Goal: Task Accomplishment & Management: Complete application form

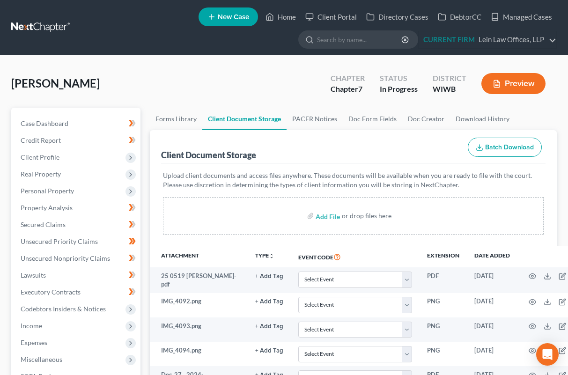
select select "0"
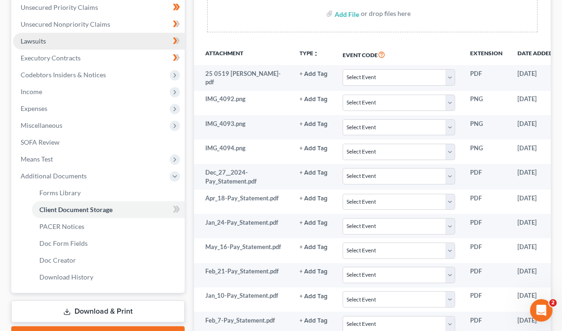
scroll to position [187, 0]
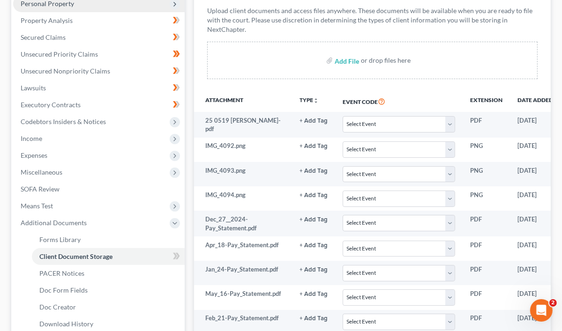
click at [68, 3] on span "Personal Property" at bounding box center [47, 4] width 53 height 8
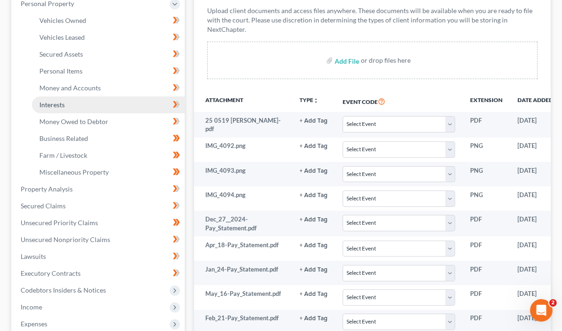
click at [57, 110] on link "Interests" at bounding box center [108, 105] width 153 height 17
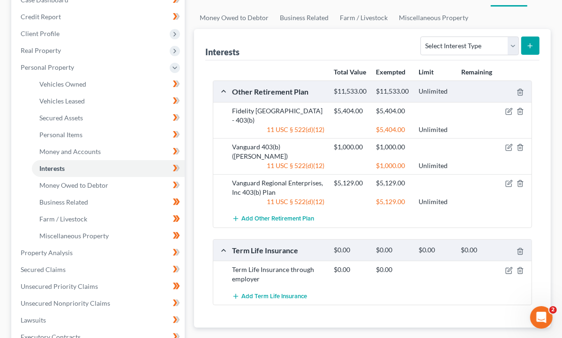
scroll to position [141, 0]
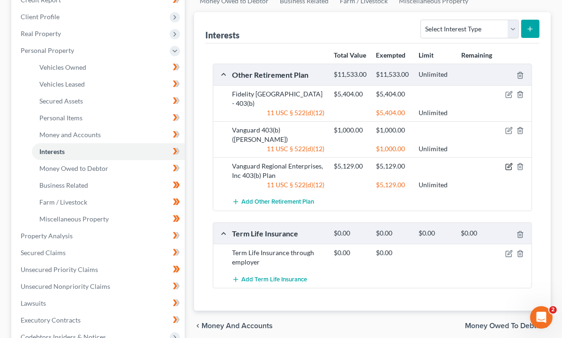
click at [510, 163] on icon "button" at bounding box center [508, 166] width 7 height 7
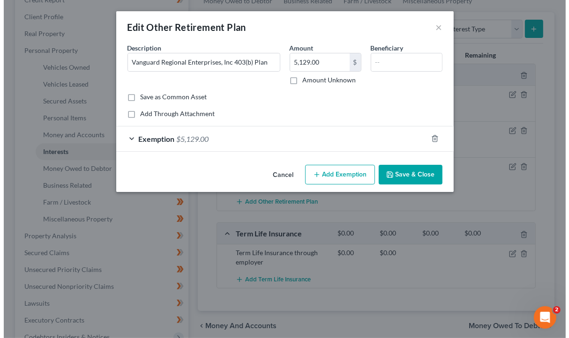
scroll to position [140, 0]
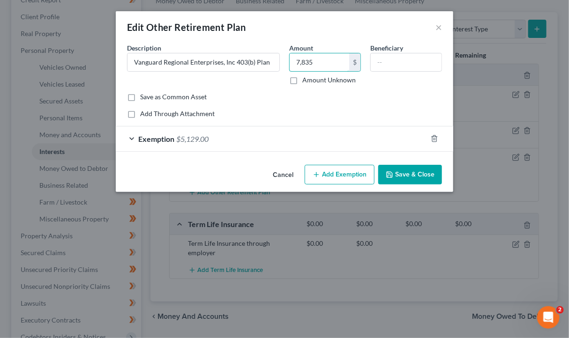
type input "7,835"
click at [187, 139] on span "$5,129.00" at bounding box center [192, 139] width 32 height 9
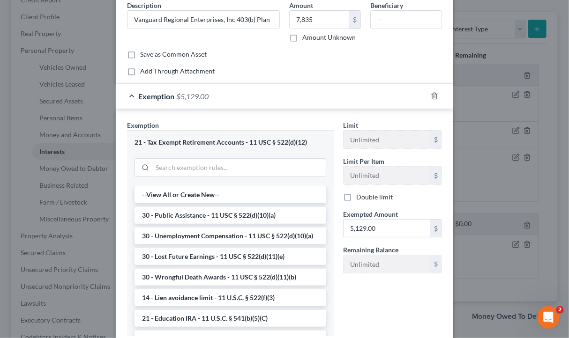
scroll to position [94, 0]
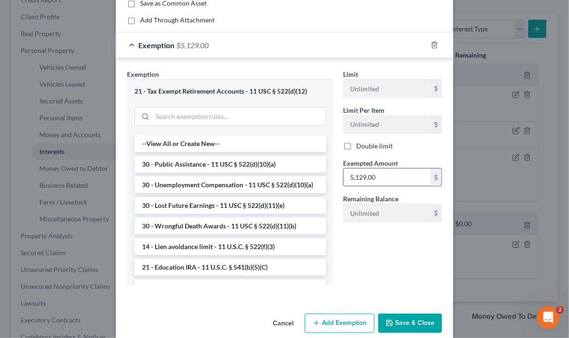
click at [380, 179] on input "5,129.00" at bounding box center [387, 178] width 87 height 18
type input "7,835"
click at [406, 318] on button "Save & Close" at bounding box center [410, 324] width 64 height 20
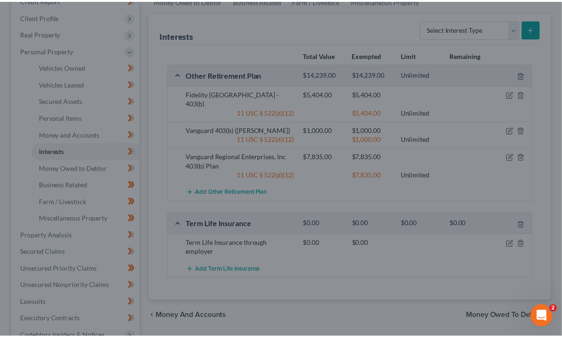
scroll to position [141, 0]
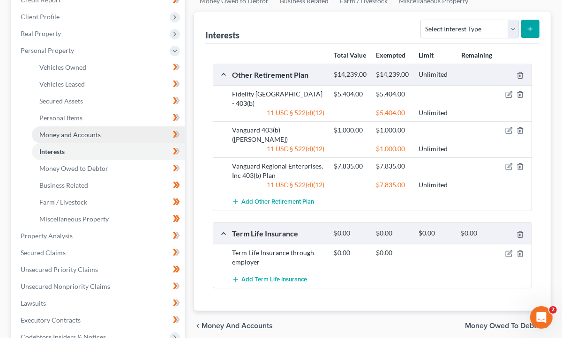
click at [71, 133] on span "Money and Accounts" at bounding box center [69, 135] width 61 height 8
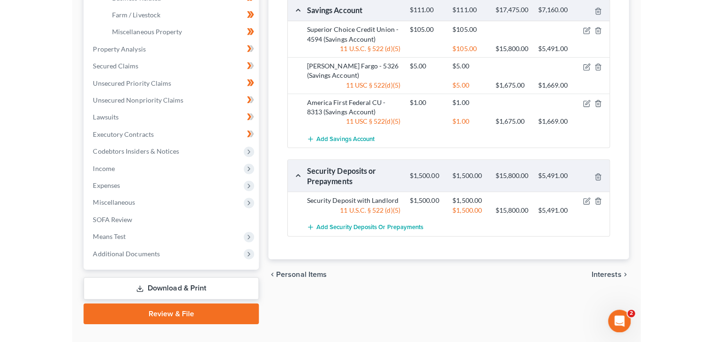
scroll to position [324, 0]
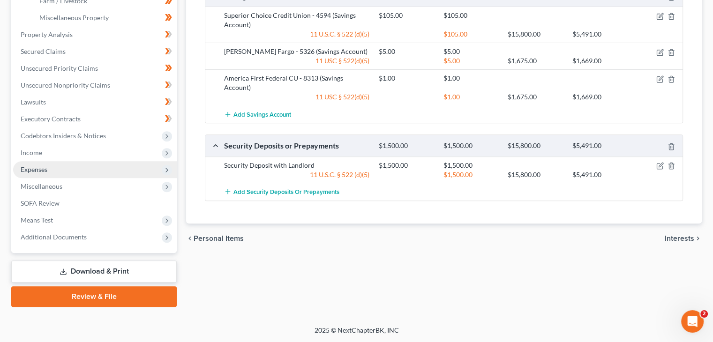
click at [57, 162] on span "Expenses" at bounding box center [95, 169] width 164 height 17
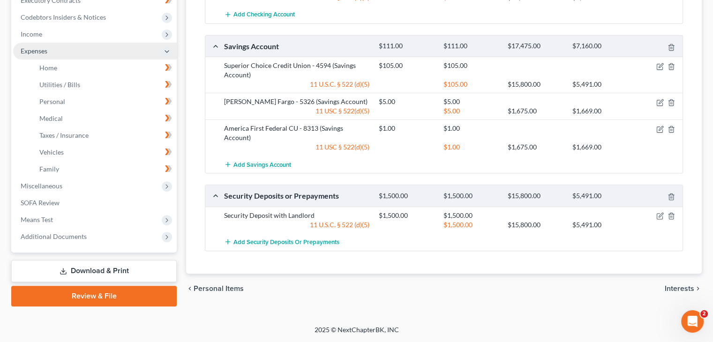
scroll to position [274, 0]
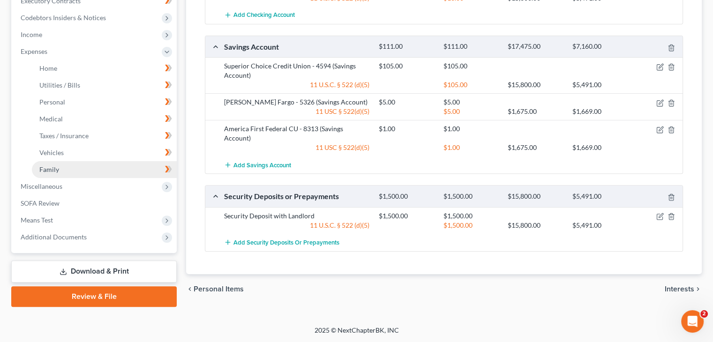
click at [52, 169] on span "Family" at bounding box center [49, 169] width 20 height 8
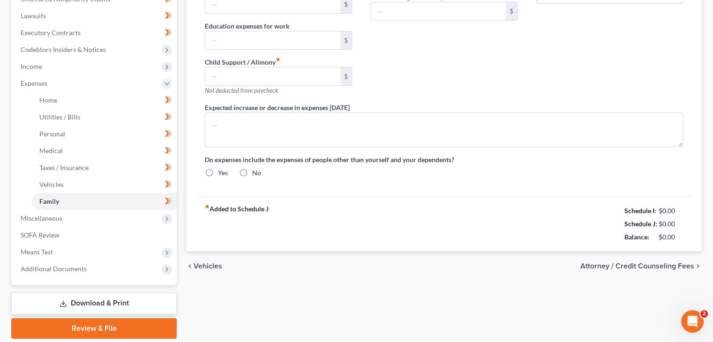
type input "1,200.00"
type input "0.00"
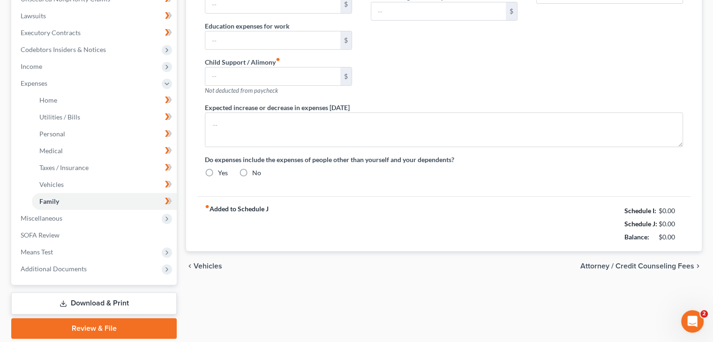
type input "0.00"
type input "80.00"
type input "Pet food/Vet"
radio input "true"
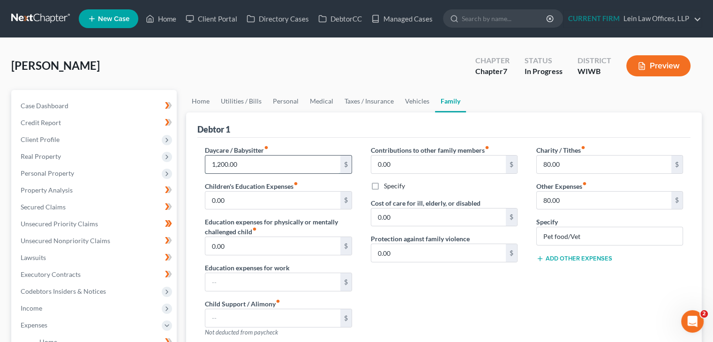
click at [220, 163] on input "1,200.00" at bounding box center [272, 165] width 135 height 18
click at [221, 162] on input "1,200.00" at bounding box center [272, 165] width 135 height 18
click at [214, 165] on input "100.0" at bounding box center [272, 165] width 135 height 18
type input "800.0"
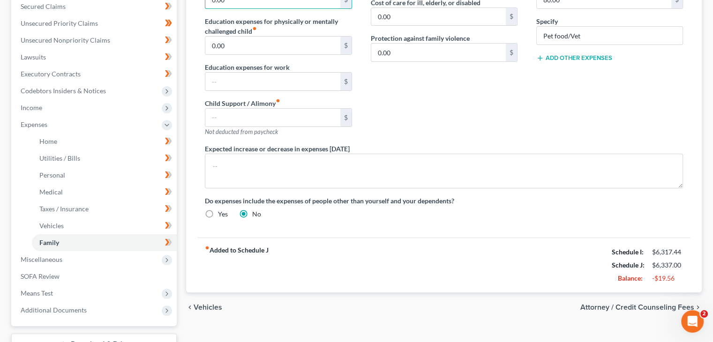
scroll to position [274, 0]
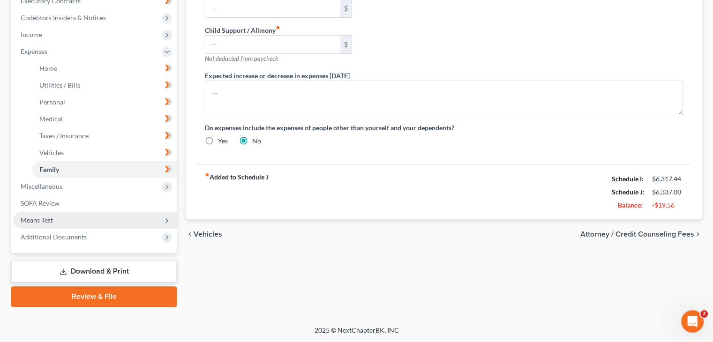
click at [73, 219] on span "Means Test" at bounding box center [95, 220] width 164 height 17
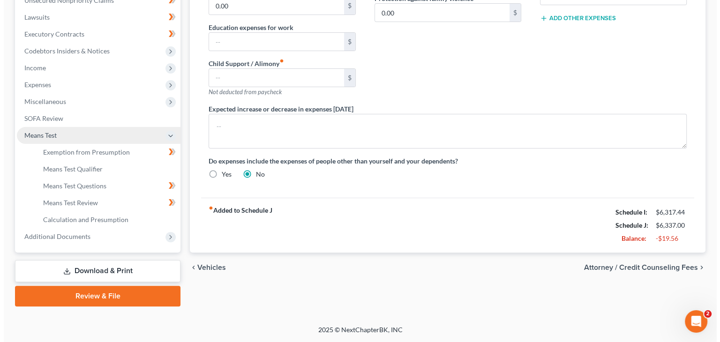
scroll to position [240, 0]
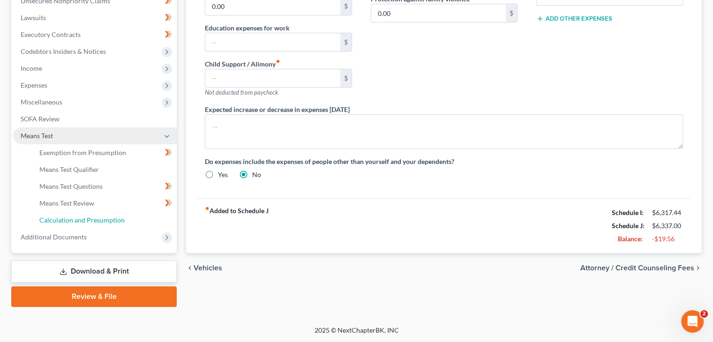
click at [73, 219] on span "Calculation and Presumption" at bounding box center [81, 220] width 85 height 8
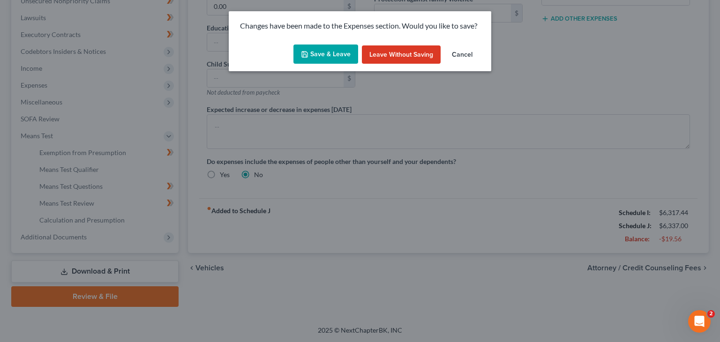
click at [332, 47] on button "Save & Leave" at bounding box center [325, 55] width 65 height 20
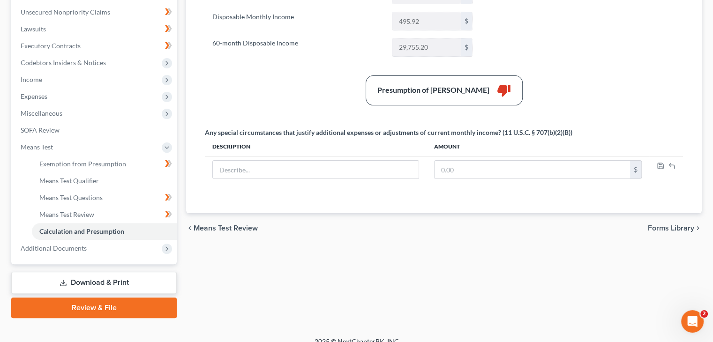
scroll to position [234, 0]
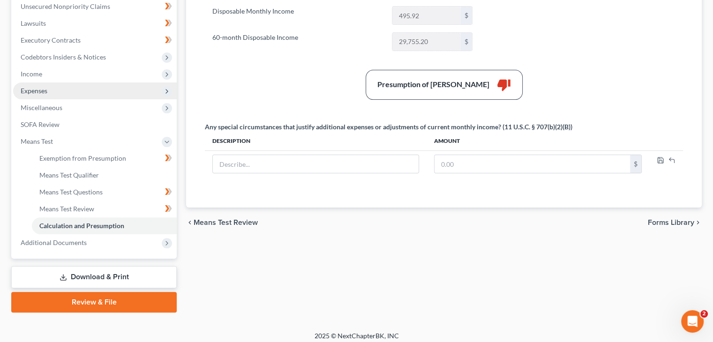
click at [76, 92] on span "Expenses" at bounding box center [95, 90] width 164 height 17
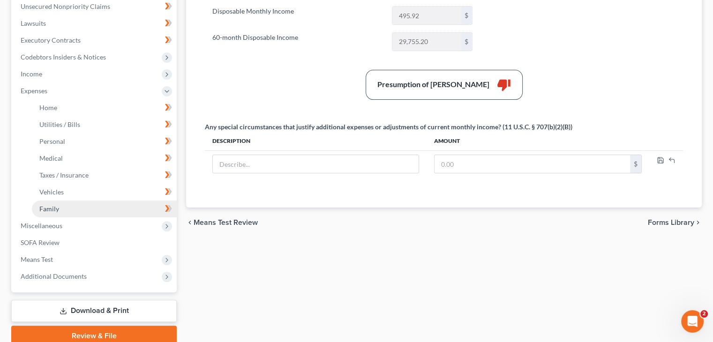
click at [70, 207] on link "Family" at bounding box center [104, 209] width 145 height 17
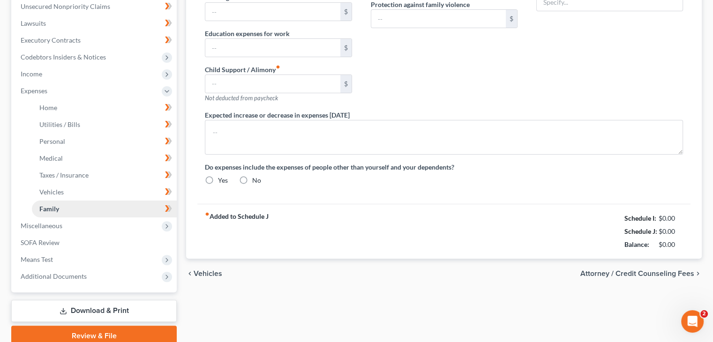
type input "800.00"
type input "0.00"
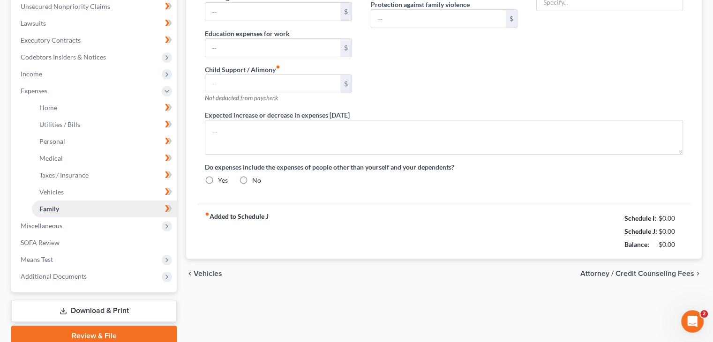
type input "0.00"
type input "80.00"
type input "Pet food/Vet"
radio input "true"
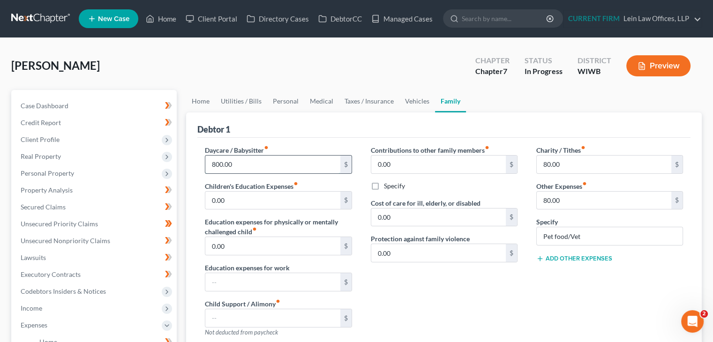
click at [214, 162] on input "800.00" at bounding box center [272, 165] width 135 height 18
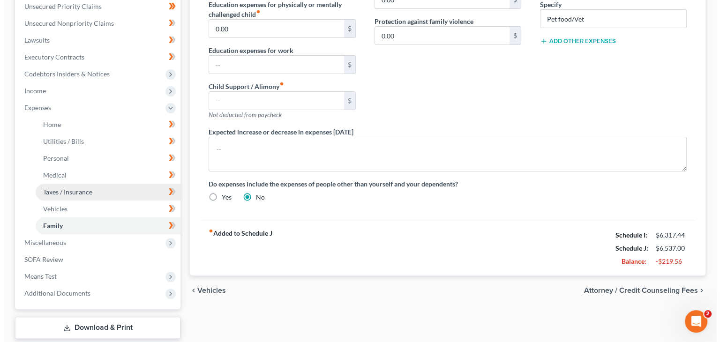
scroll to position [234, 0]
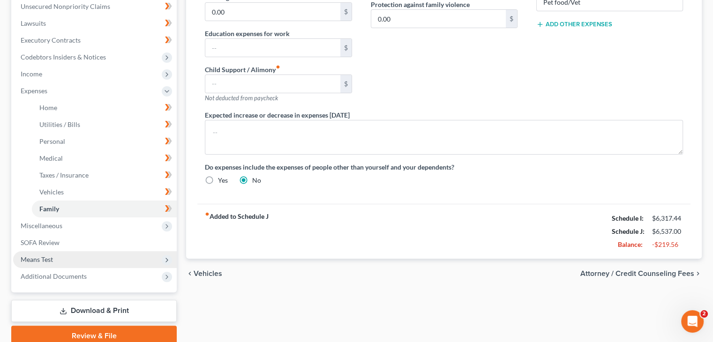
type input "1,000.00"
click at [52, 261] on span "Means Test" at bounding box center [37, 259] width 32 height 8
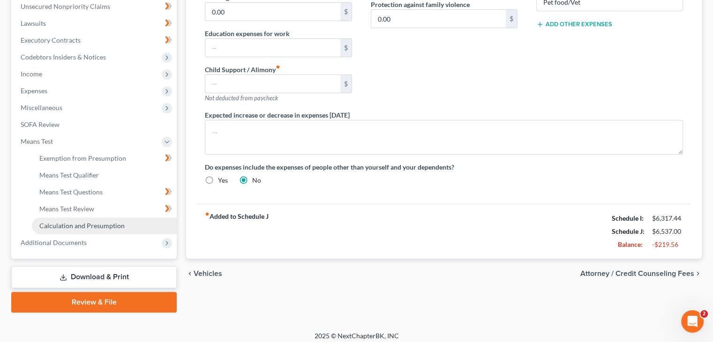
click at [70, 225] on span "Calculation and Presumption" at bounding box center [81, 226] width 85 height 8
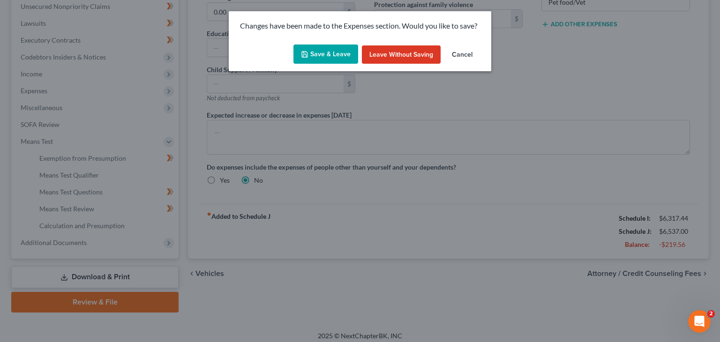
click at [321, 55] on button "Save & Leave" at bounding box center [325, 55] width 65 height 20
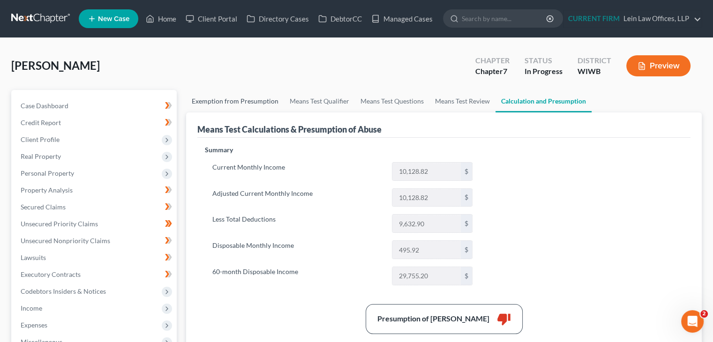
click at [237, 100] on link "Exemption from Presumption" at bounding box center [235, 101] width 98 height 22
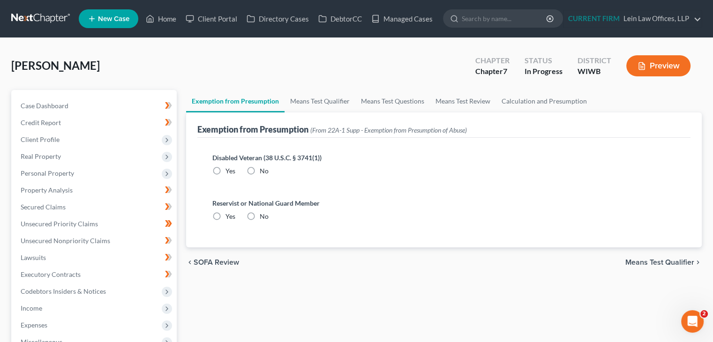
radio input "true"
click at [338, 108] on link "Means Test Qualifier" at bounding box center [319, 101] width 71 height 22
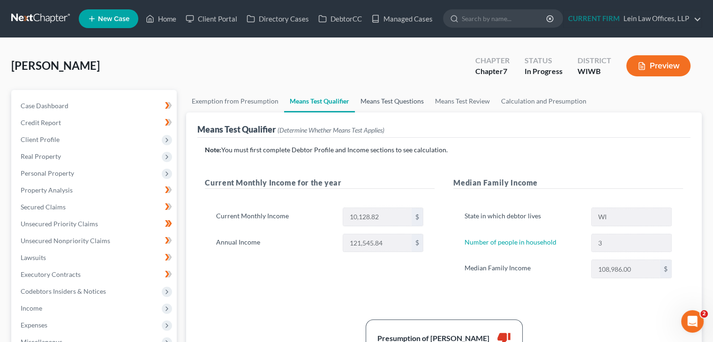
click at [394, 104] on link "Means Test Questions" at bounding box center [392, 101] width 75 height 22
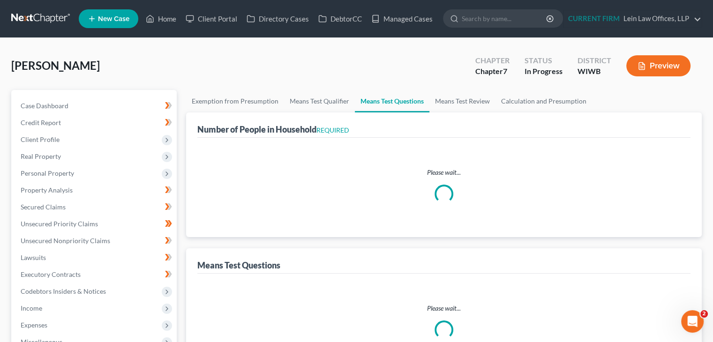
select select "1"
select select "60"
select select "1"
select select "60"
select select "3"
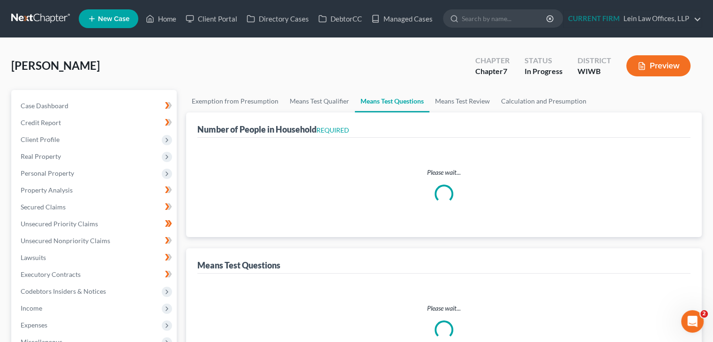
select select "2"
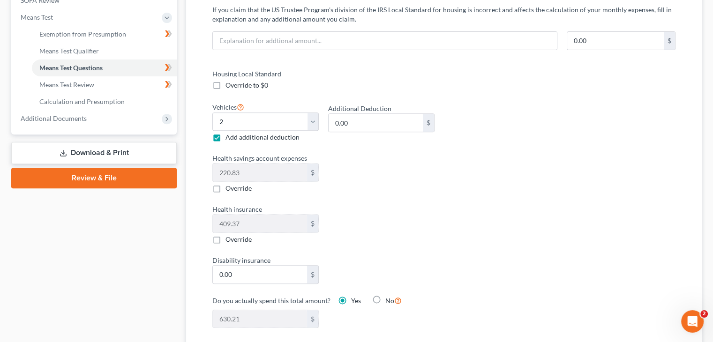
scroll to position [422, 0]
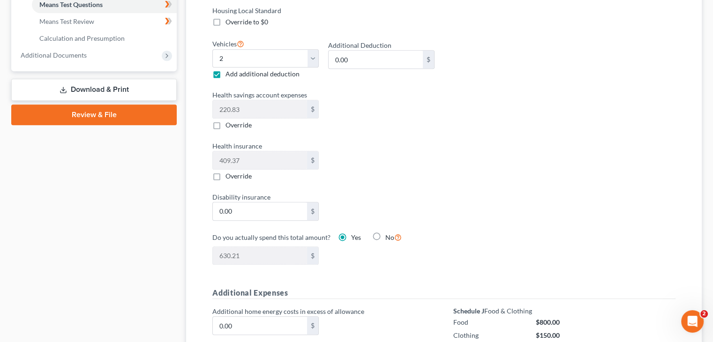
click at [225, 124] on label "Override" at bounding box center [238, 124] width 26 height 9
click at [229, 124] on input "Override" at bounding box center [232, 123] width 6 height 6
checkbox input "true"
type input "409.37"
click at [225, 128] on label "Override" at bounding box center [238, 124] width 26 height 9
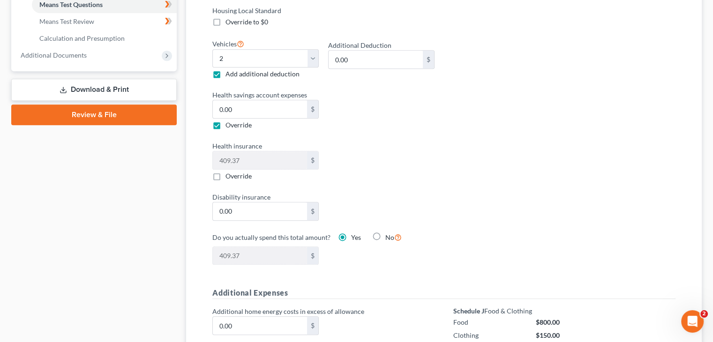
click at [229, 127] on input "Override" at bounding box center [232, 123] width 6 height 6
checkbox input "false"
type input "630.21"
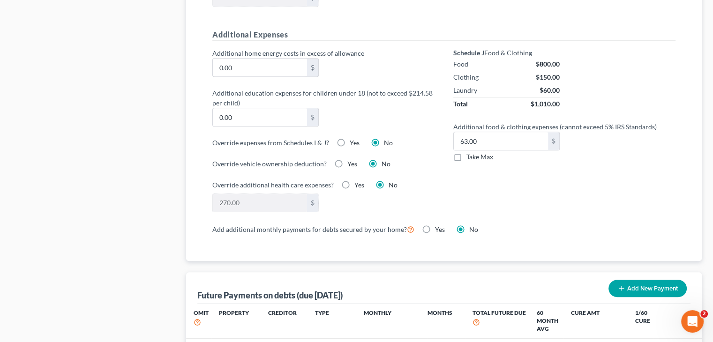
scroll to position [703, 0]
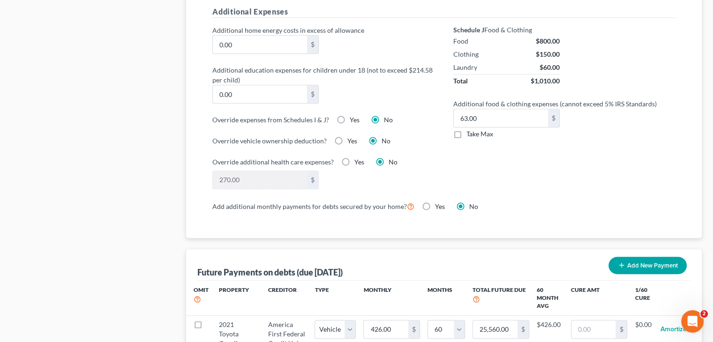
click at [466, 133] on label "Take Max" at bounding box center [479, 133] width 27 height 9
click at [470, 133] on input "Take Max" at bounding box center [473, 132] width 6 height 6
checkbox input "true"
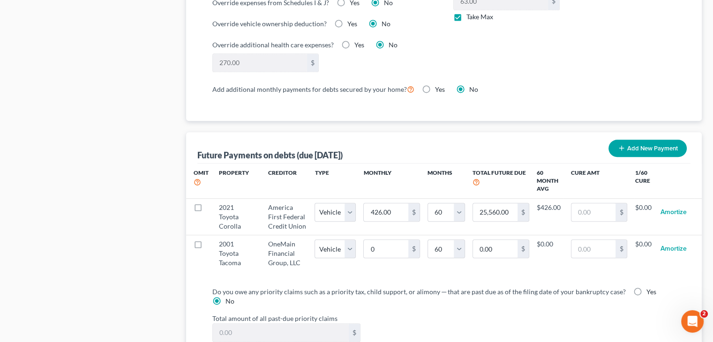
scroll to position [844, 0]
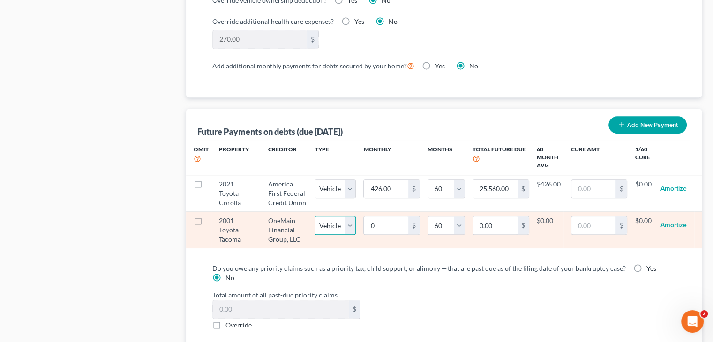
click at [353, 224] on select "Select Home Vehicle Other" at bounding box center [334, 225] width 41 height 19
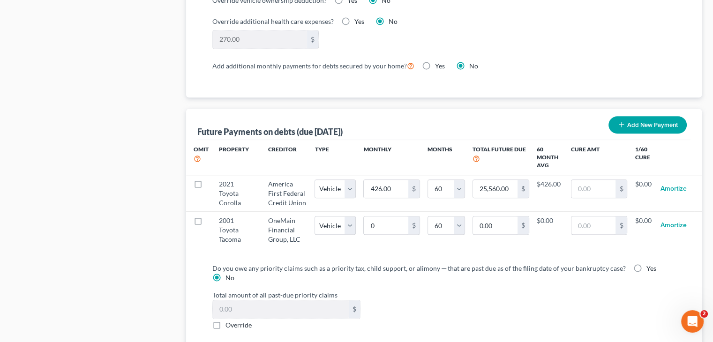
click at [463, 119] on div "Future Payments on debts (due in 60 months) Add New Payment" at bounding box center [443, 124] width 493 height 31
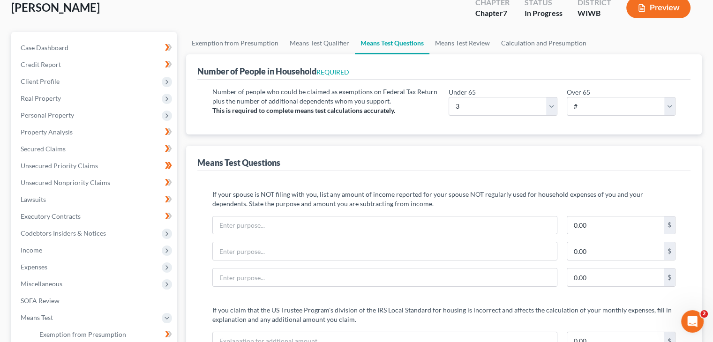
scroll to position [0, 0]
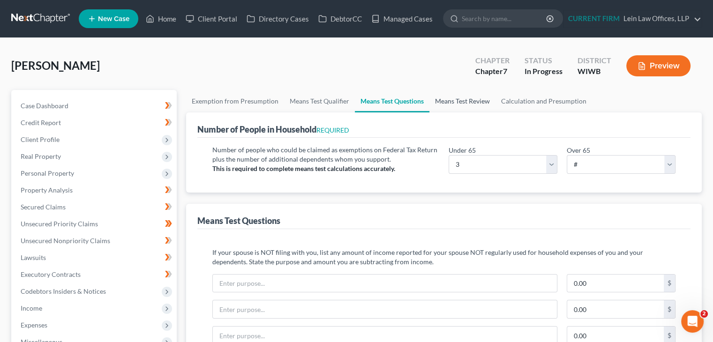
click at [462, 103] on link "Means Test Review" at bounding box center [462, 101] width 66 height 22
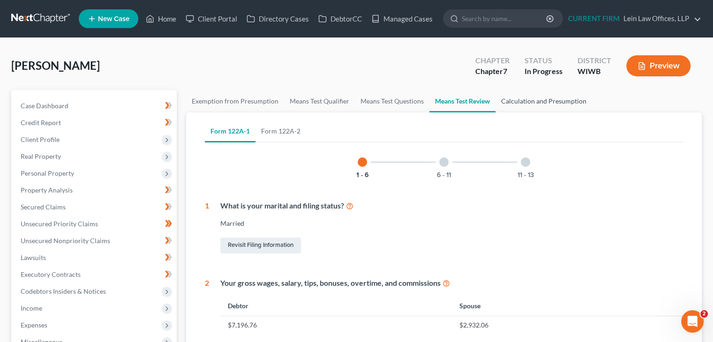
click at [545, 100] on link "Calculation and Presumption" at bounding box center [543, 101] width 97 height 22
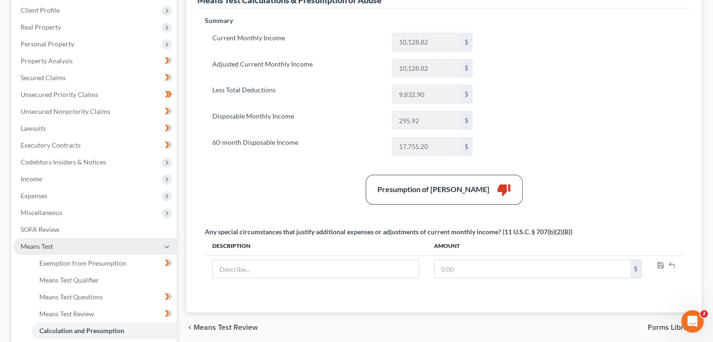
scroll to position [187, 0]
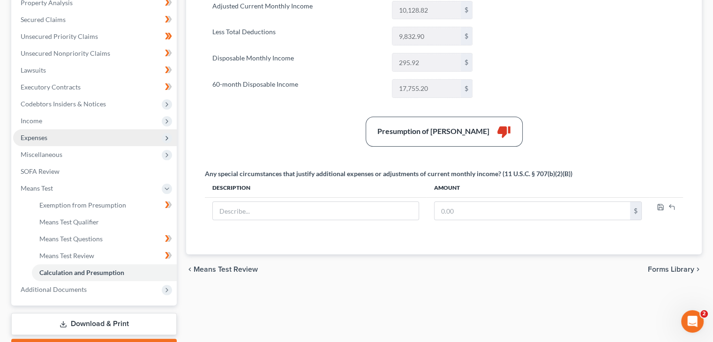
click at [46, 138] on span "Expenses" at bounding box center [34, 138] width 27 height 8
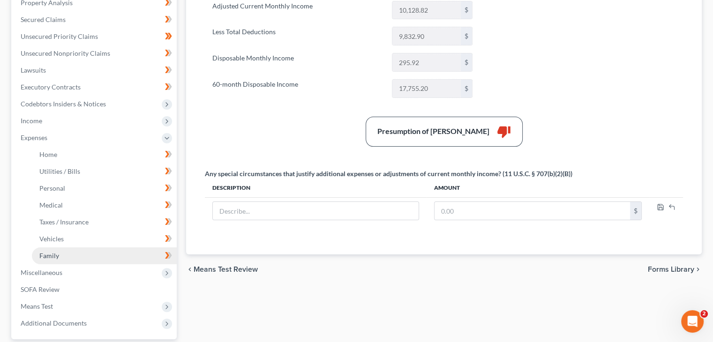
click at [54, 249] on link "Family" at bounding box center [104, 255] width 145 height 17
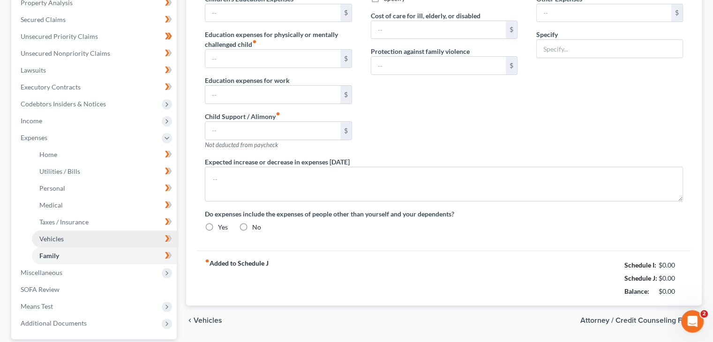
type input "1,000.00"
type input "0.00"
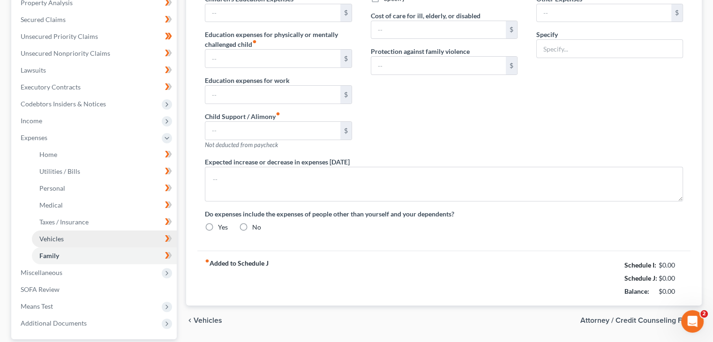
type input "0.00"
type input "80.00"
type input "Pet food/Vet"
radio input "true"
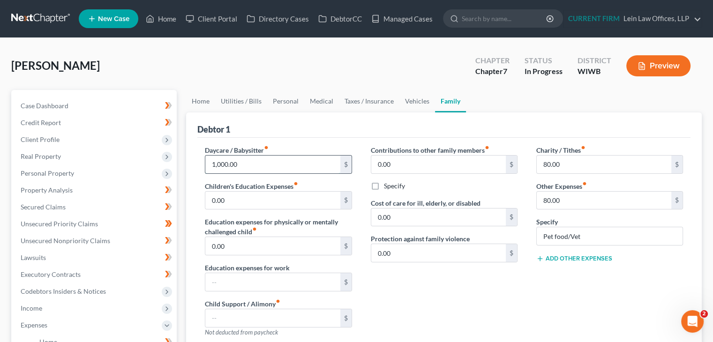
click at [216, 167] on input "1,000.00" at bounding box center [272, 165] width 135 height 18
click at [217, 164] on input "1,000.00" at bounding box center [272, 165] width 135 height 18
click at [396, 15] on link "Managed Cases" at bounding box center [401, 18] width 71 height 17
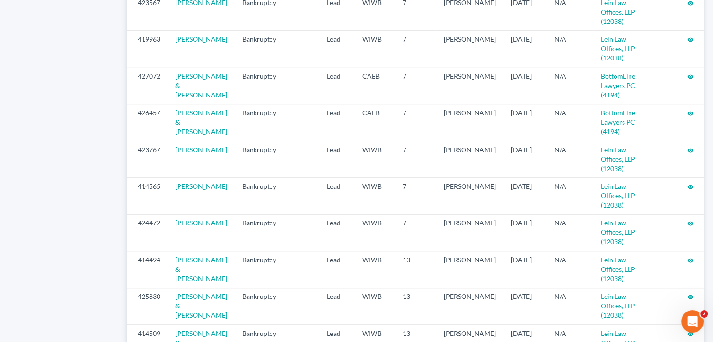
scroll to position [1033, 0]
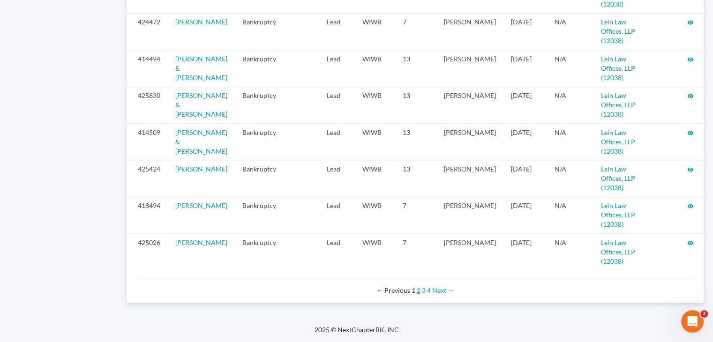
click at [418, 291] on link "2" at bounding box center [419, 290] width 4 height 8
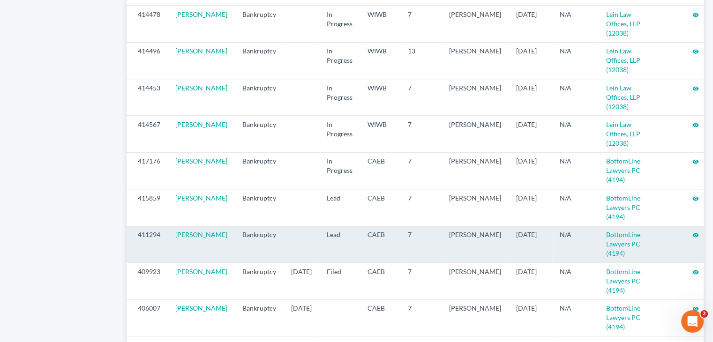
scroll to position [890, 0]
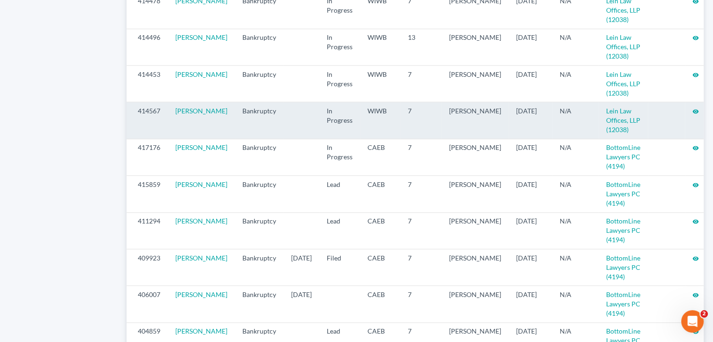
click at [692, 115] on icon "visibility" at bounding box center [695, 111] width 7 height 7
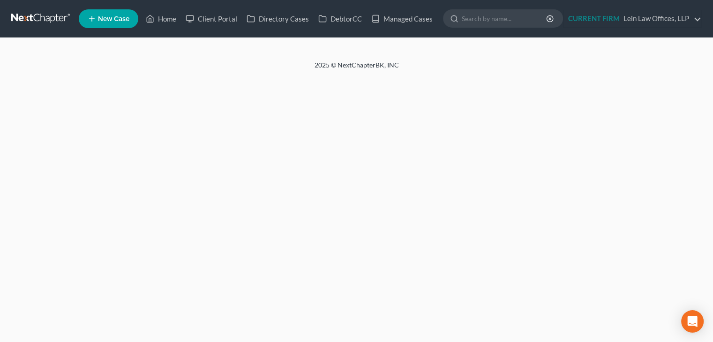
select select "9"
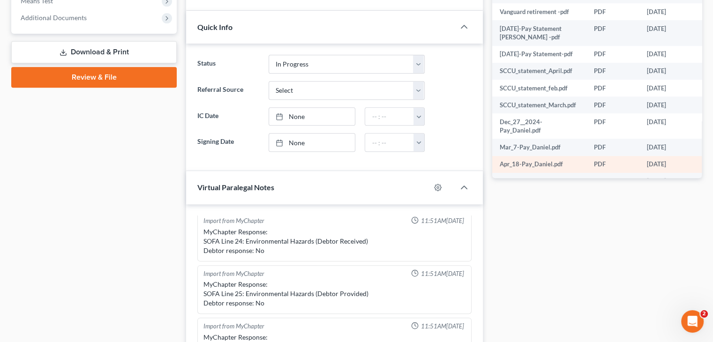
scroll to position [469, 0]
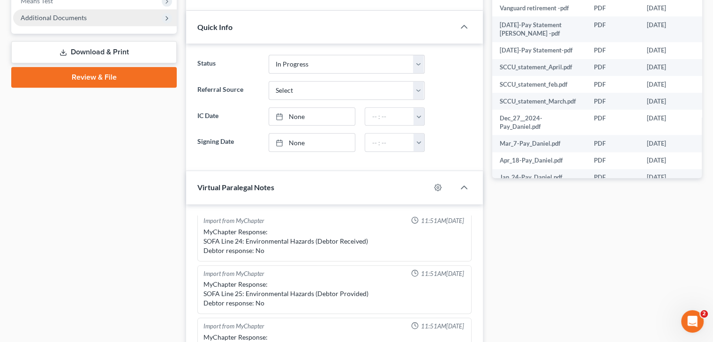
click at [62, 20] on span "Additional Documents" at bounding box center [54, 18] width 66 height 8
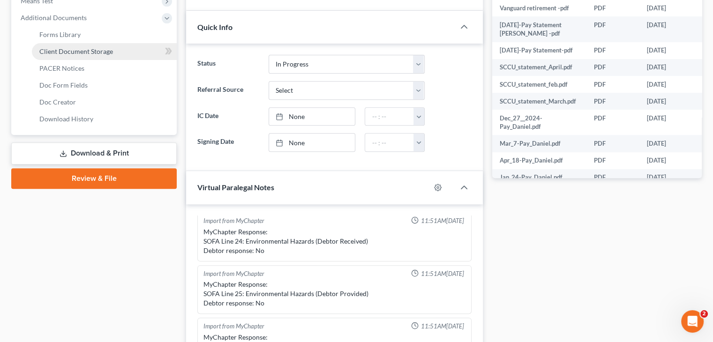
click at [71, 52] on span "Client Document Storage" at bounding box center [76, 51] width 74 height 8
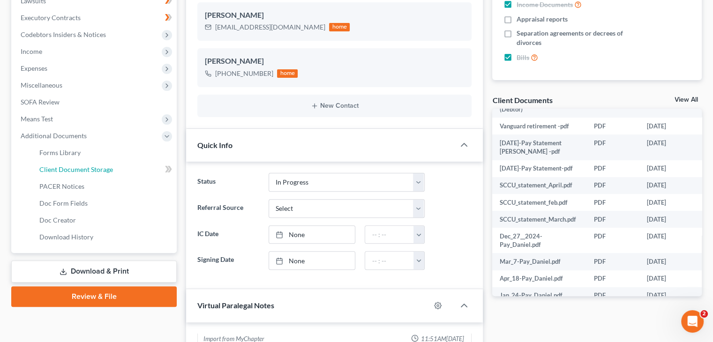
select select "0"
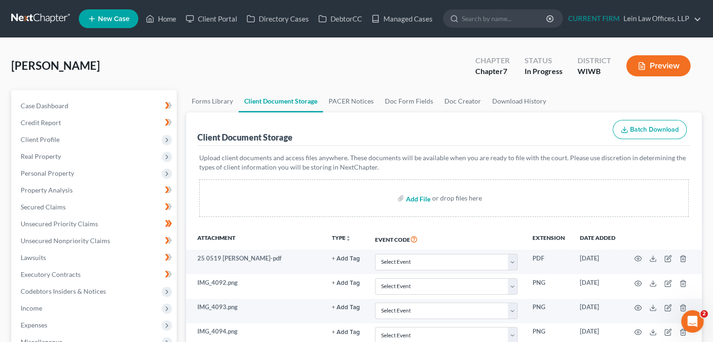
click at [418, 194] on input "file" at bounding box center [417, 198] width 22 height 17
type input "C:\fakepath\403b.png"
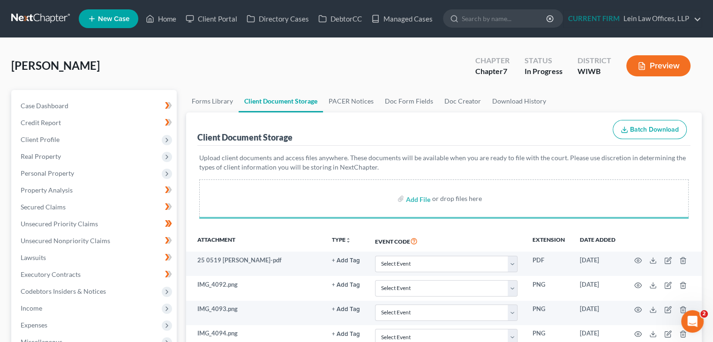
select select "0"
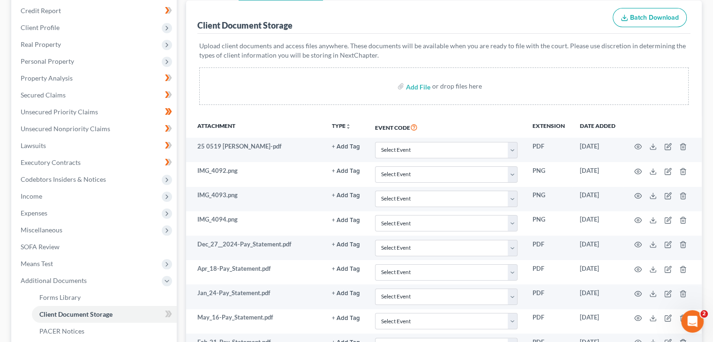
scroll to position [38, 0]
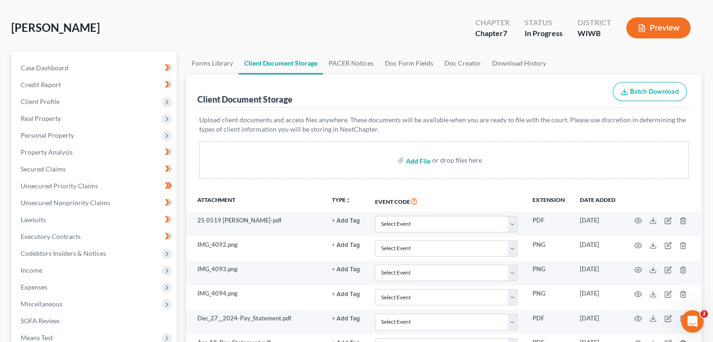
click at [416, 157] on input "file" at bounding box center [417, 160] width 22 height 17
type input "C:\fakepath\Wells_Fargo_bank_august_.pdf"
select select "0"
click at [79, 135] on span "Personal Property" at bounding box center [95, 135] width 164 height 17
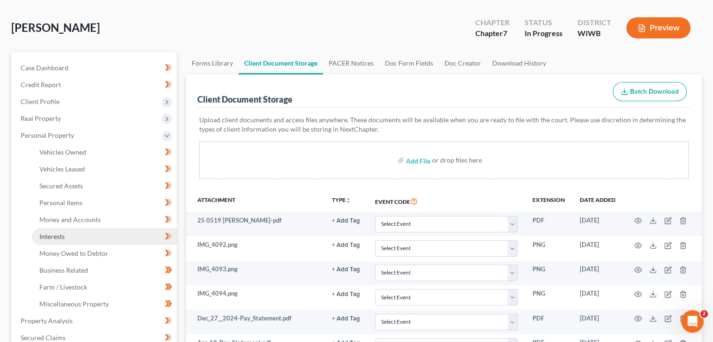
click at [72, 236] on link "Interests" at bounding box center [104, 236] width 145 height 17
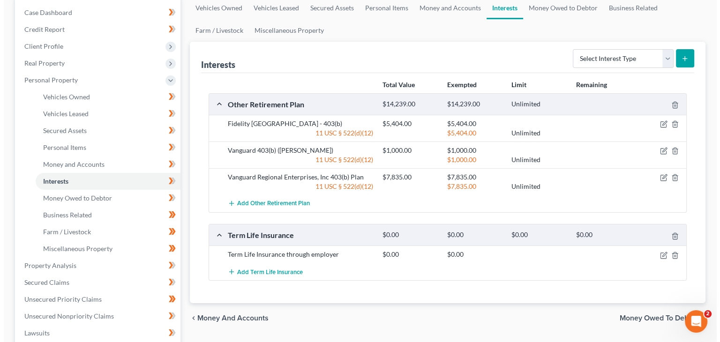
scroll to position [94, 0]
click at [660, 149] on icon "button" at bounding box center [659, 150] width 7 height 7
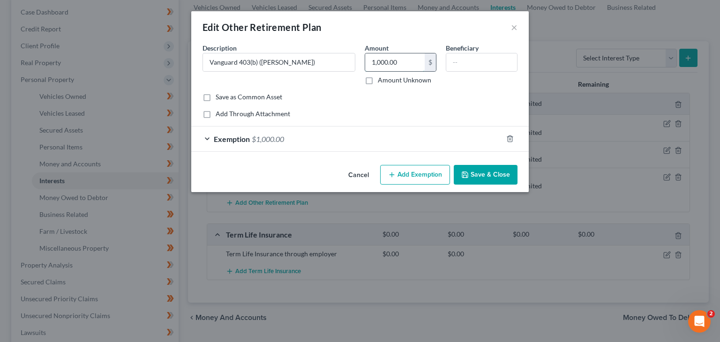
click at [404, 60] on input "1,000.00" at bounding box center [395, 62] width 60 height 18
type input "2,235"
click at [284, 142] on span "$1,000.00" at bounding box center [268, 139] width 32 height 9
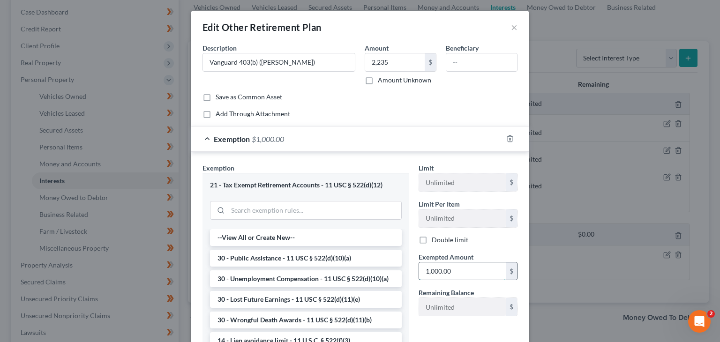
click at [473, 270] on input "1,000.00" at bounding box center [462, 271] width 87 height 18
type input "2,235"
click at [376, 162] on div "Exemption Set must be selected for CA. Exemption * 21 - Tax Exempt Retirement A…" at bounding box center [359, 273] width 337 height 242
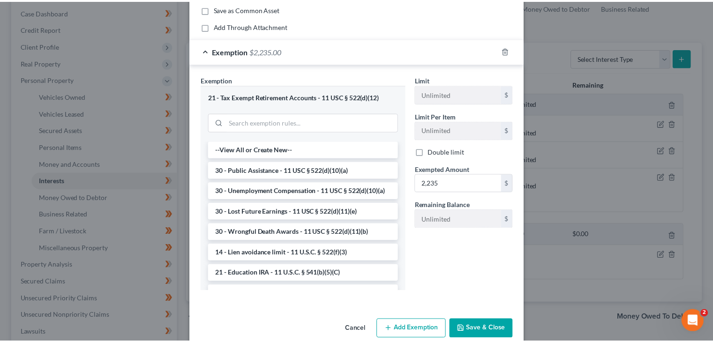
scroll to position [103, 0]
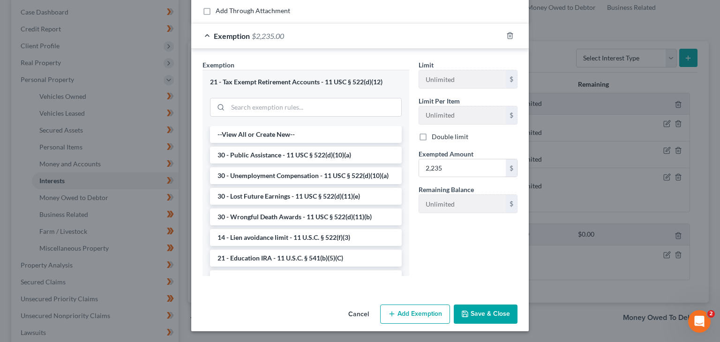
click at [478, 315] on button "Save & Close" at bounding box center [486, 315] width 64 height 20
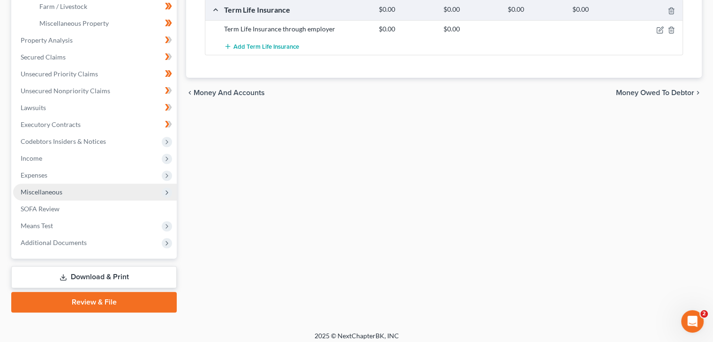
scroll to position [324, 0]
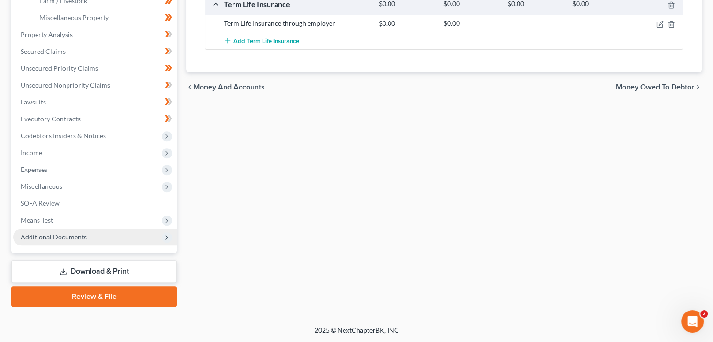
click at [60, 234] on span "Additional Documents" at bounding box center [54, 237] width 66 height 8
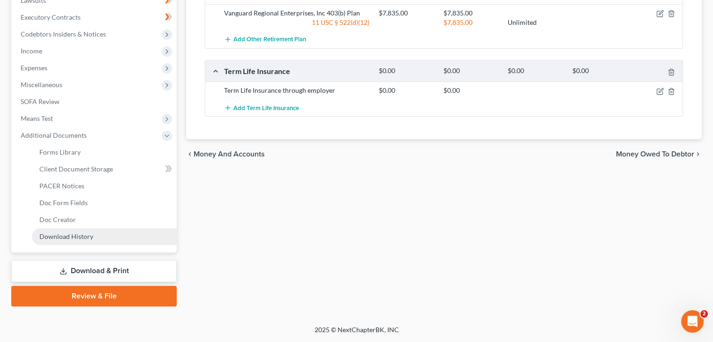
scroll to position [257, 0]
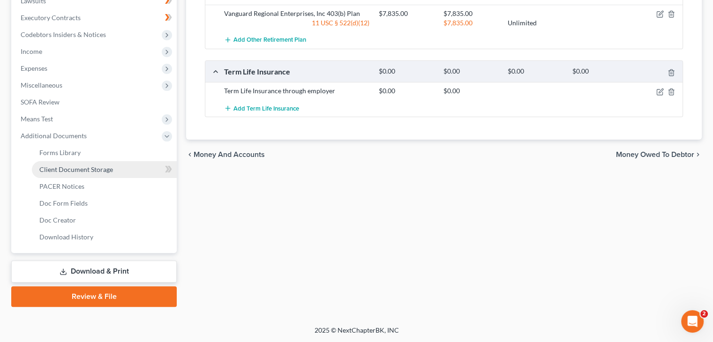
click at [83, 164] on link "Client Document Storage" at bounding box center [104, 169] width 145 height 17
select select "0"
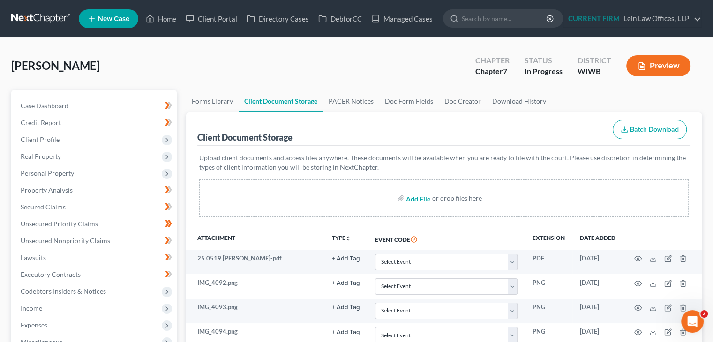
click at [424, 200] on input "file" at bounding box center [417, 198] width 22 height 17
type input "C:\fakepath\IMG_5997.png"
select select "0"
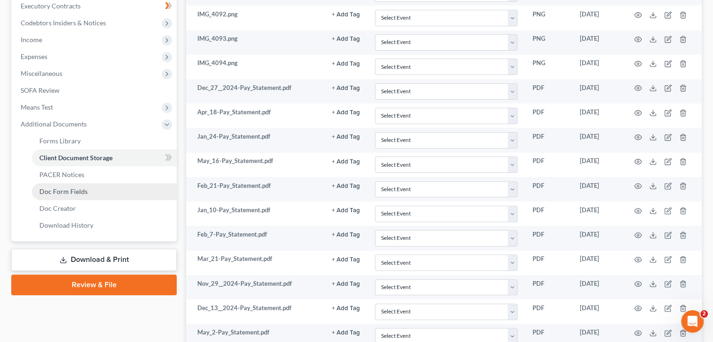
scroll to position [281, 0]
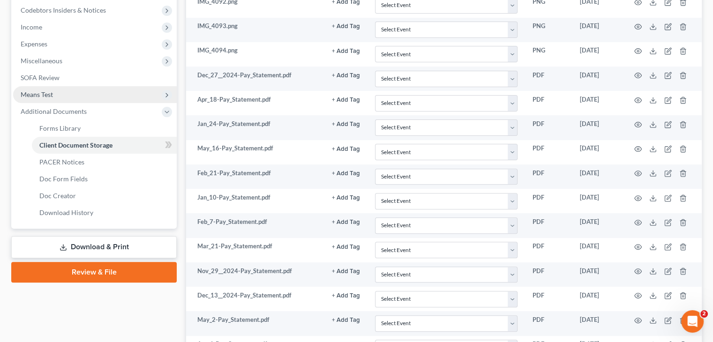
click at [74, 98] on span "Means Test" at bounding box center [95, 94] width 164 height 17
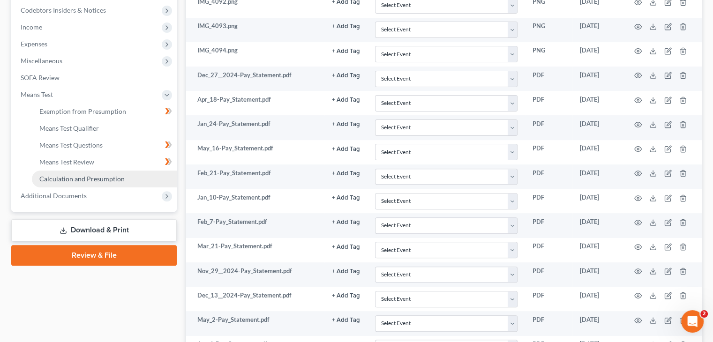
click at [62, 176] on span "Calculation and Presumption" at bounding box center [81, 179] width 85 height 8
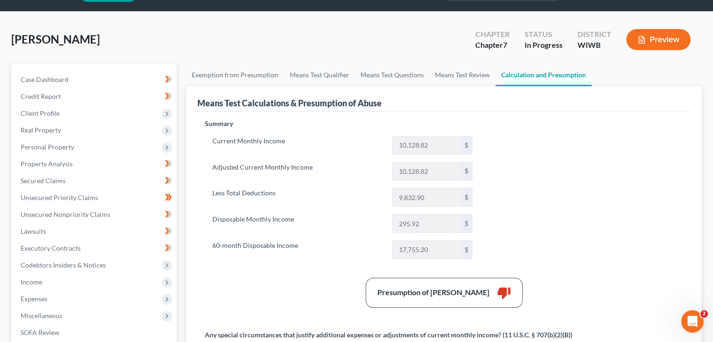
scroll to position [47, 0]
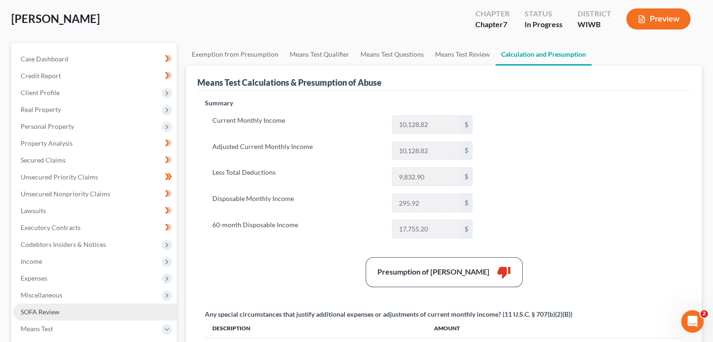
click at [47, 310] on span "SOFA Review" at bounding box center [40, 312] width 39 height 8
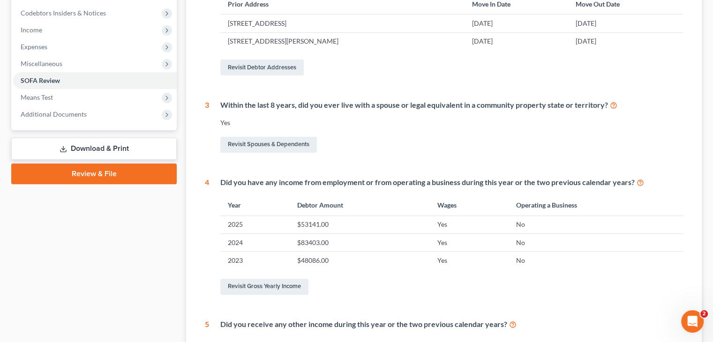
scroll to position [281, 0]
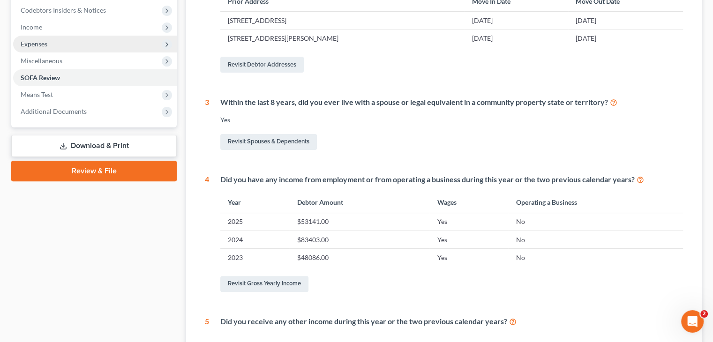
click at [61, 45] on span "Expenses" at bounding box center [95, 44] width 164 height 17
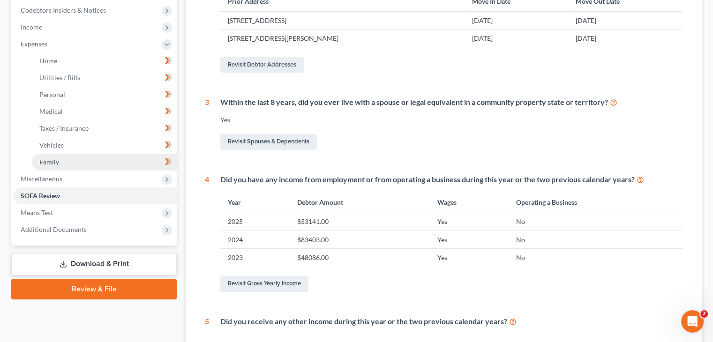
click at [54, 166] on link "Family" at bounding box center [104, 162] width 145 height 17
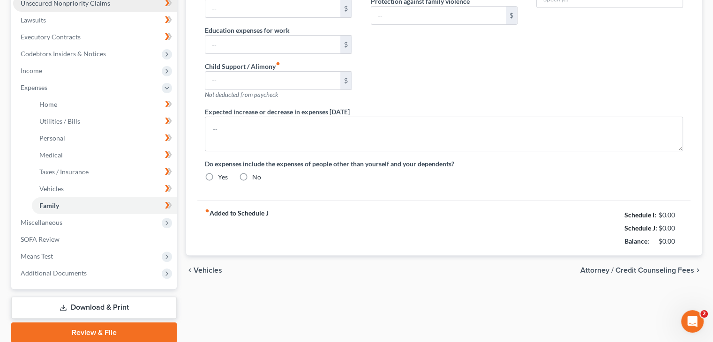
type input "1,000.00"
type input "0.00"
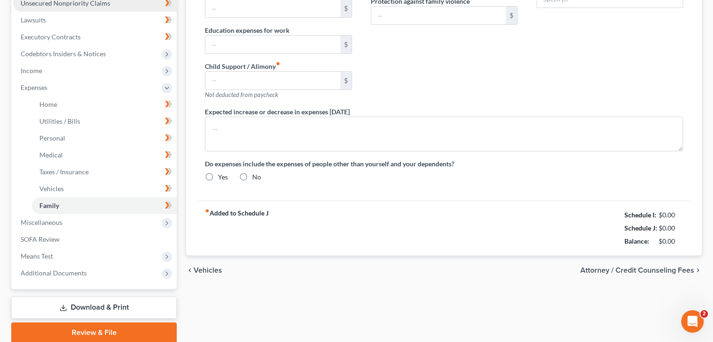
type input "0.00"
type input "80.00"
type input "Pet food/Vet"
radio input "true"
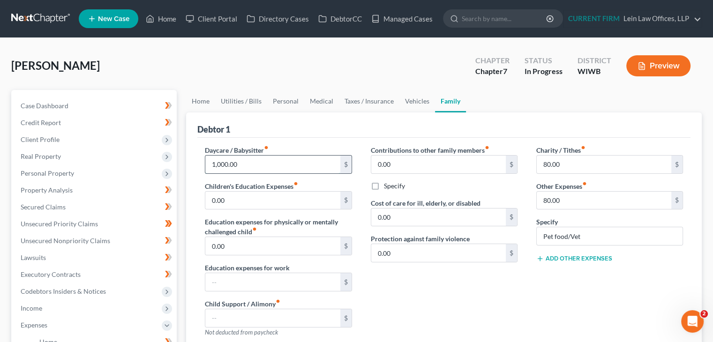
click at [219, 165] on input "1,000.00" at bounding box center [272, 165] width 135 height 18
click at [221, 161] on input "1,000.00" at bounding box center [272, 165] width 135 height 18
click at [215, 162] on input "100.00" at bounding box center [272, 165] width 135 height 18
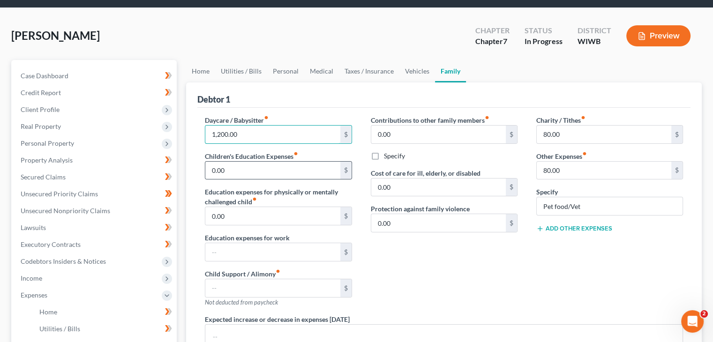
scroll to position [47, 0]
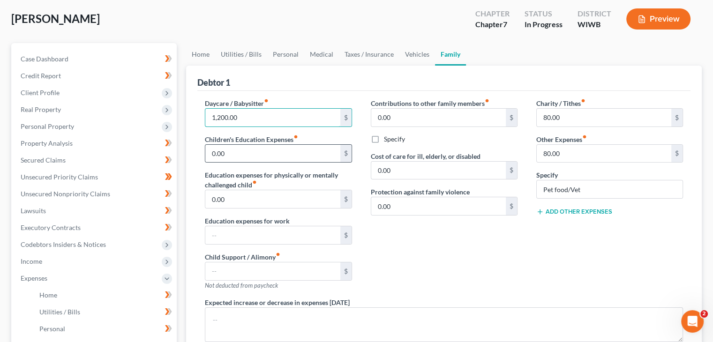
type input "1,200.00"
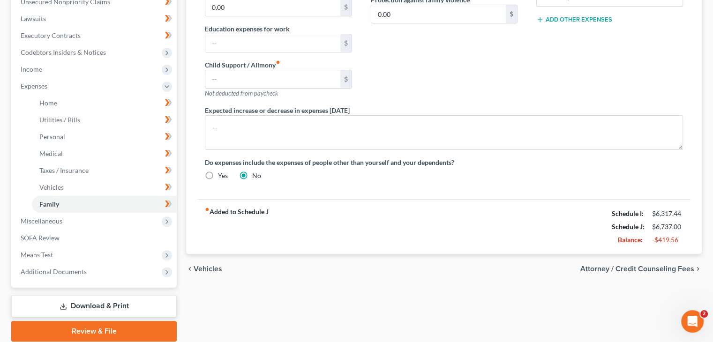
scroll to position [274, 0]
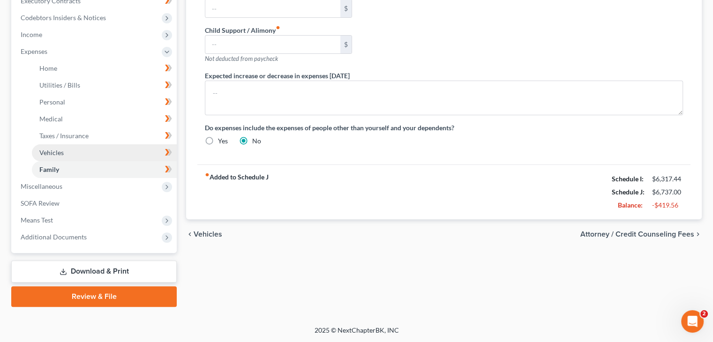
click at [67, 152] on link "Vehicles" at bounding box center [104, 152] width 145 height 17
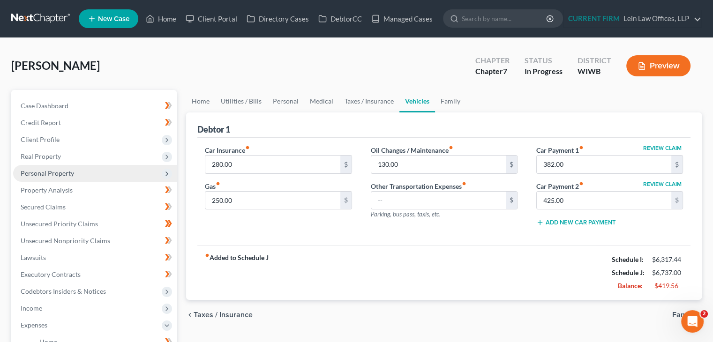
click at [47, 171] on span "Personal Property" at bounding box center [47, 173] width 53 height 8
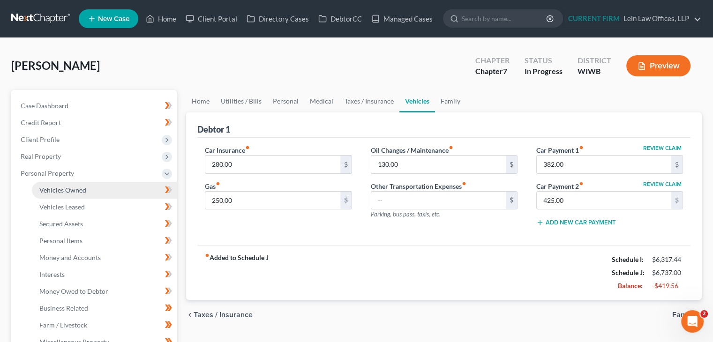
click at [49, 184] on link "Vehicles Owned" at bounding box center [104, 190] width 145 height 17
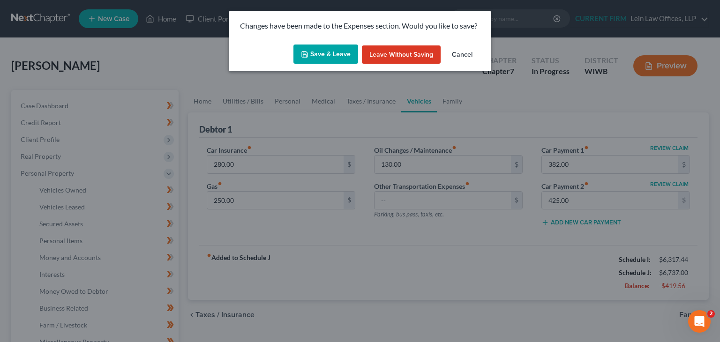
click at [316, 51] on button "Save & Leave" at bounding box center [325, 55] width 65 height 20
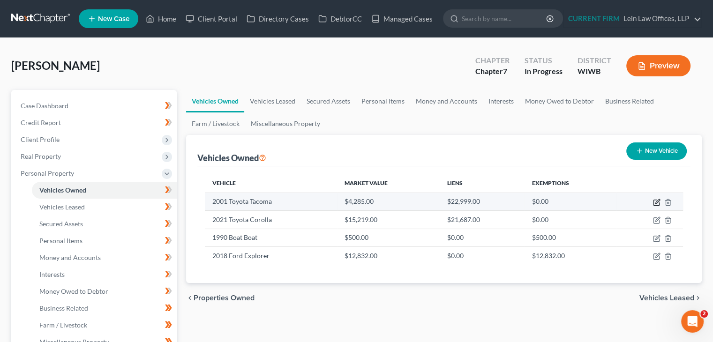
click at [654, 204] on icon "button" at bounding box center [656, 202] width 7 height 7
select select "0"
select select "25"
select select "3"
select select "4"
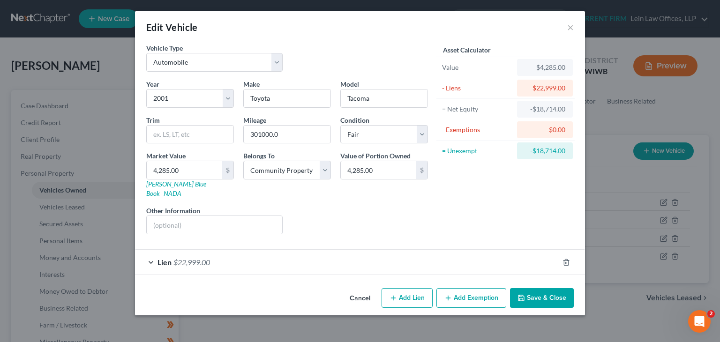
click at [172, 253] on div "Lien $22,999.00" at bounding box center [347, 262] width 424 height 25
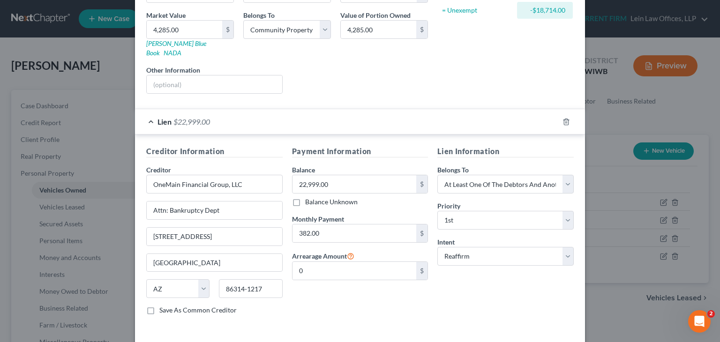
scroll to position [169, 0]
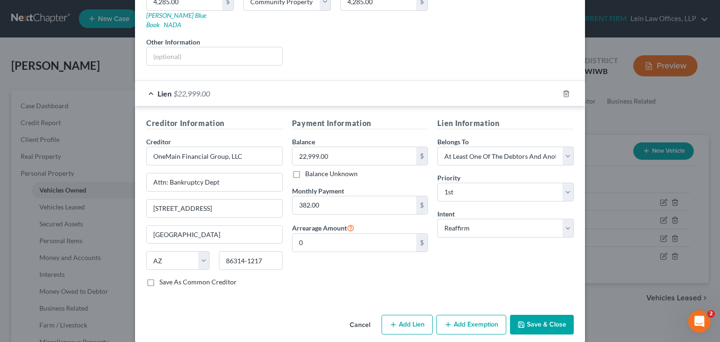
click at [362, 316] on button "Cancel" at bounding box center [360, 325] width 36 height 19
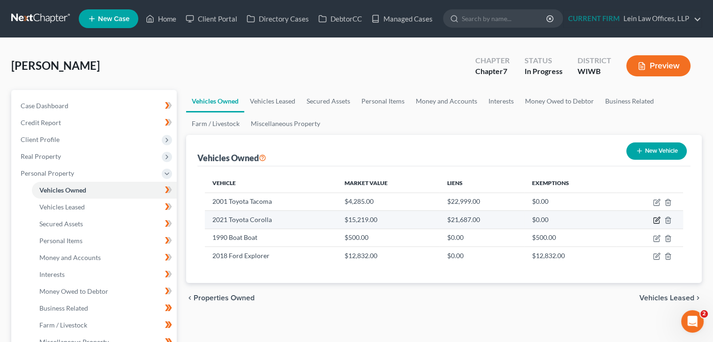
click at [656, 223] on icon "button" at bounding box center [656, 221] width 6 height 6
select select "0"
select select "5"
select select "2"
select select "3"
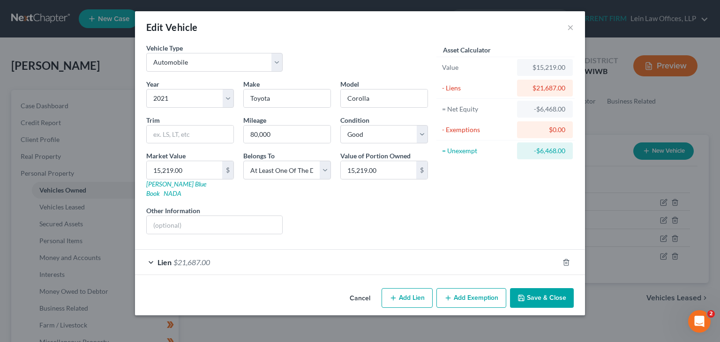
click at [179, 258] on span "$21,687.00" at bounding box center [191, 262] width 37 height 9
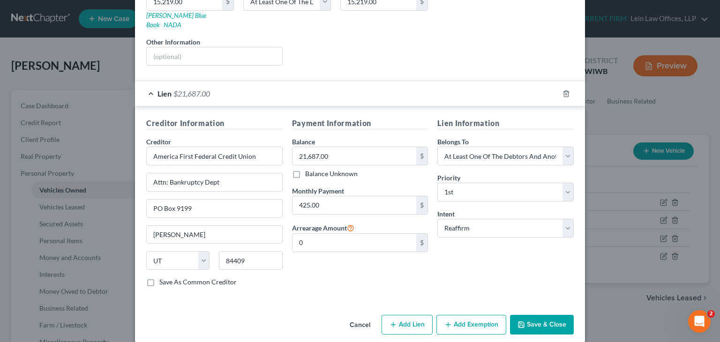
click at [356, 316] on button "Cancel" at bounding box center [360, 325] width 36 height 19
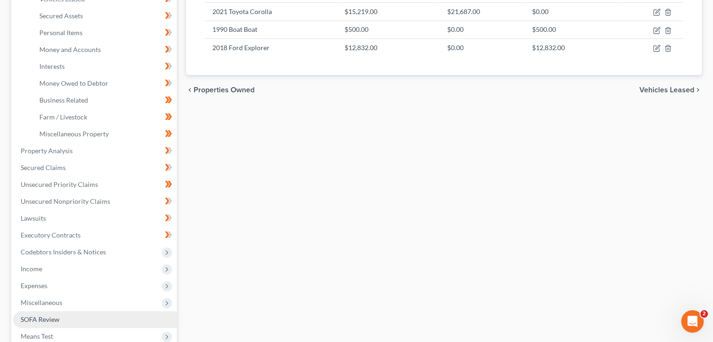
scroll to position [281, 0]
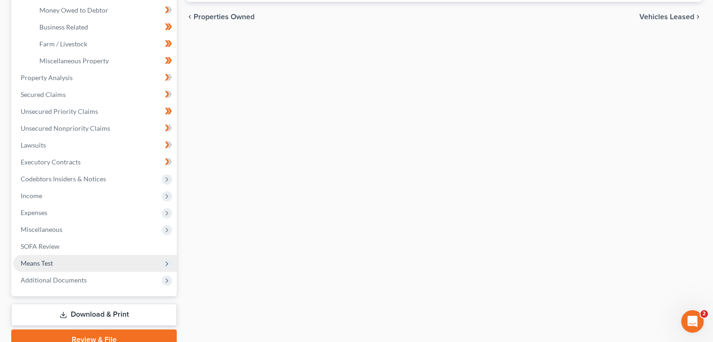
click at [60, 265] on span "Means Test" at bounding box center [95, 263] width 164 height 17
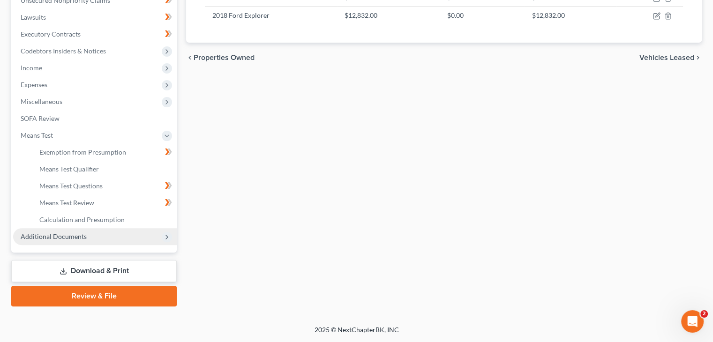
scroll to position [240, 0]
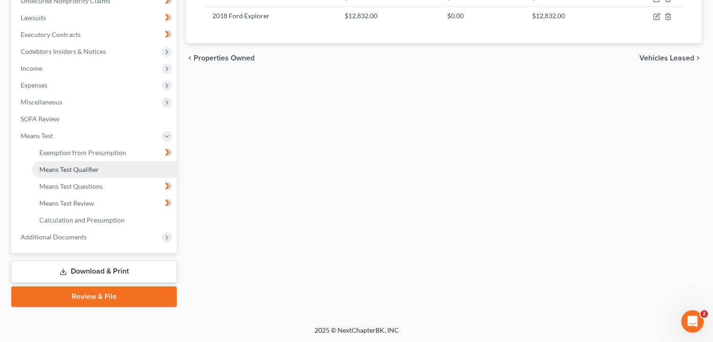
click at [97, 167] on span "Means Test Qualifier" at bounding box center [69, 169] width 60 height 8
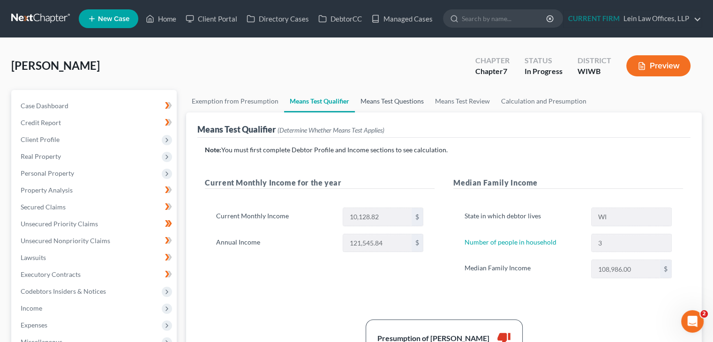
click at [384, 101] on link "Means Test Questions" at bounding box center [392, 101] width 75 height 22
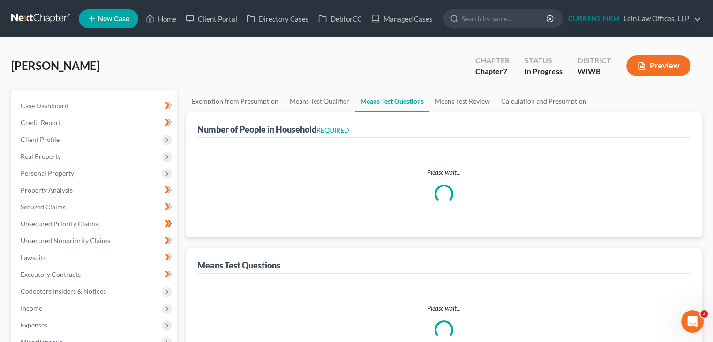
select select "1"
select select "60"
select select "1"
select select "60"
select select "3"
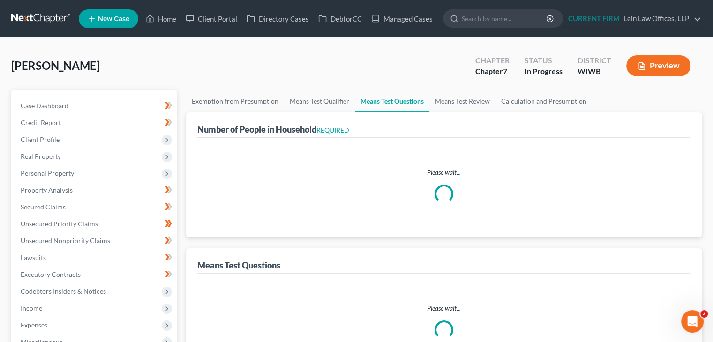
select select "2"
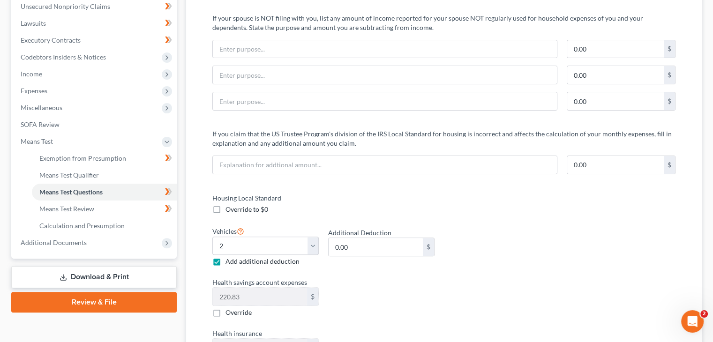
scroll to position [141, 0]
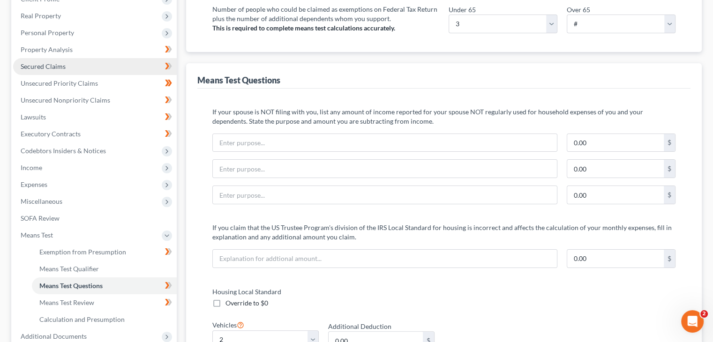
click at [59, 65] on span "Secured Claims" at bounding box center [43, 66] width 45 height 8
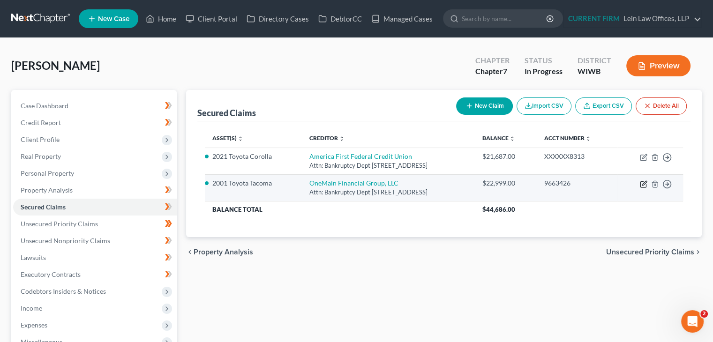
click at [642, 185] on icon "button" at bounding box center [644, 183] width 4 height 4
select select "3"
select select "0"
select select "2"
select select "3"
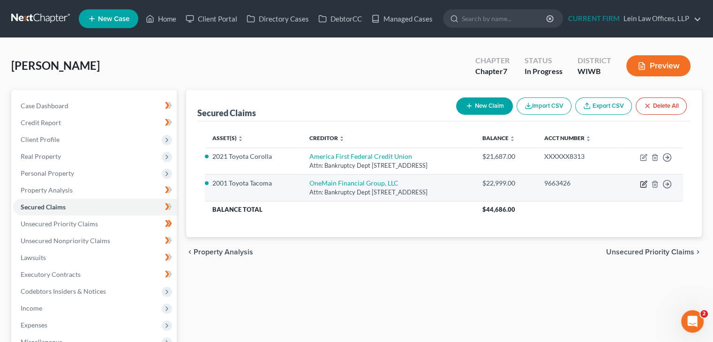
select select "0"
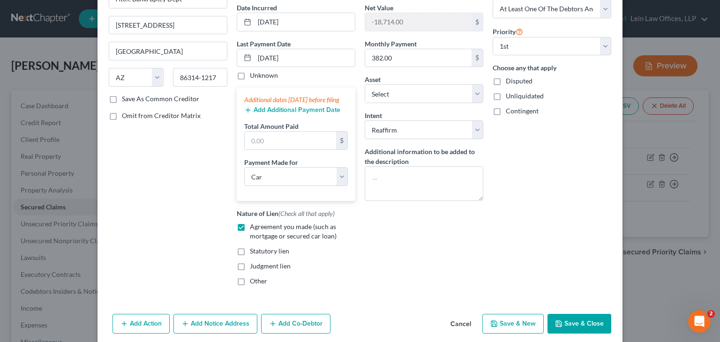
scroll to position [94, 0]
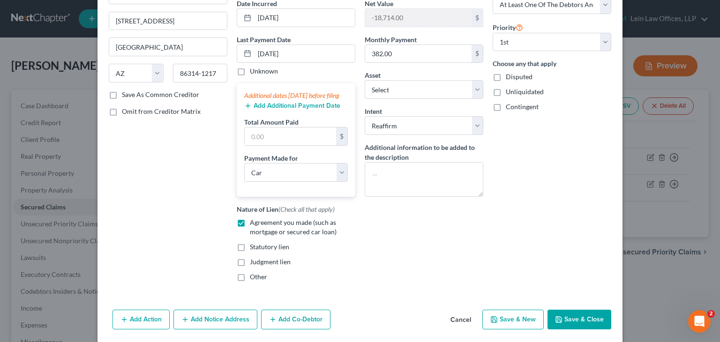
click at [454, 325] on button "Cancel" at bounding box center [461, 320] width 36 height 19
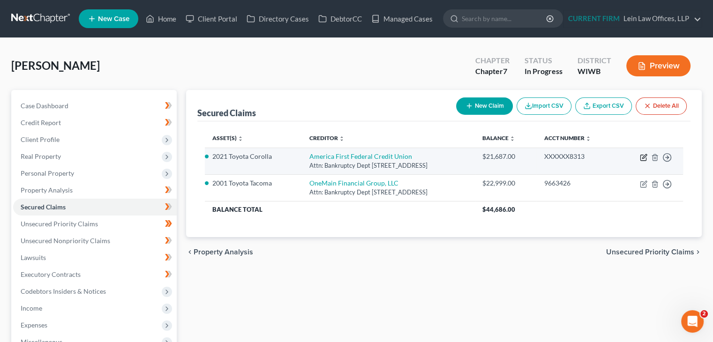
click at [642, 156] on icon "button" at bounding box center [643, 157] width 7 height 7
select select "46"
select select "0"
select select "5"
select select "2"
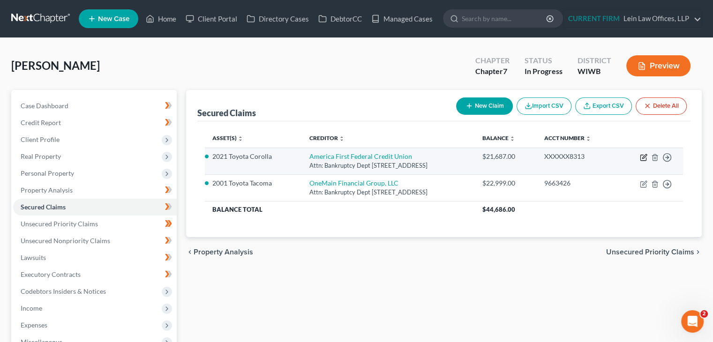
select select "3"
select select "0"
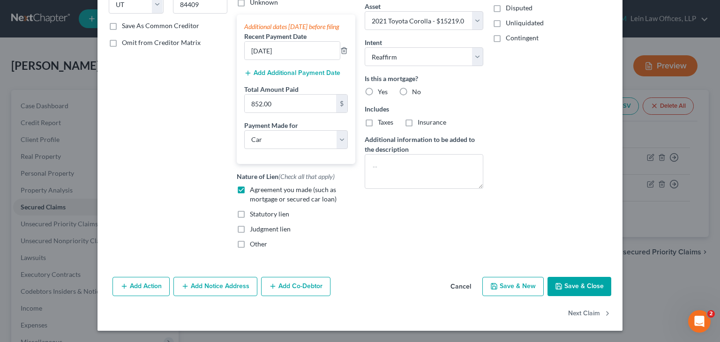
scroll to position [171, 0]
click at [462, 287] on button "Cancel" at bounding box center [461, 287] width 36 height 19
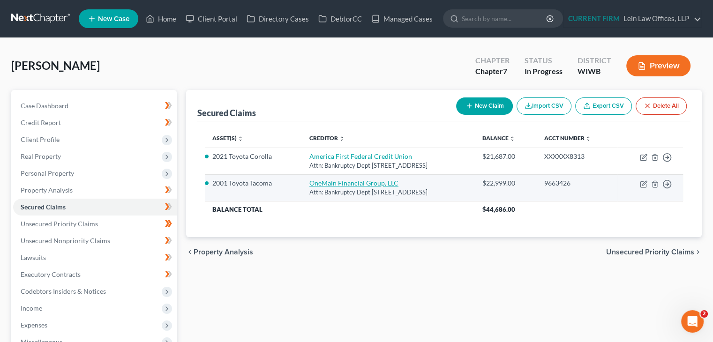
click at [358, 184] on link "OneMain Financial Group, LLC" at bounding box center [353, 183] width 89 height 8
select select "3"
select select "0"
select select "3"
select select "2"
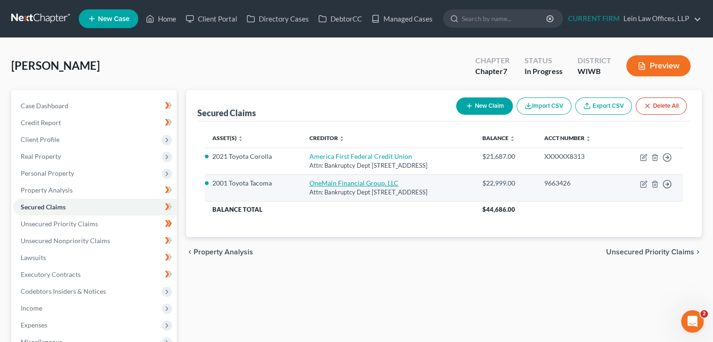
select select "3"
select select "0"
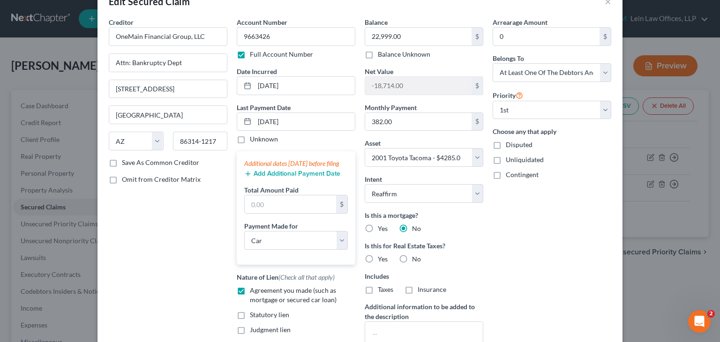
scroll to position [47, 0]
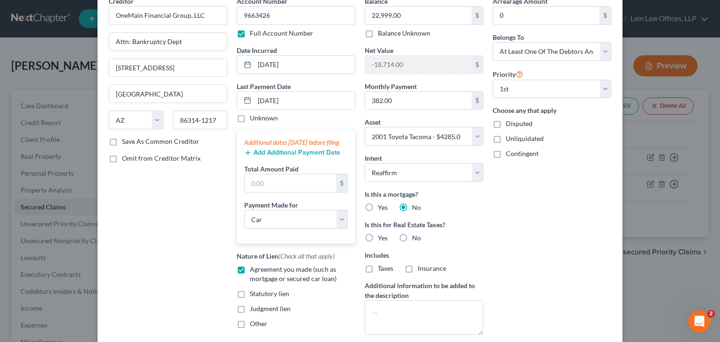
click at [412, 235] on label "No" at bounding box center [416, 237] width 9 height 9
click at [416, 235] on input "No" at bounding box center [419, 236] width 6 height 6
radio input "true"
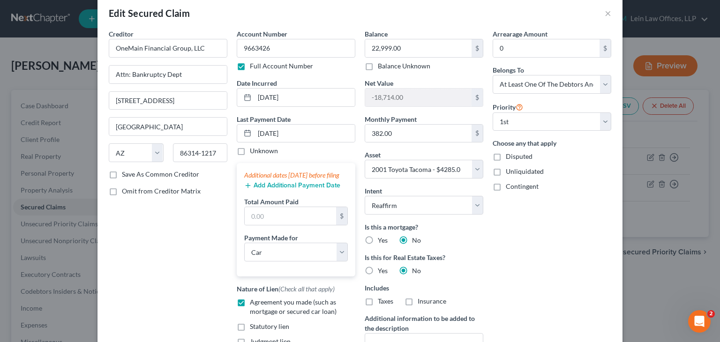
scroll to position [0, 0]
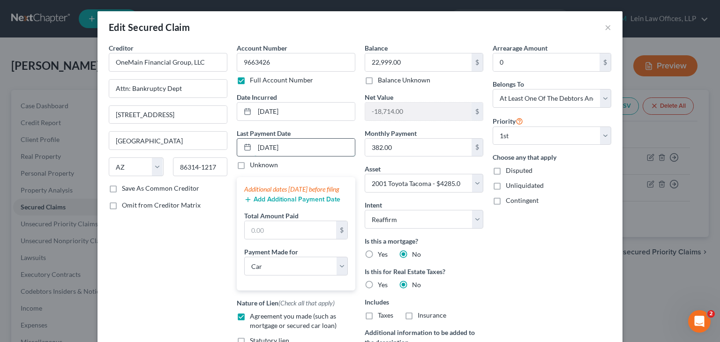
click at [261, 146] on input "05/01/2025" at bounding box center [304, 148] width 100 height 18
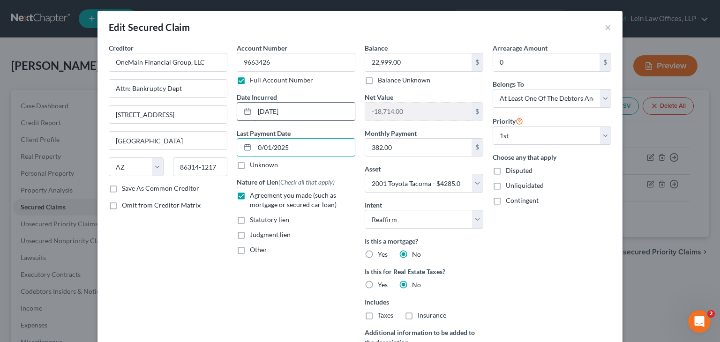
type input "08/01/2025"
select select "0"
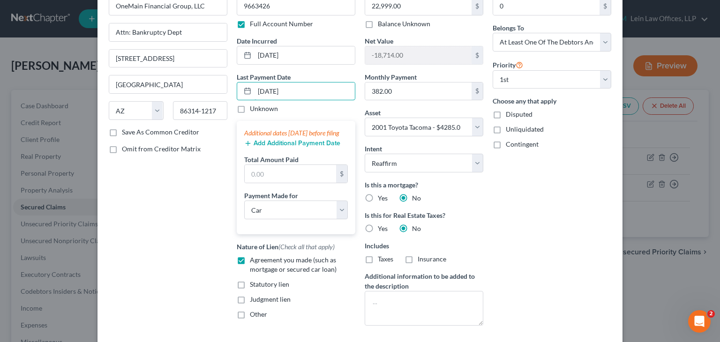
scroll to position [41, 0]
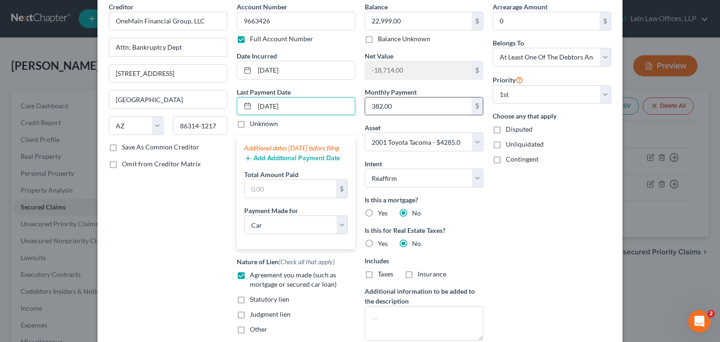
type input "08/01/2025"
click at [418, 109] on input "382.00" at bounding box center [418, 106] width 106 height 18
click at [528, 264] on div "Arrearage Amount 0 $ Belongs To * Select Debtor 1 Only Debtor 2 Only Debtor 1 A…" at bounding box center [552, 175] width 128 height 346
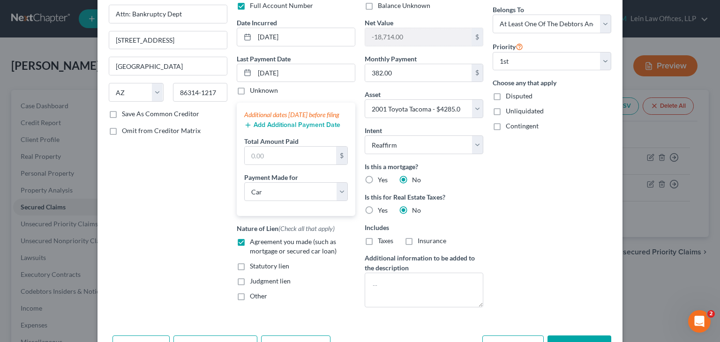
scroll to position [135, 0]
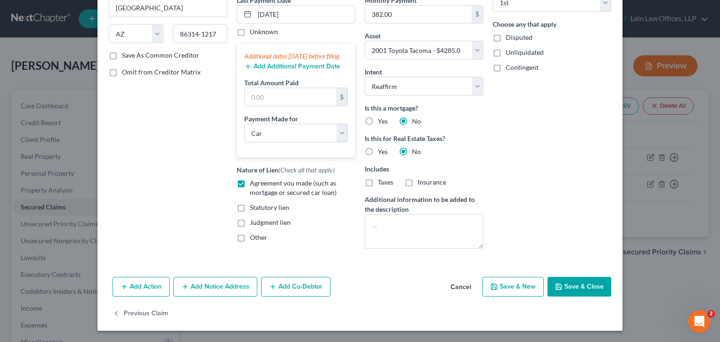
click at [513, 146] on div "Arrearage Amount 0 $ Belongs To * Select Debtor 1 Only Debtor 2 Only Debtor 1 A…" at bounding box center [552, 83] width 128 height 346
click at [307, 105] on input "text" at bounding box center [290, 97] width 91 height 18
paste input "1,146"
type input "1,146"
click at [562, 287] on button "Save & Close" at bounding box center [579, 287] width 64 height 20
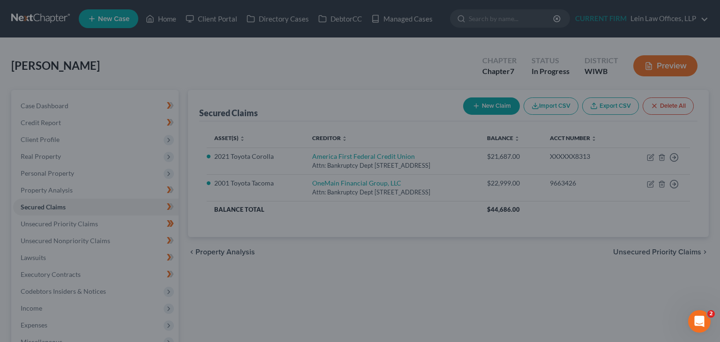
select select "3"
type input "1,146.00"
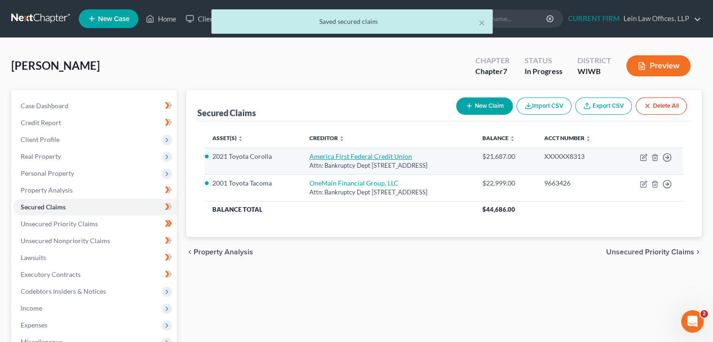
click at [364, 158] on link "America First Federal Credit Union" at bounding box center [360, 156] width 103 height 8
select select "46"
select select "0"
select select "2"
select select "3"
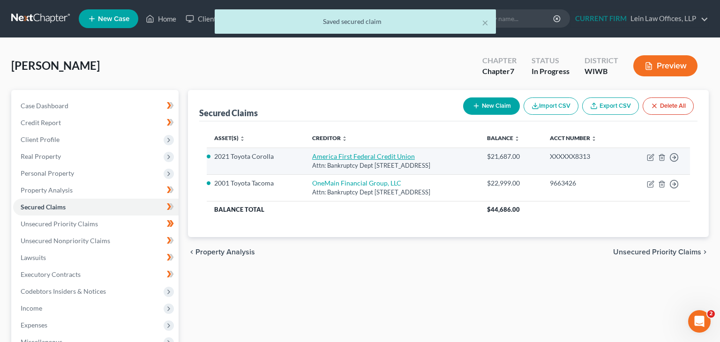
select select "0"
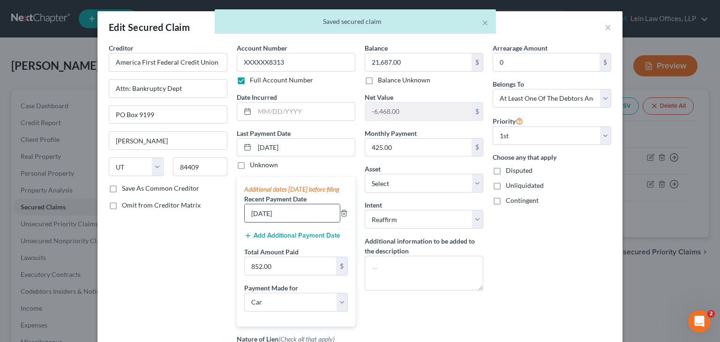
click at [254, 221] on input "04/07/25" at bounding box center [292, 213] width 95 height 18
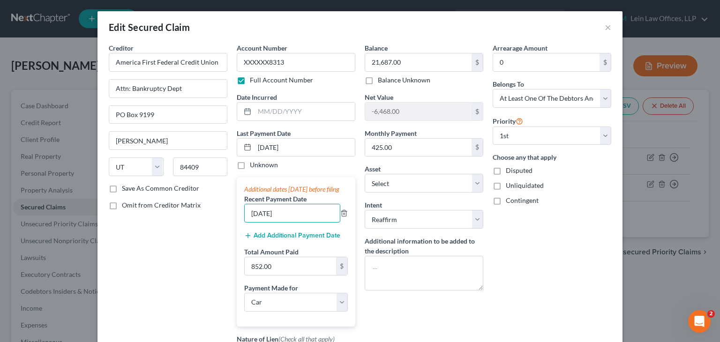
type input "08/07/25"
click at [552, 224] on div "Arrearage Amount 0 $ Belongs To * Select Debtor 1 Only Debtor 2 Only Debtor 1 A…" at bounding box center [552, 231] width 128 height 376
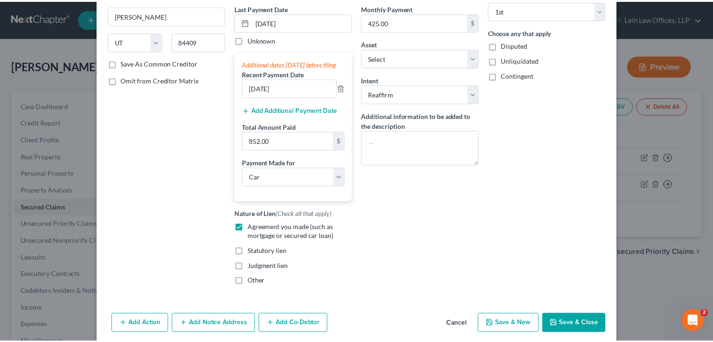
scroll to position [141, 0]
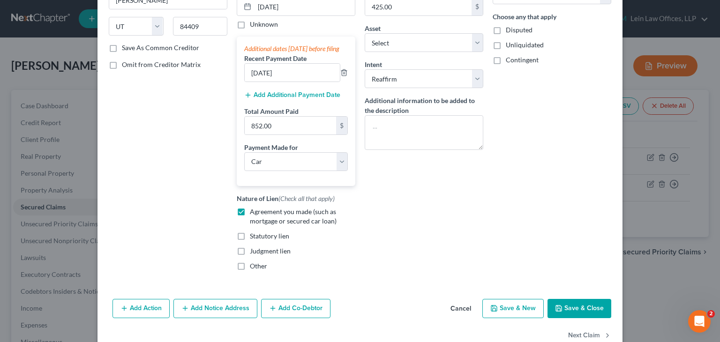
click at [568, 313] on button "Save & Close" at bounding box center [579, 309] width 64 height 20
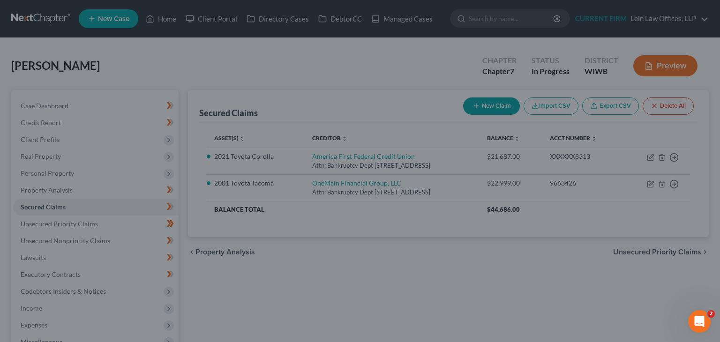
select select "5"
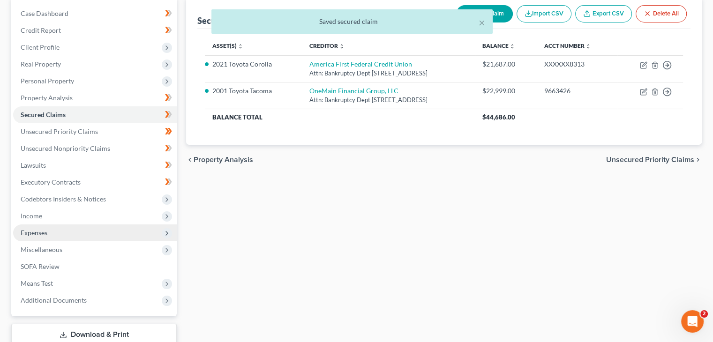
scroll to position [94, 0]
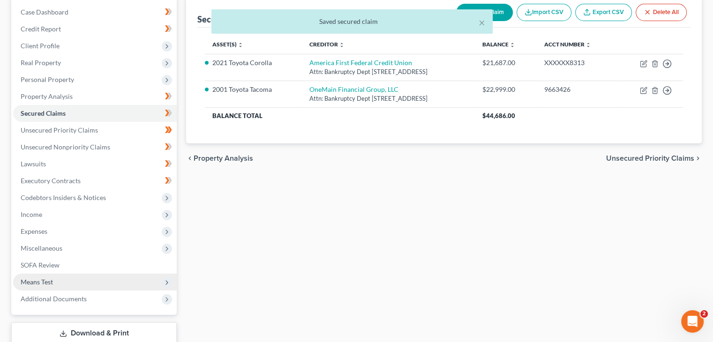
click at [52, 284] on span "Means Test" at bounding box center [37, 282] width 32 height 8
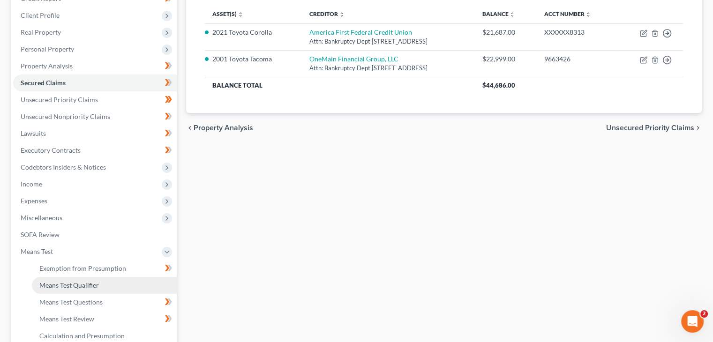
scroll to position [141, 0]
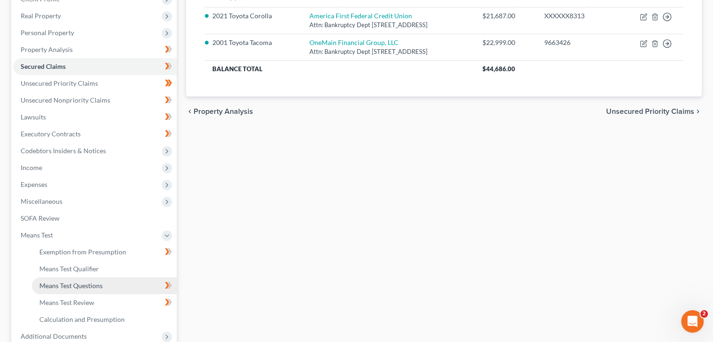
click at [67, 288] on span "Means Test Questions" at bounding box center [70, 286] width 63 height 8
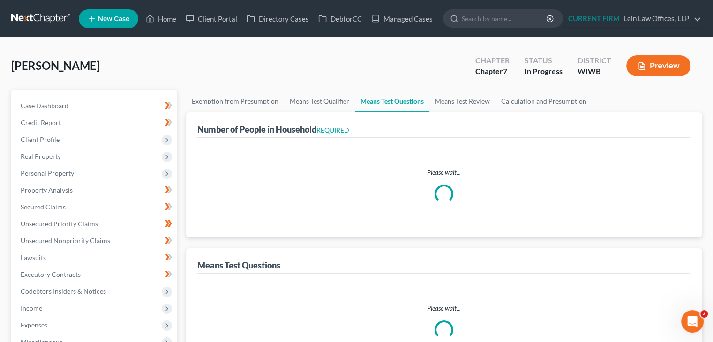
select select "1"
select select "60"
select select "1"
select select "60"
select select "2"
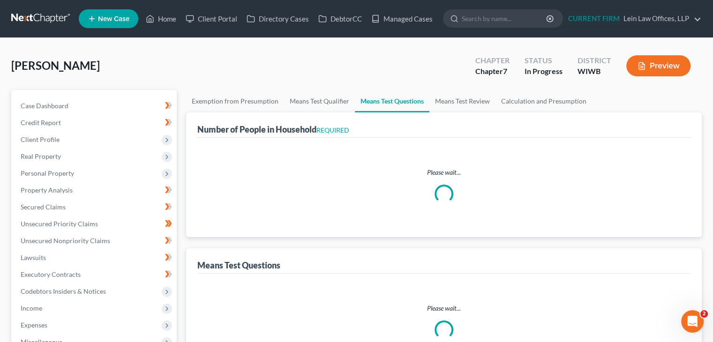
select select "3"
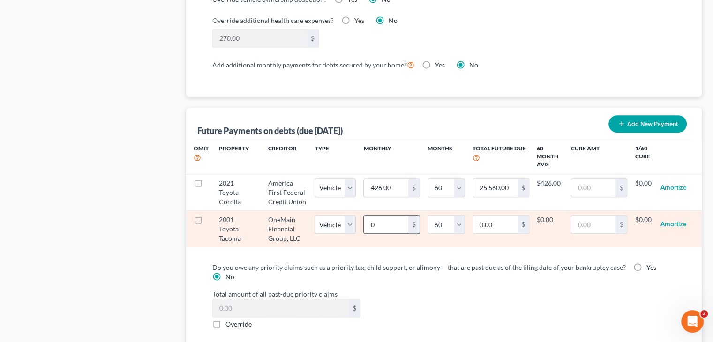
scroll to position [890, 0]
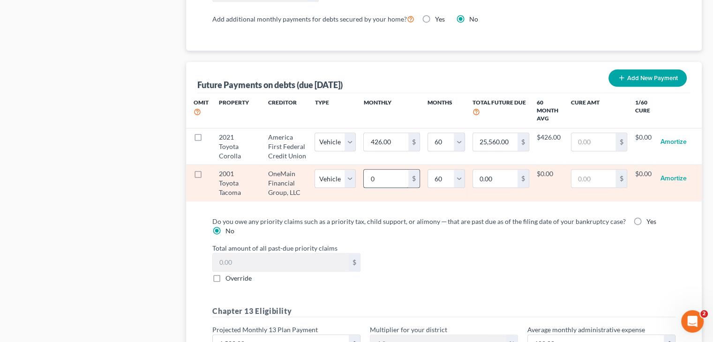
click at [390, 175] on input "0" at bounding box center [386, 179] width 45 height 18
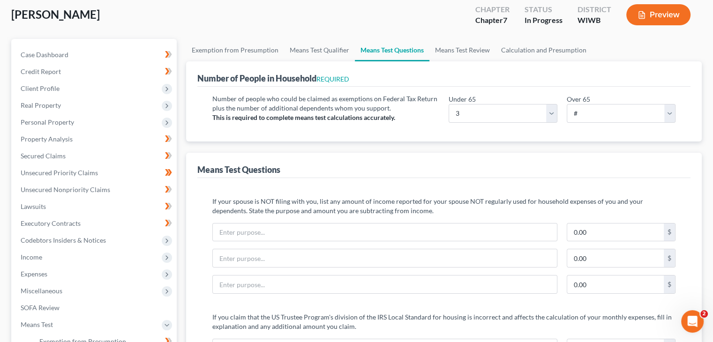
scroll to position [47, 0]
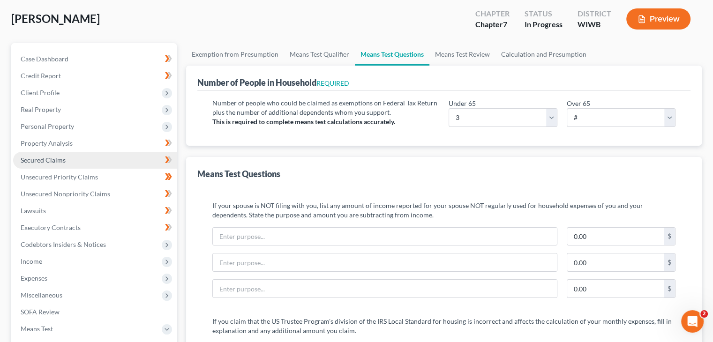
click at [57, 159] on span "Secured Claims" at bounding box center [43, 160] width 45 height 8
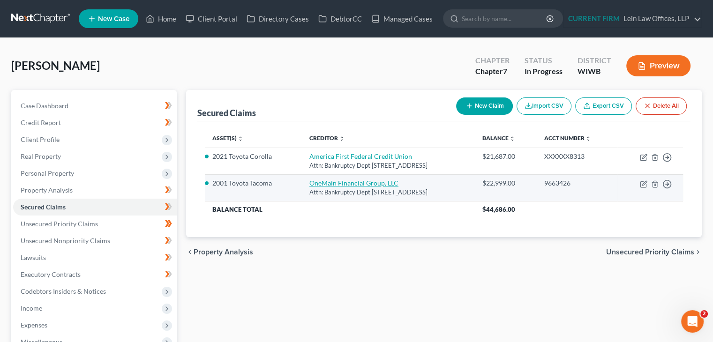
click at [340, 185] on link "OneMain Financial Group, LLC" at bounding box center [353, 183] width 89 height 8
select select "3"
select select "0"
select select "2"
select select "3"
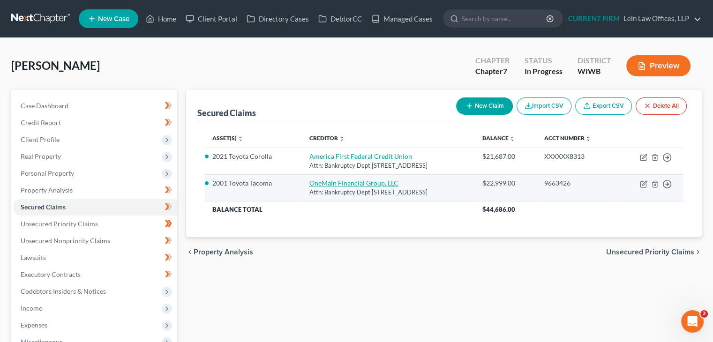
select select "0"
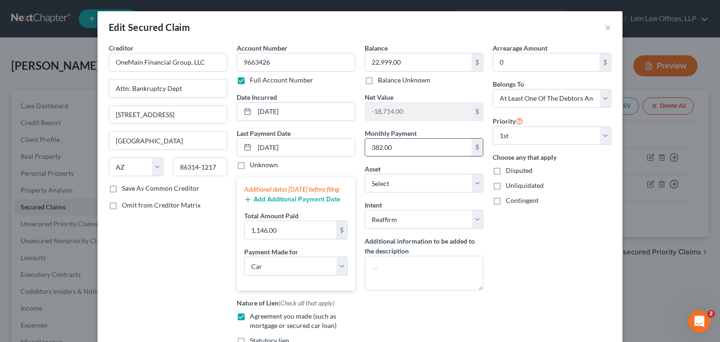
click at [460, 147] on input "382.00" at bounding box center [418, 148] width 106 height 18
click at [559, 229] on div "Arrearage Amount 0 $ Belongs To * Select Debtor 1 Only Debtor 2 Only Debtor 1 A…" at bounding box center [552, 213] width 128 height 340
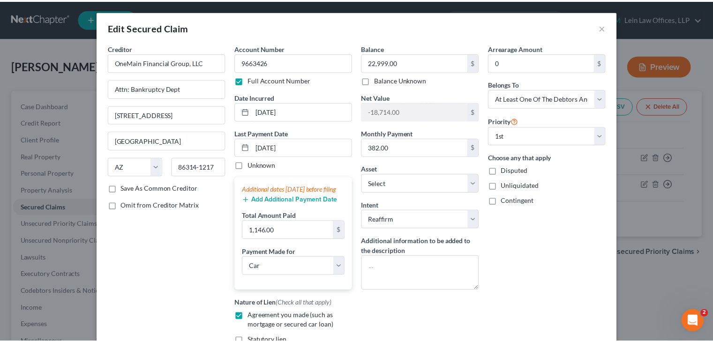
scroll to position [135, 0]
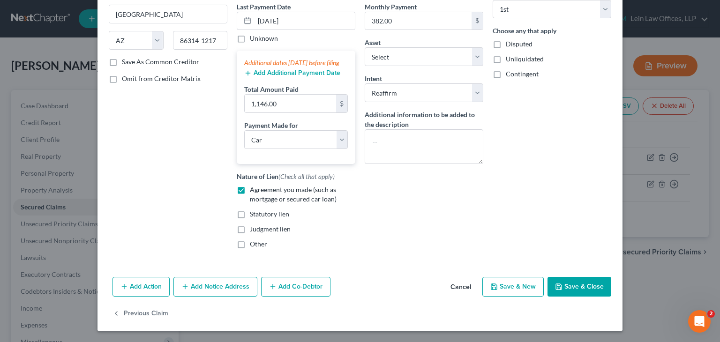
click at [465, 283] on button "Cancel" at bounding box center [461, 287] width 36 height 19
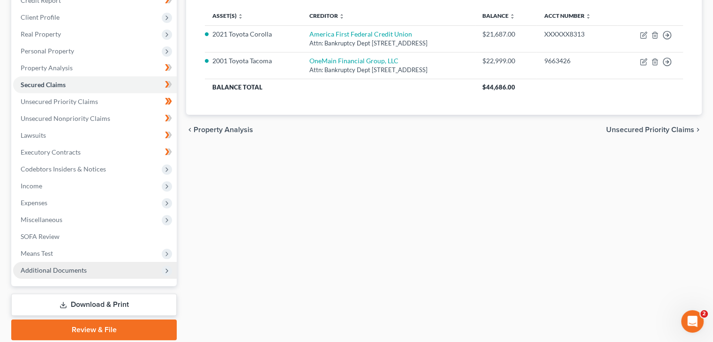
scroll to position [141, 0]
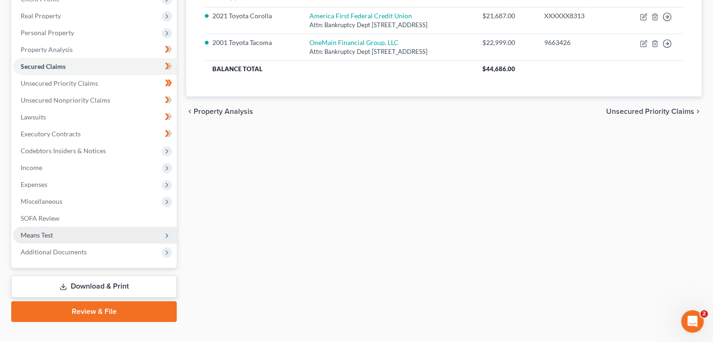
click at [40, 239] on span "Means Test" at bounding box center [37, 235] width 32 height 8
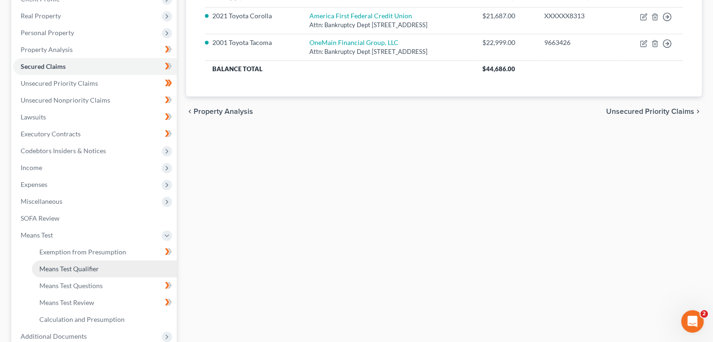
click at [58, 270] on span "Means Test Qualifier" at bounding box center [69, 269] width 60 height 8
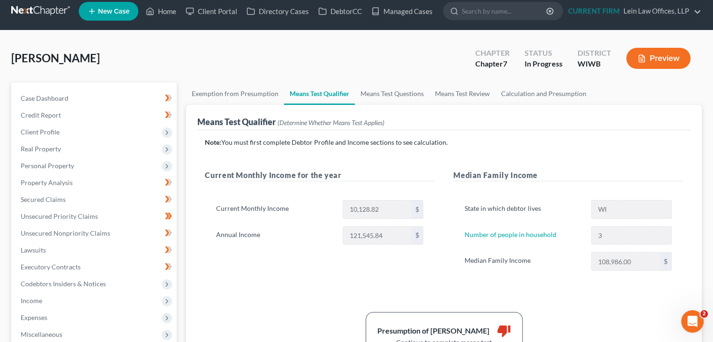
scroll to position [6, 0]
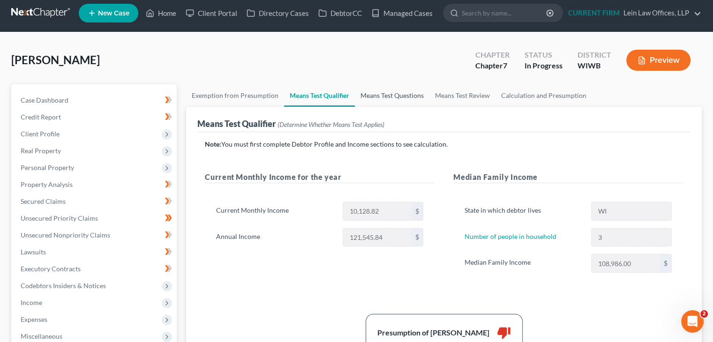
click at [378, 96] on link "Means Test Questions" at bounding box center [392, 95] width 75 height 22
select select "3"
select select "2"
select select "1"
select select "60"
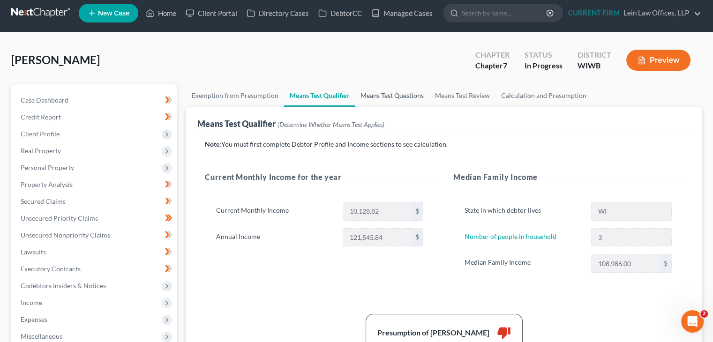
select select "1"
select select "60"
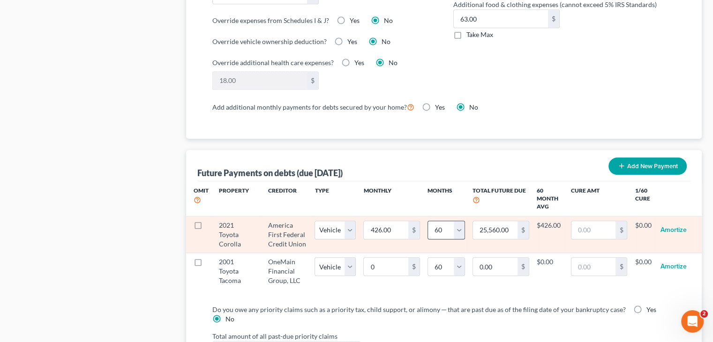
scroll to position [937, 0]
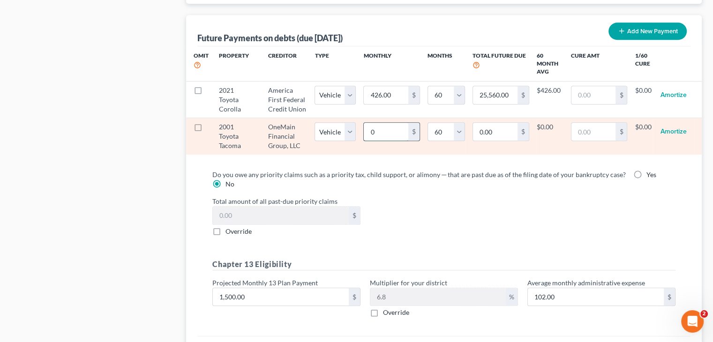
click at [397, 127] on input "0" at bounding box center [386, 132] width 45 height 18
paste input "382.0"
type input "382.00"
type input "22,920.00"
select select "1"
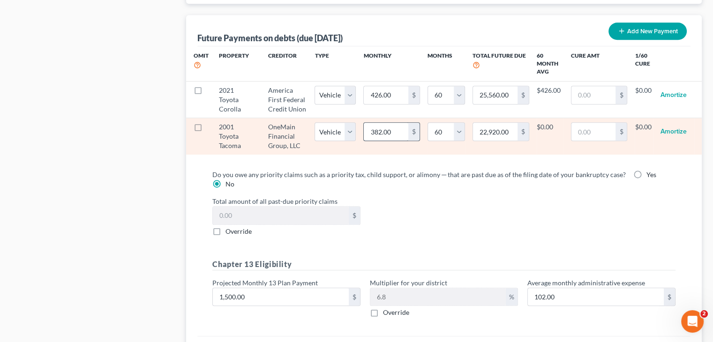
select select "60"
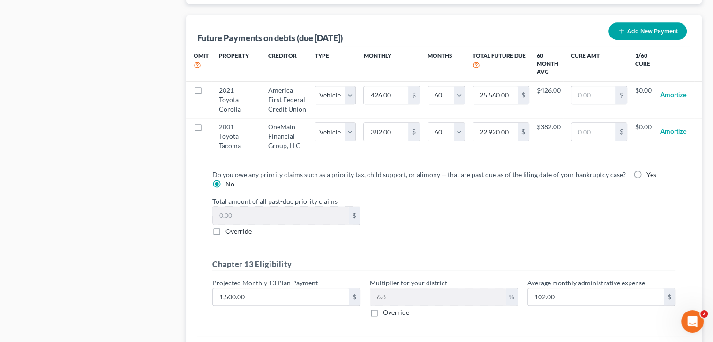
click at [544, 157] on div "Omit Property Creditor Type Monthly Months Total Future Due 60 Month Avg Cure A…" at bounding box center [444, 104] width 516 height 116
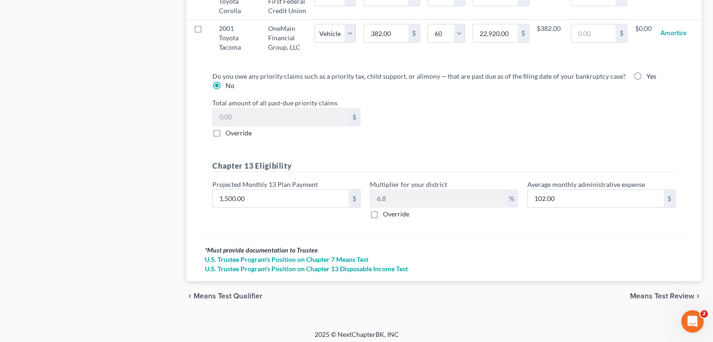
scroll to position [1037, 0]
click at [639, 291] on span "Means Test Review" at bounding box center [662, 294] width 64 height 7
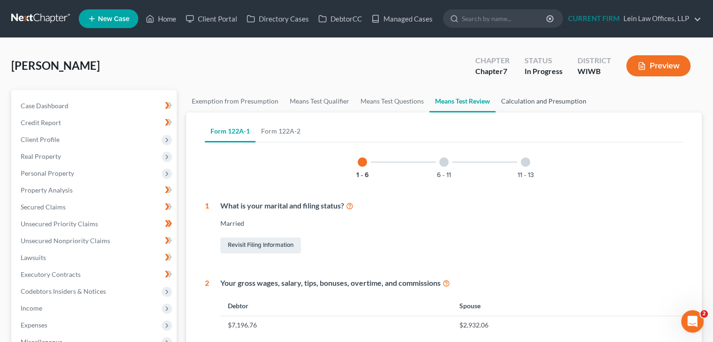
click at [546, 104] on link "Calculation and Presumption" at bounding box center [543, 101] width 97 height 22
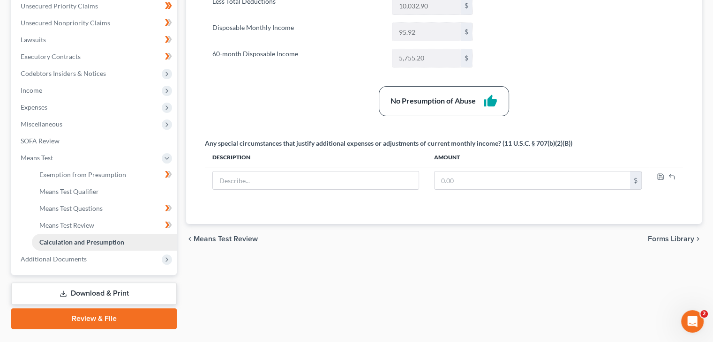
scroll to position [234, 0]
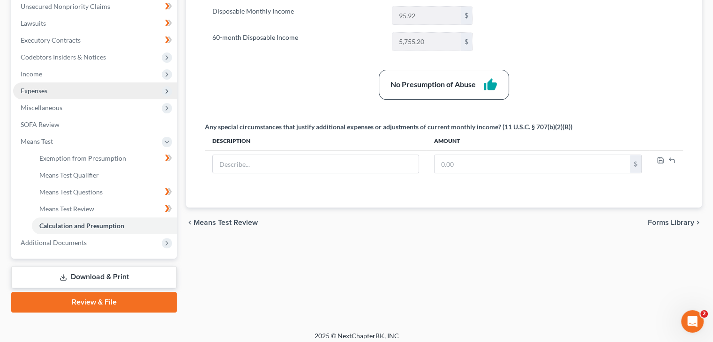
click at [40, 91] on span "Expenses" at bounding box center [34, 91] width 27 height 8
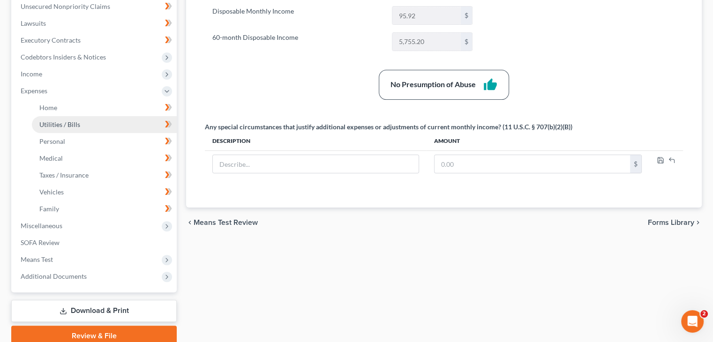
click at [56, 124] on span "Utilities / Bills" at bounding box center [59, 124] width 41 height 8
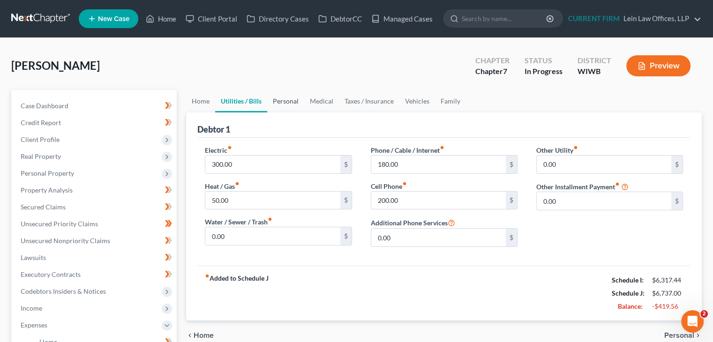
click at [290, 103] on link "Personal" at bounding box center [285, 101] width 37 height 22
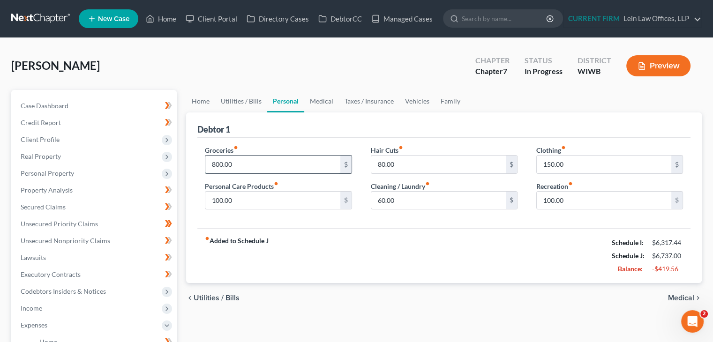
click at [216, 166] on input "800.00" at bounding box center [272, 165] width 135 height 18
drag, startPoint x: 215, startPoint y: 165, endPoint x: 207, endPoint y: 166, distance: 7.6
click at [208, 166] on input "800.00" at bounding box center [272, 165] width 135 height 18
type input "1,000.00"
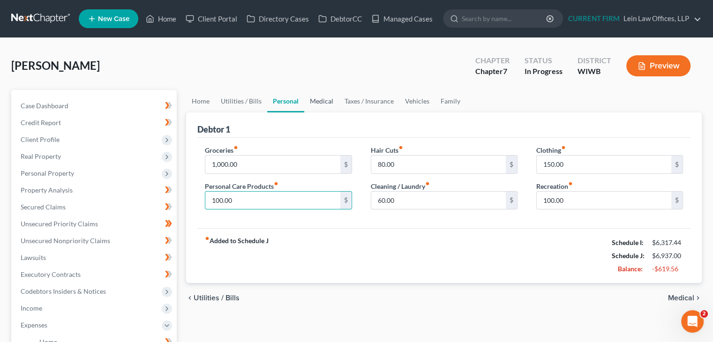
click at [324, 102] on link "Medical" at bounding box center [321, 101] width 35 height 22
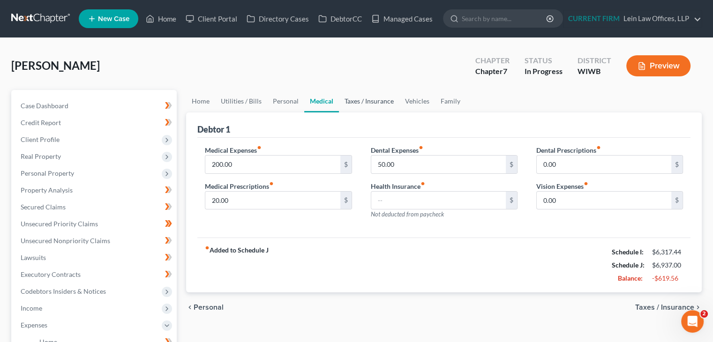
click at [367, 98] on link "Taxes / Insurance" at bounding box center [369, 101] width 60 height 22
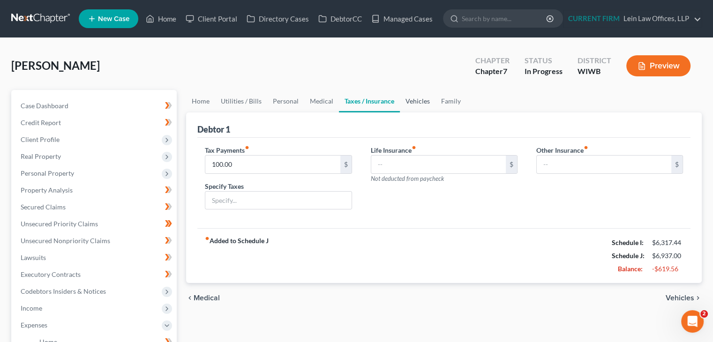
click at [419, 99] on link "Vehicles" at bounding box center [418, 101] width 36 height 22
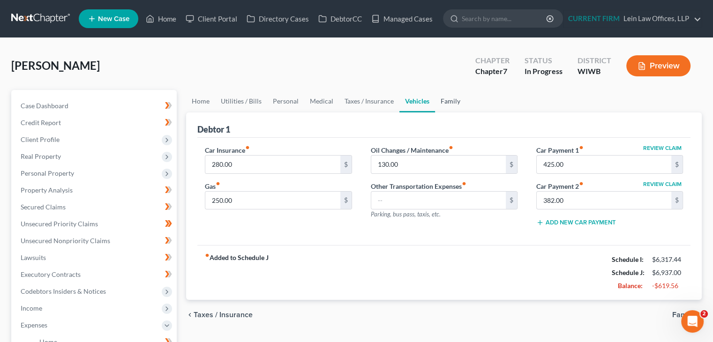
click at [459, 100] on link "Family" at bounding box center [450, 101] width 31 height 22
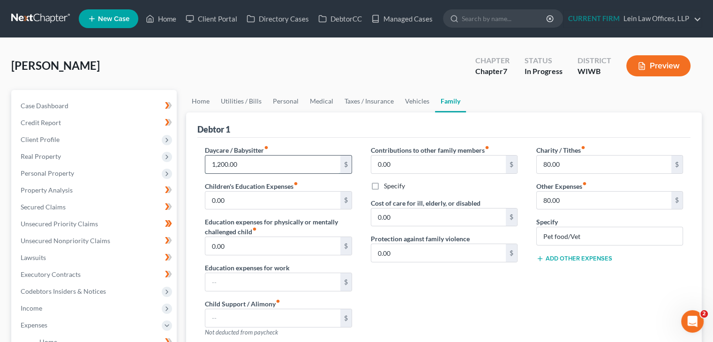
click at [219, 164] on input "1,200.00" at bounding box center [272, 165] width 135 height 18
click at [221, 162] on input "1,200.00" at bounding box center [272, 165] width 135 height 18
type input "1,000.00"
click at [585, 274] on div "Charity / Tithes fiber_manual_record 80.00 $ Other Expenses fiber_manual_record…" at bounding box center [609, 244] width 165 height 199
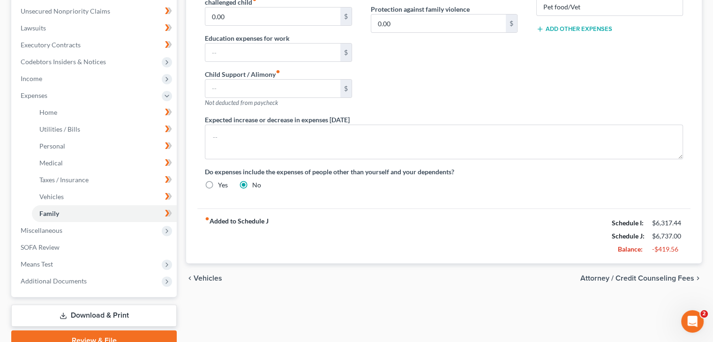
scroll to position [274, 0]
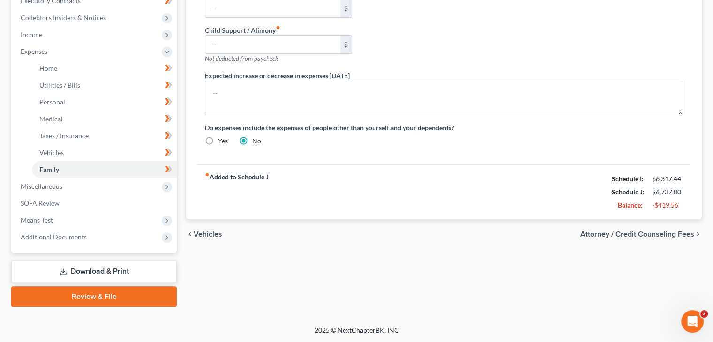
click at [641, 231] on span "Attorney / Credit Counseling Fees" at bounding box center [637, 234] width 114 height 7
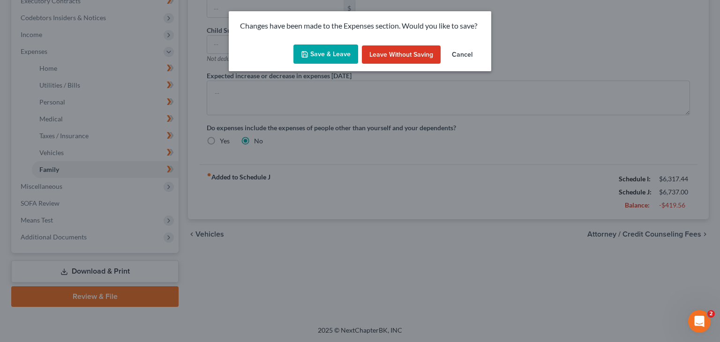
click at [340, 57] on button "Save & Leave" at bounding box center [325, 55] width 65 height 20
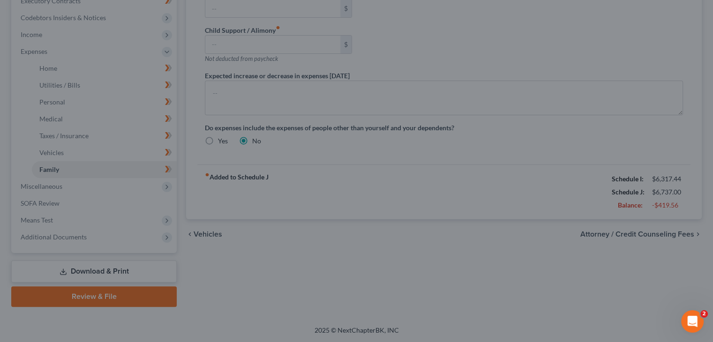
select select "1"
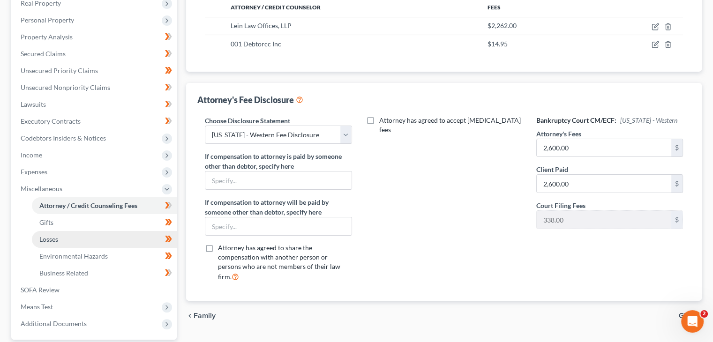
scroll to position [187, 0]
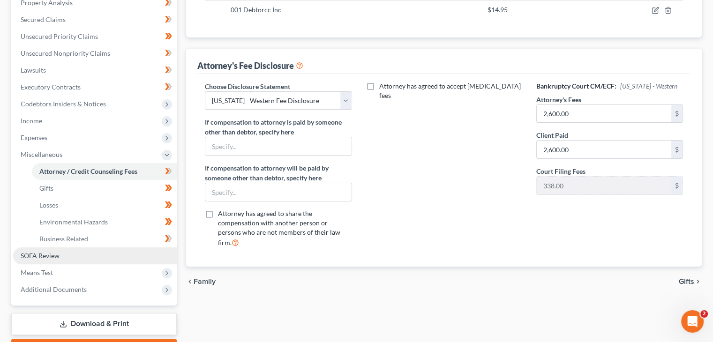
click at [49, 252] on span "SOFA Review" at bounding box center [40, 256] width 39 height 8
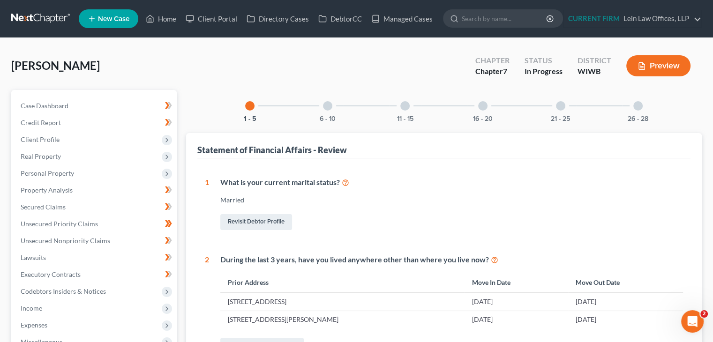
click at [332, 105] on div "6 - 10" at bounding box center [328, 106] width 32 height 32
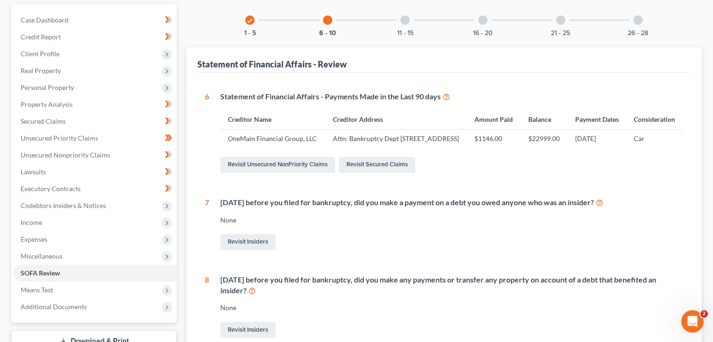
scroll to position [75, 0]
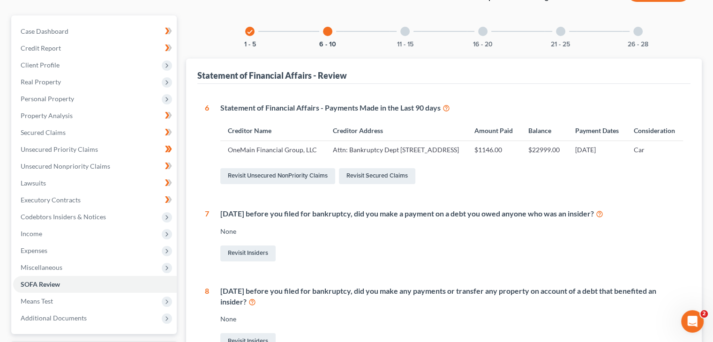
click at [404, 32] on div at bounding box center [404, 31] width 9 height 9
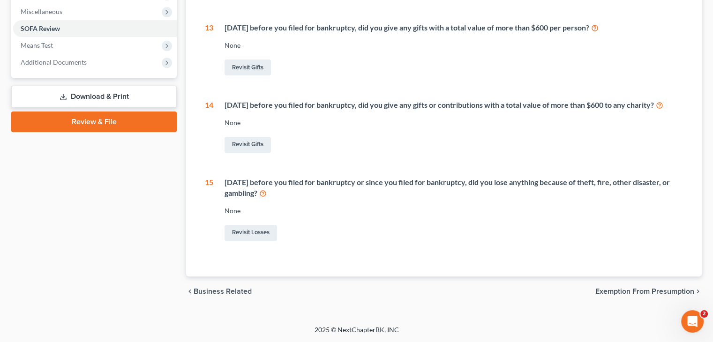
scroll to position [341, 0]
click at [118, 244] on div "Case Dashboard Payments Invoices Payments Payments Credit Report Client Profile" at bounding box center [94, 33] width 175 height 547
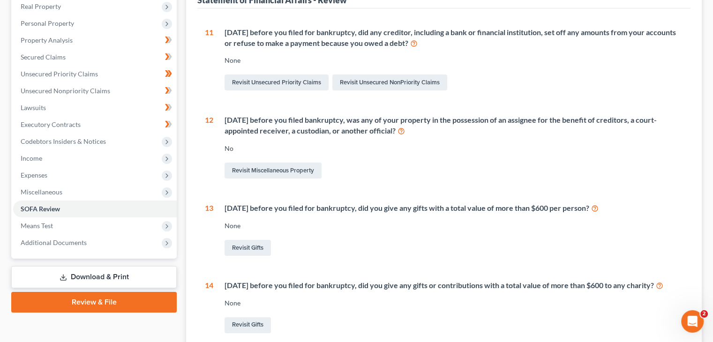
scroll to position [106, 0]
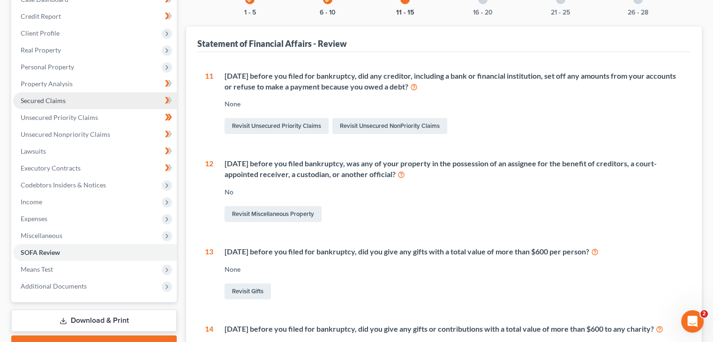
click at [37, 102] on span "Secured Claims" at bounding box center [43, 101] width 45 height 8
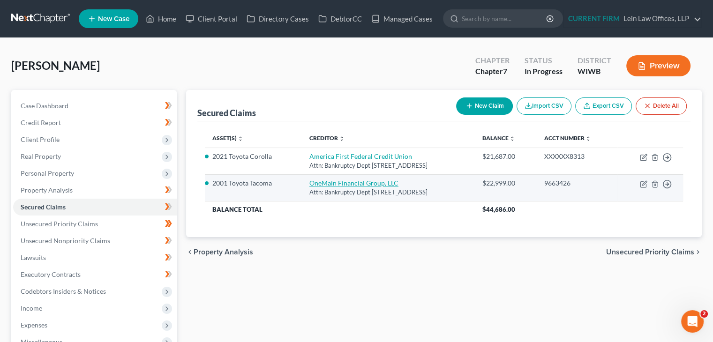
click at [327, 186] on link "OneMain Financial Group, LLC" at bounding box center [353, 183] width 89 height 8
select select "3"
select select "0"
select select "3"
select select "2"
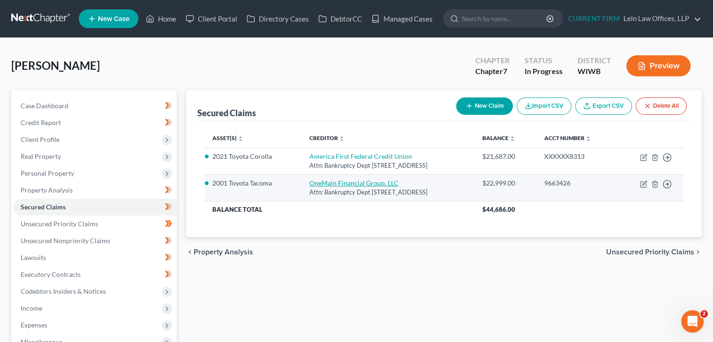
select select "3"
select select "0"
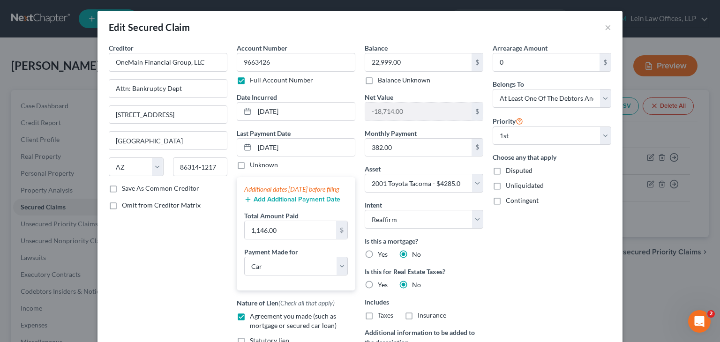
click at [489, 244] on div "Arrearage Amount 0 $ Belongs To * Select Debtor 1 Only Debtor 2 Only Debtor 1 A…" at bounding box center [552, 216] width 128 height 346
click at [530, 242] on div "Arrearage Amount 0 $ Belongs To * Select Debtor 1 Only Debtor 2 Only Debtor 1 A…" at bounding box center [552, 216] width 128 height 346
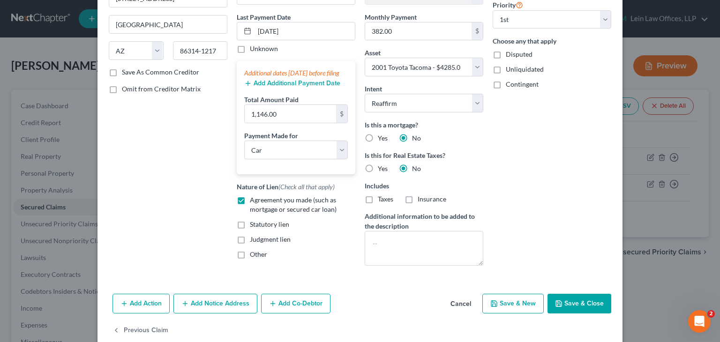
scroll to position [88, 0]
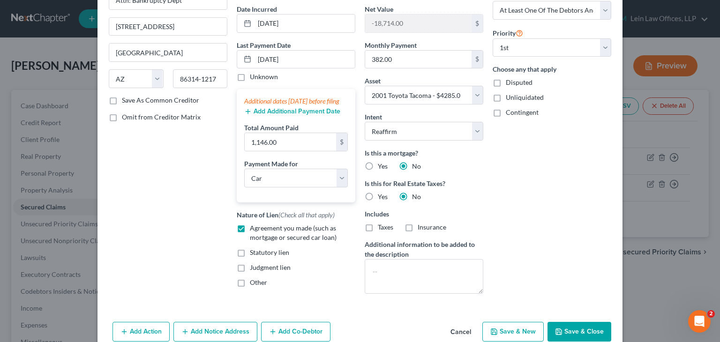
click at [288, 115] on button "Add Additional Payment Date" at bounding box center [292, 111] width 96 height 7
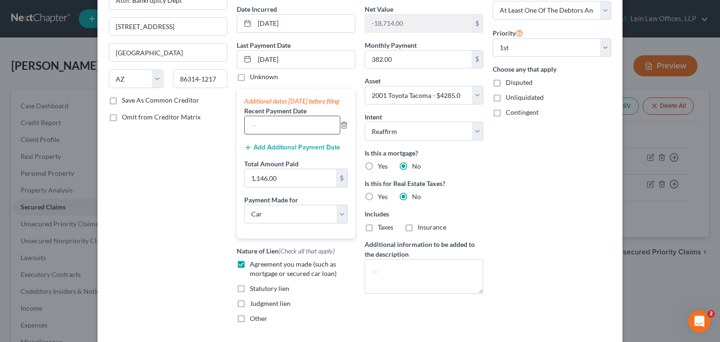
click at [275, 132] on input "text" at bounding box center [292, 125] width 95 height 18
type input "7"
drag, startPoint x: 259, startPoint y: 135, endPoint x: 264, endPoint y: 135, distance: 5.2
click at [264, 134] on input "07/07/2025" at bounding box center [292, 125] width 95 height 18
type input "07/28/2025"
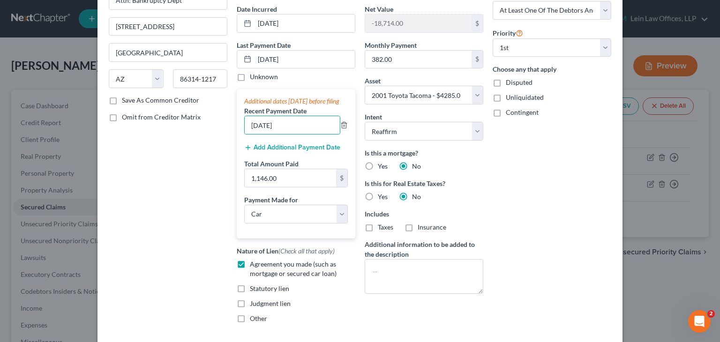
click at [537, 158] on div "Arrearage Amount 0 $ Belongs To * Select Debtor 1 Only Debtor 2 Only Debtor 1 A…" at bounding box center [552, 143] width 128 height 376
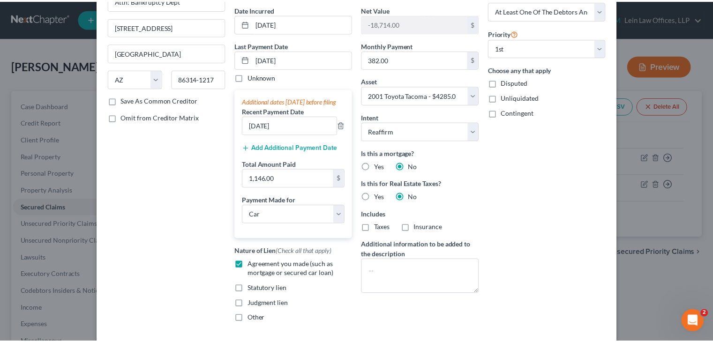
scroll to position [171, 0]
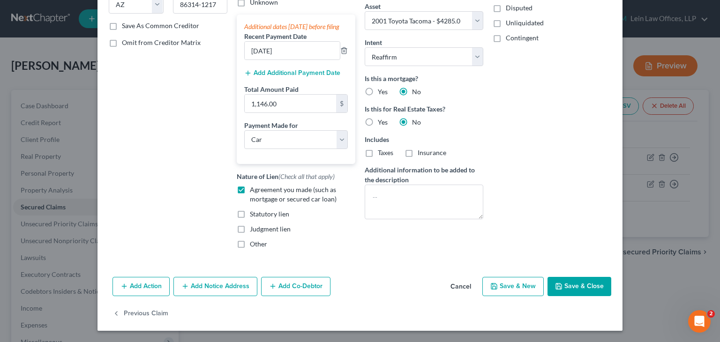
click at [566, 287] on button "Save & Close" at bounding box center [579, 287] width 64 height 20
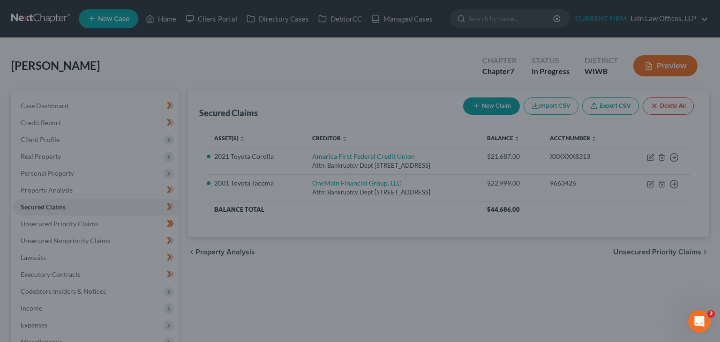
select select "3"
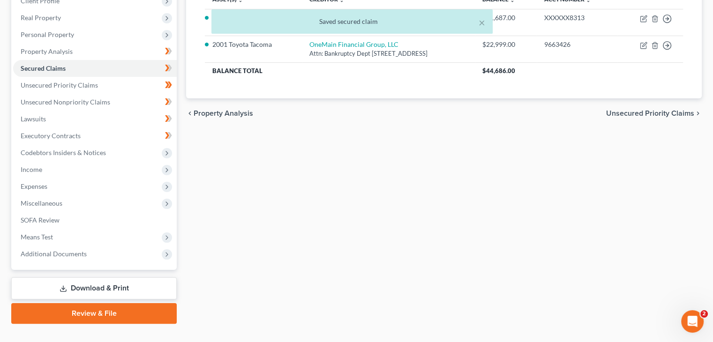
scroll to position [141, 0]
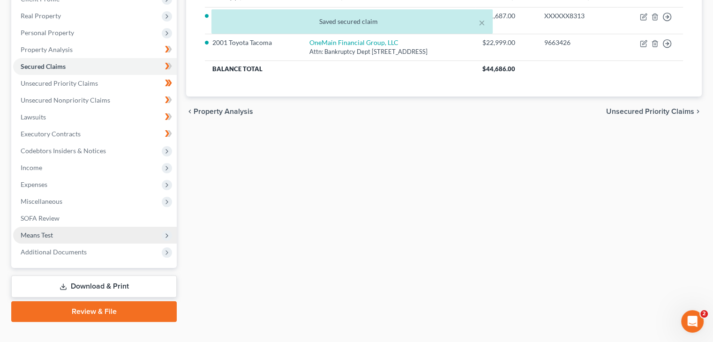
click at [53, 238] on span "Means Test" at bounding box center [95, 235] width 164 height 17
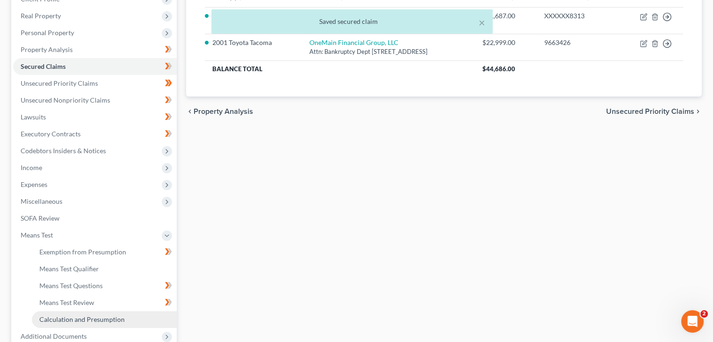
click at [92, 318] on span "Calculation and Presumption" at bounding box center [81, 319] width 85 height 8
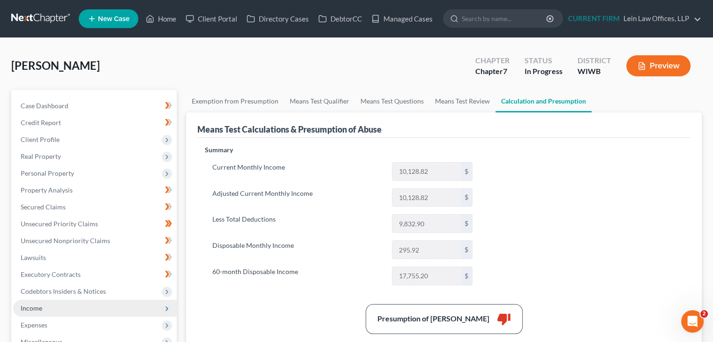
click at [60, 307] on span "Income" at bounding box center [95, 308] width 164 height 17
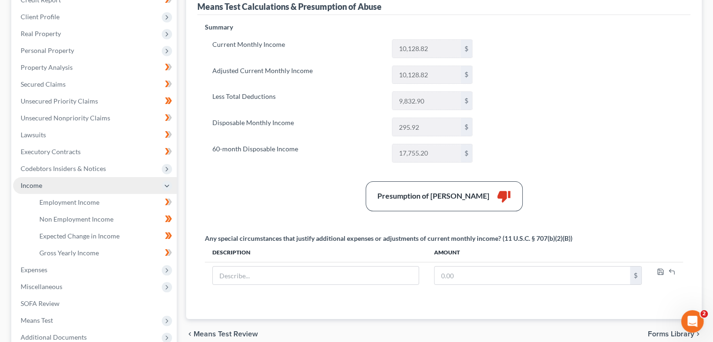
scroll to position [141, 0]
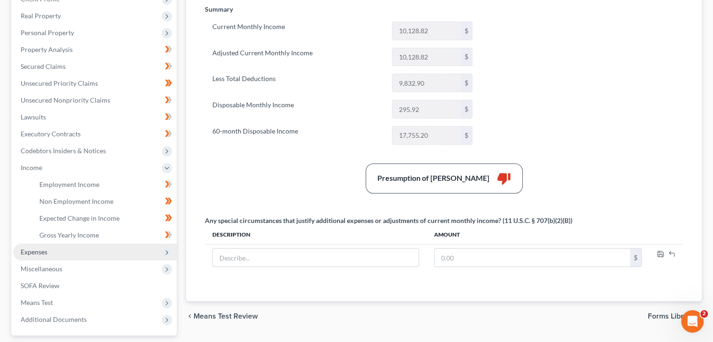
click at [47, 257] on span "Expenses" at bounding box center [95, 252] width 164 height 17
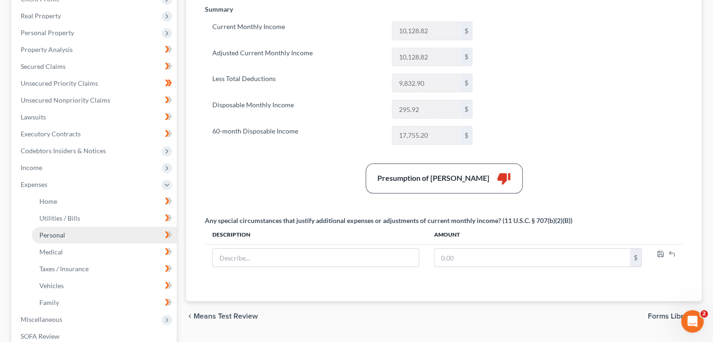
click at [55, 235] on span "Personal" at bounding box center [52, 235] width 26 height 8
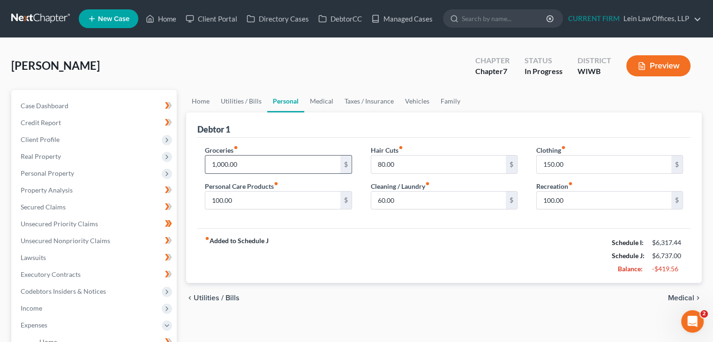
click at [218, 164] on input "1,000.00" at bounding box center [272, 165] width 135 height 18
click at [219, 164] on input "1,000.00" at bounding box center [272, 165] width 135 height 18
drag, startPoint x: 219, startPoint y: 164, endPoint x: 206, endPoint y: 164, distance: 12.7
click at [206, 164] on input "1,000.00" at bounding box center [272, 165] width 135 height 18
type input "800.00"
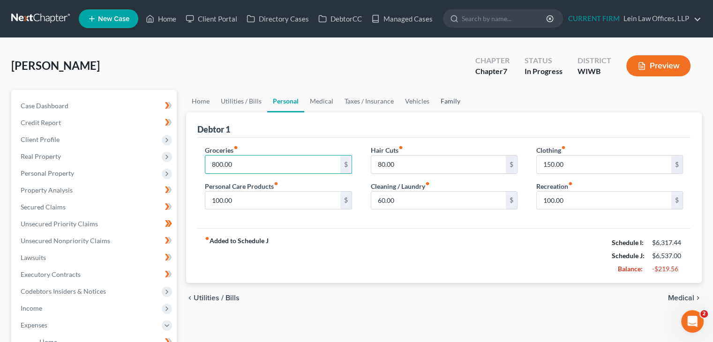
click at [447, 103] on link "Family" at bounding box center [450, 101] width 31 height 22
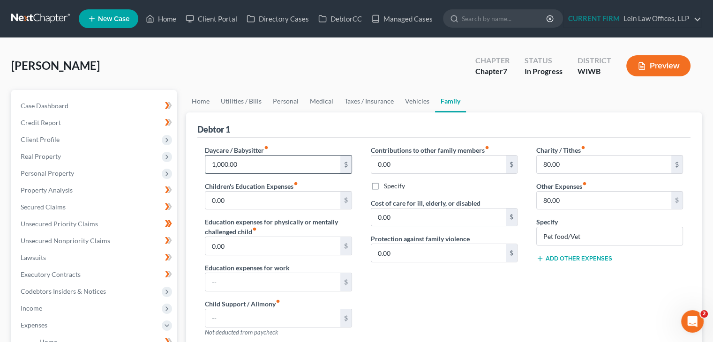
click at [217, 166] on input "1,000.00" at bounding box center [272, 165] width 135 height 18
click at [218, 165] on input "1,000.00" at bounding box center [272, 165] width 135 height 18
type input "1,200.00"
click at [467, 276] on div "Contributions to other family members fiber_manual_record 0.00 $ Specify Cost o…" at bounding box center [443, 244] width 165 height 199
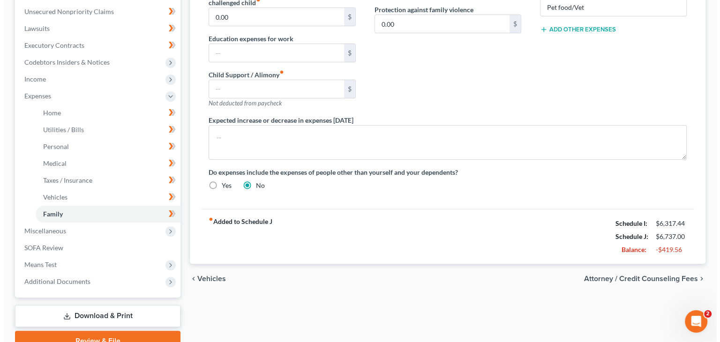
scroll to position [234, 0]
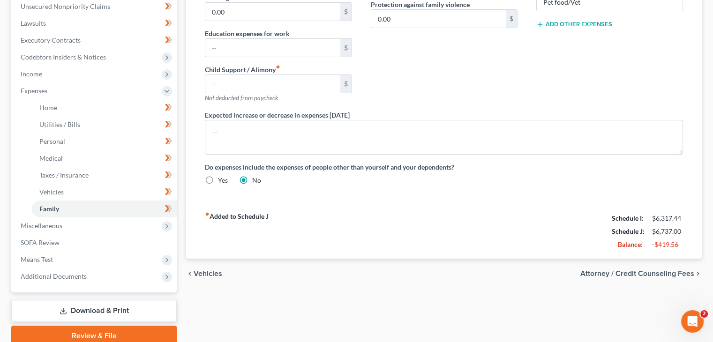
click at [612, 272] on span "Attorney / Credit Counseling Fees" at bounding box center [637, 273] width 114 height 7
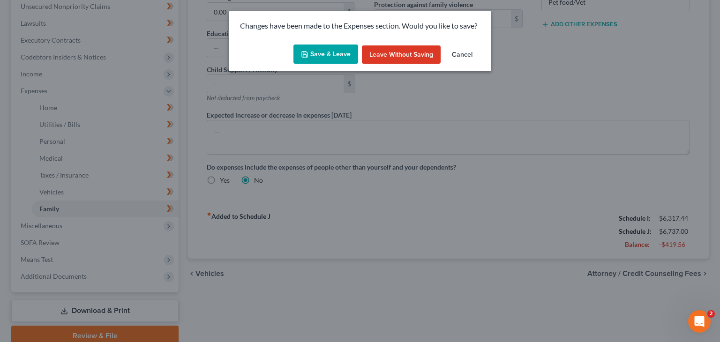
click at [335, 61] on button "Save & Leave" at bounding box center [325, 55] width 65 height 20
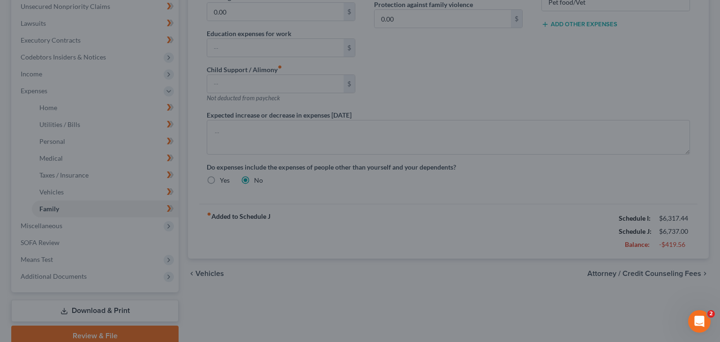
select select "1"
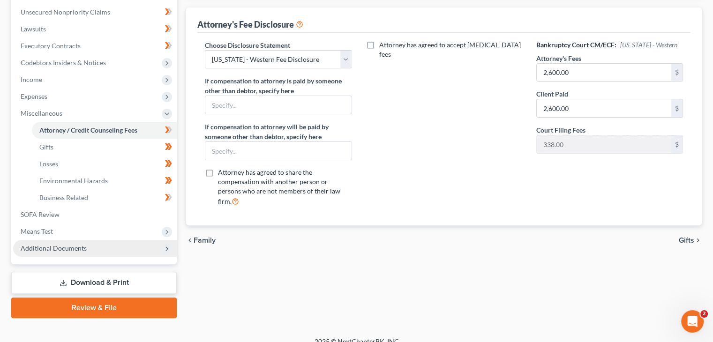
scroll to position [240, 0]
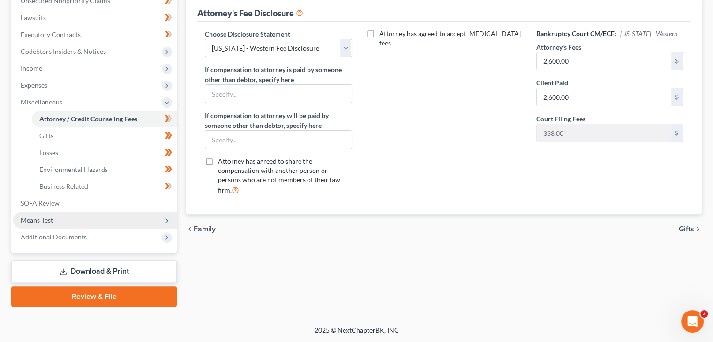
click at [47, 219] on span "Means Test" at bounding box center [37, 220] width 32 height 8
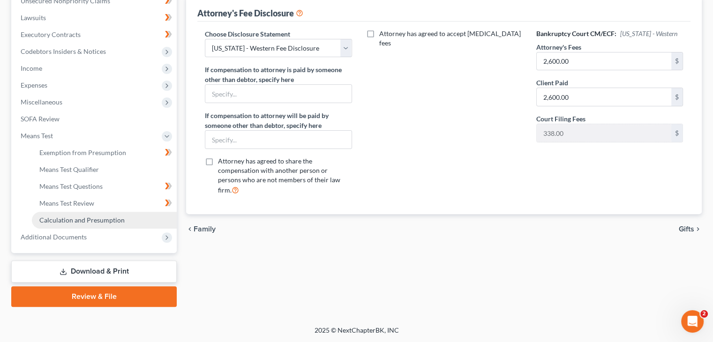
click at [89, 222] on span "Calculation and Presumption" at bounding box center [81, 220] width 85 height 8
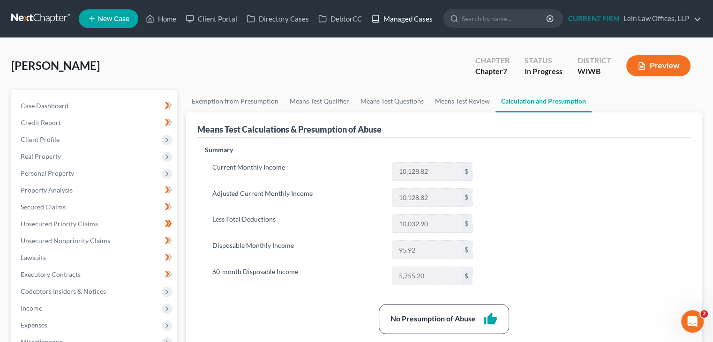
click at [412, 21] on link "Managed Cases" at bounding box center [401, 18] width 71 height 17
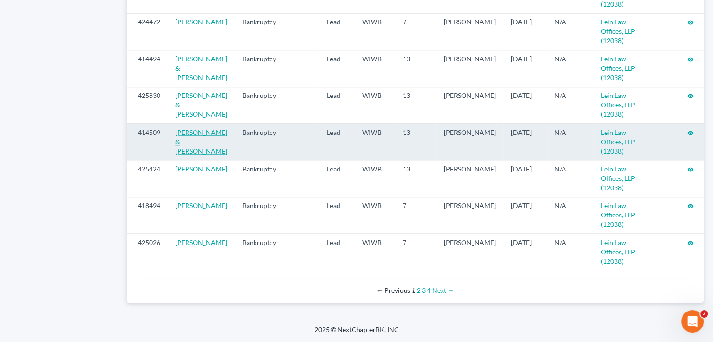
scroll to position [1033, 0]
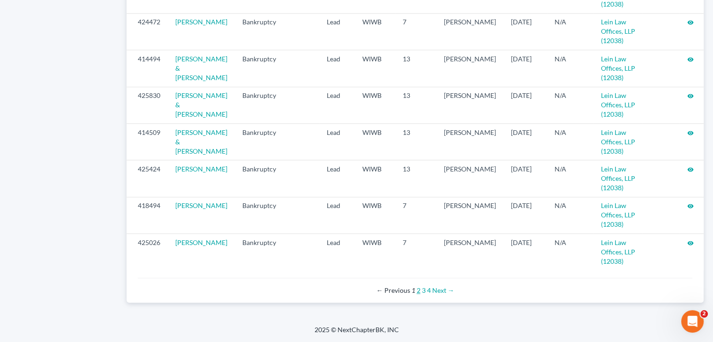
click at [417, 291] on link "2" at bounding box center [419, 290] width 4 height 8
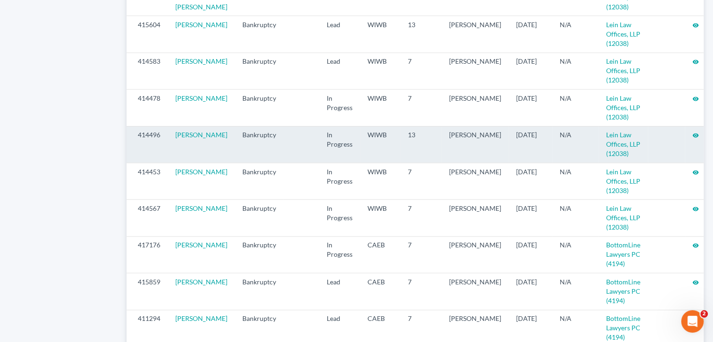
scroll to position [797, 0]
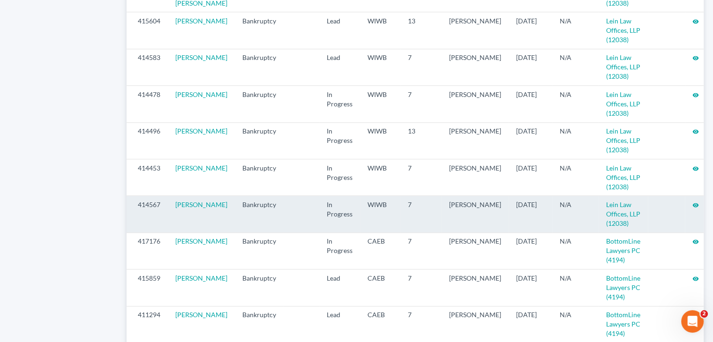
click at [692, 209] on icon "visibility" at bounding box center [695, 205] width 7 height 7
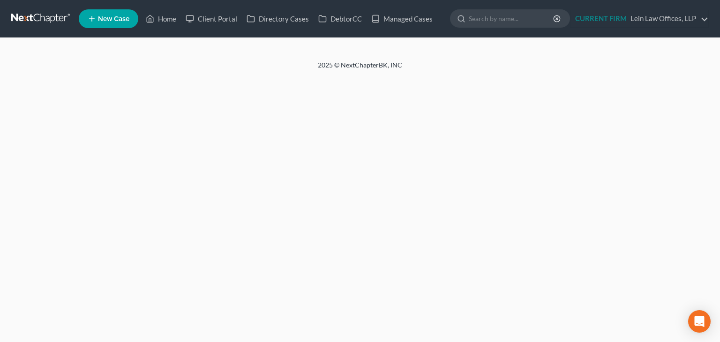
select select "9"
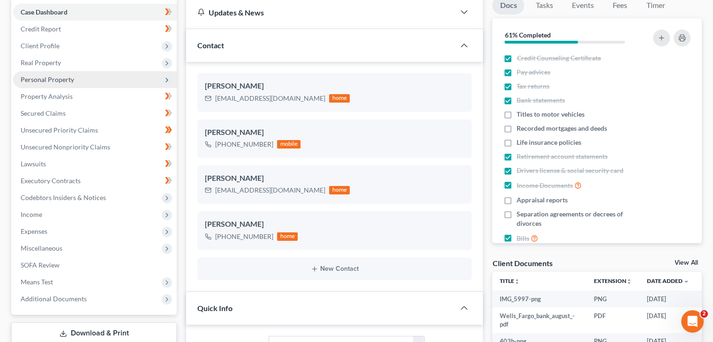
scroll to position [413, 0]
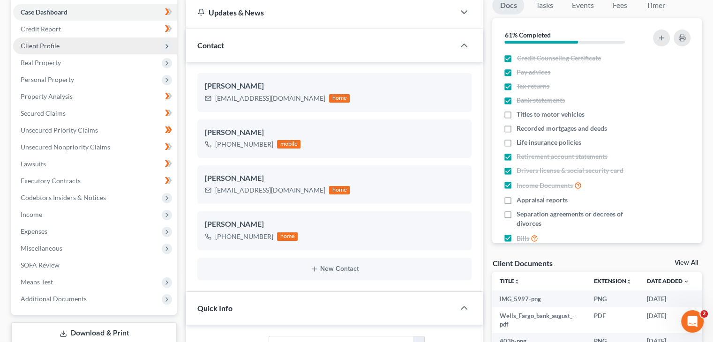
click at [61, 43] on span "Client Profile" at bounding box center [95, 45] width 164 height 17
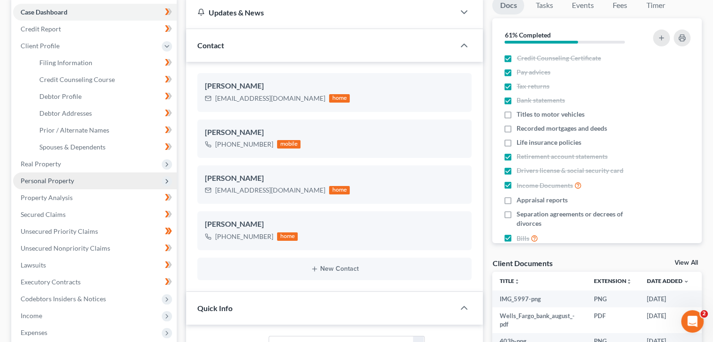
click at [70, 182] on span "Personal Property" at bounding box center [47, 181] width 53 height 8
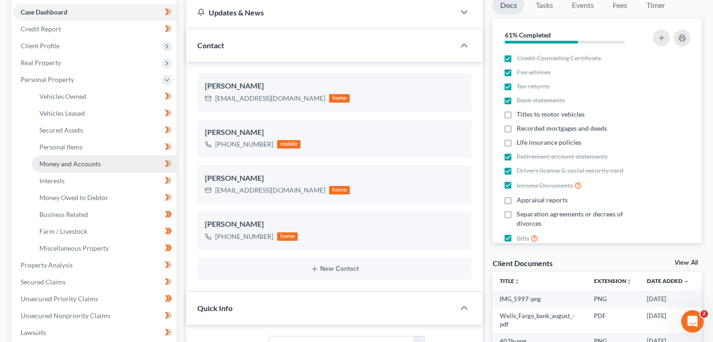
click at [71, 165] on span "Money and Accounts" at bounding box center [69, 164] width 61 height 8
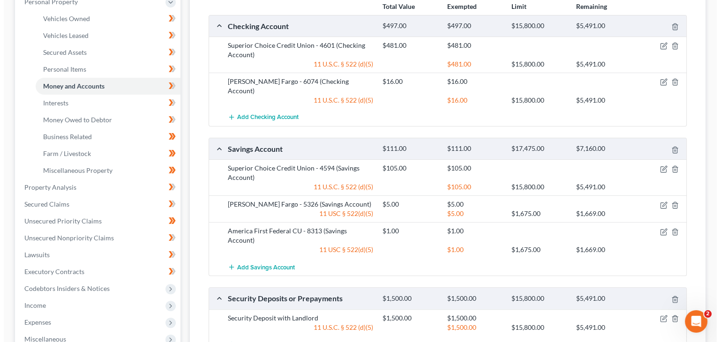
scroll to position [187, 0]
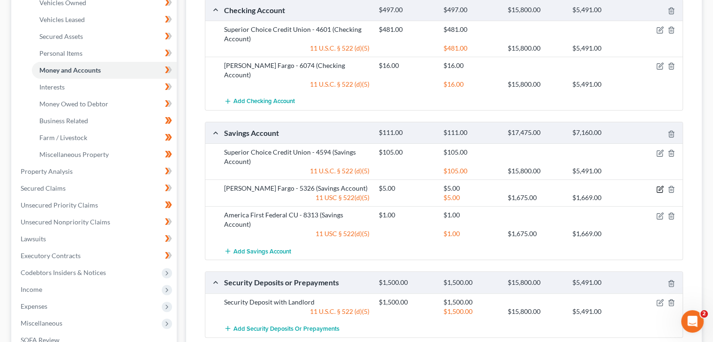
drag, startPoint x: 658, startPoint y: 179, endPoint x: 651, endPoint y: 179, distance: 6.6
click at [656, 186] on icon "button" at bounding box center [659, 189] width 7 height 7
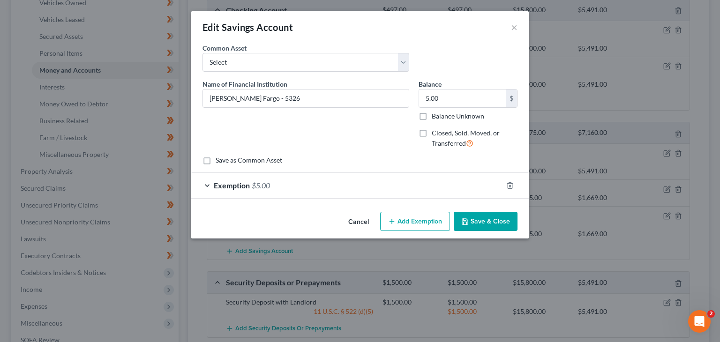
click at [432, 132] on label "Closed, Sold, Moved, or Transferred" at bounding box center [475, 138] width 86 height 20
click at [435, 132] on input "Closed, Sold, Moved, or Transferred" at bounding box center [438, 131] width 6 height 6
checkbox input "true"
select select "1"
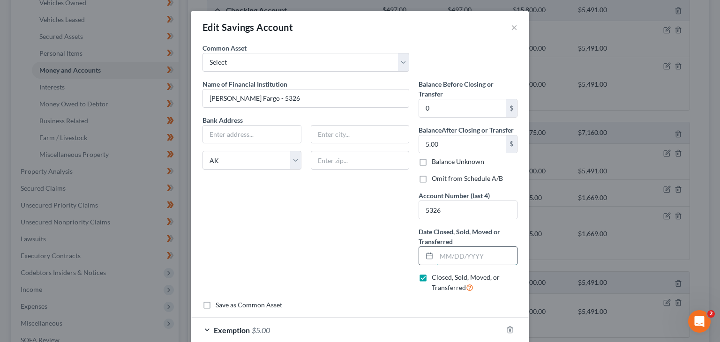
click at [468, 255] on input "text" at bounding box center [476, 256] width 81 height 18
click at [454, 255] on input "06/28/2024" at bounding box center [476, 256] width 81 height 18
click at [452, 254] on input "06/02/2025" at bounding box center [476, 256] width 81 height 18
click at [452, 255] on input "06/02/2025" at bounding box center [476, 256] width 81 height 18
click at [454, 252] on input "06/03/2025" at bounding box center [476, 256] width 81 height 18
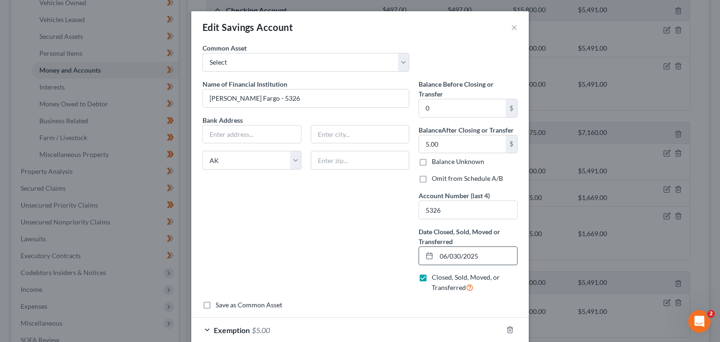
click at [450, 255] on input "06/030/2025" at bounding box center [476, 256] width 81 height 18
type input "[DATE]"
click at [367, 249] on div "Name of Financial Institution * Wells Fargo - 5326 Bank Address State AL AK AR …" at bounding box center [306, 189] width 216 height 221
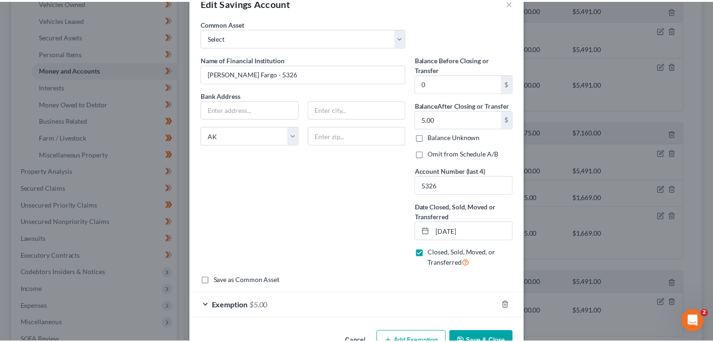
scroll to position [51, 0]
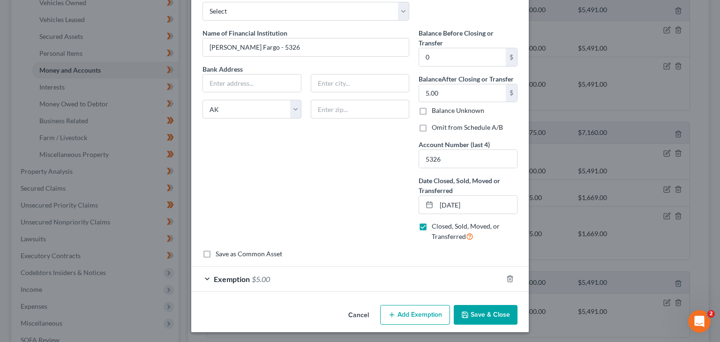
click at [466, 313] on button "Save & Close" at bounding box center [486, 315] width 64 height 20
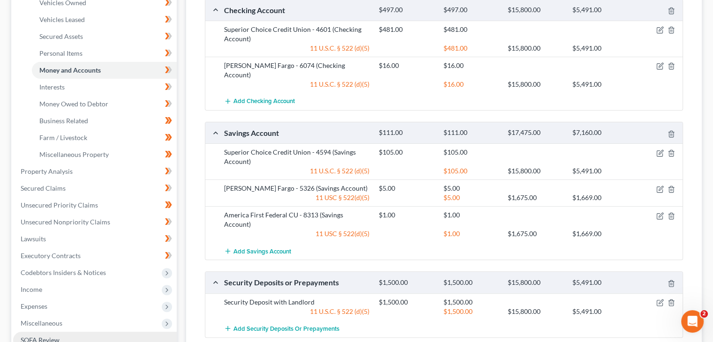
click at [63, 334] on link "SOFA Review" at bounding box center [95, 340] width 164 height 17
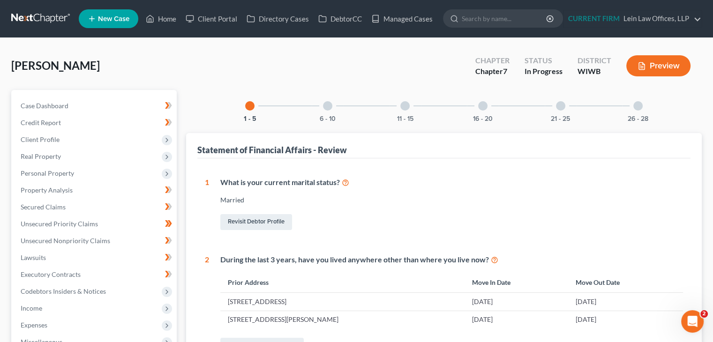
click at [479, 105] on div at bounding box center [482, 105] width 9 height 9
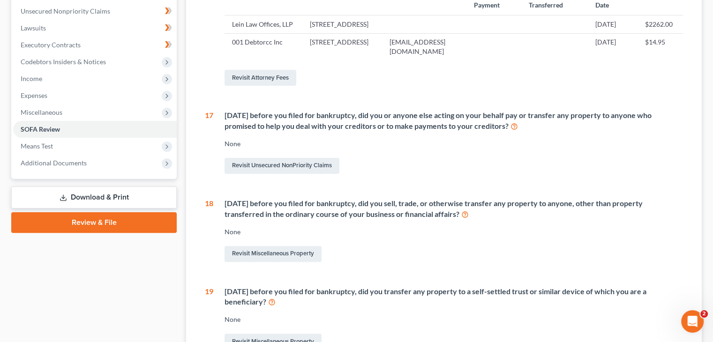
scroll to position [42, 0]
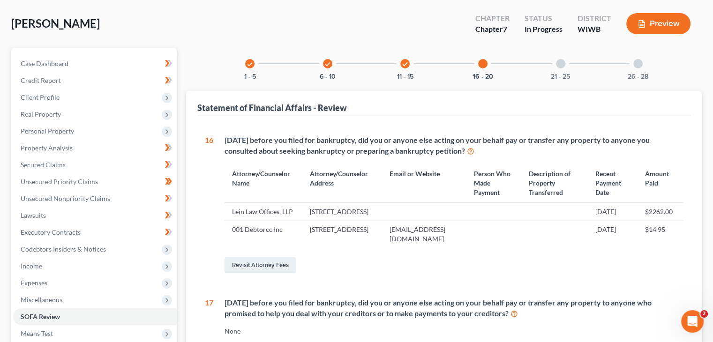
click at [560, 66] on div at bounding box center [560, 63] width 9 height 9
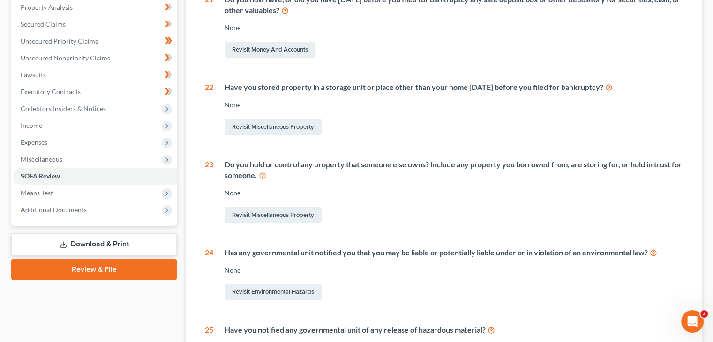
scroll to position [136, 0]
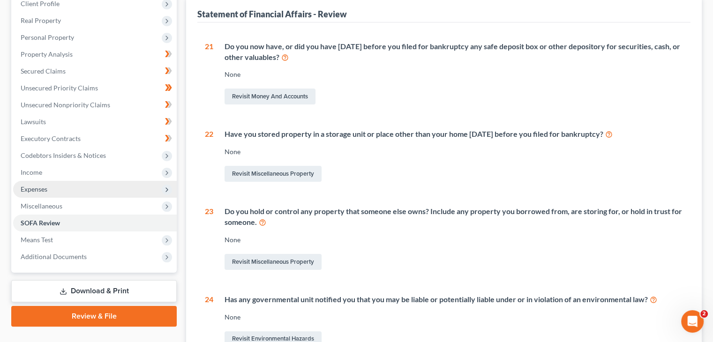
click at [37, 188] on span "Expenses" at bounding box center [34, 189] width 27 height 8
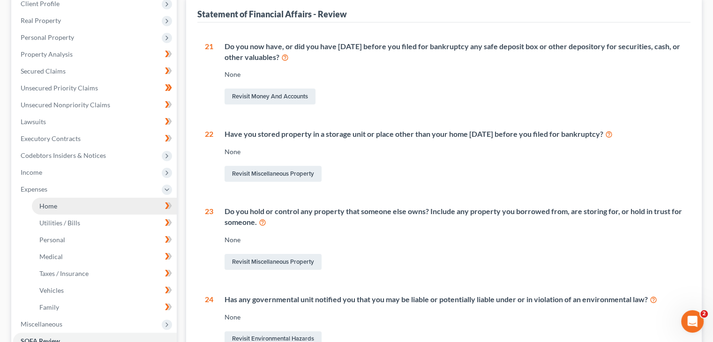
click at [50, 205] on span "Home" at bounding box center [48, 206] width 18 height 8
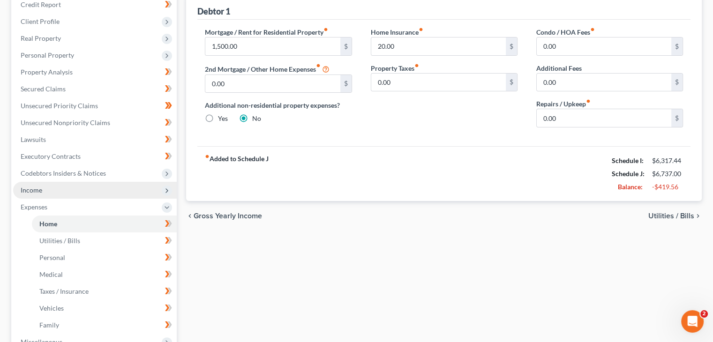
scroll to position [141, 0]
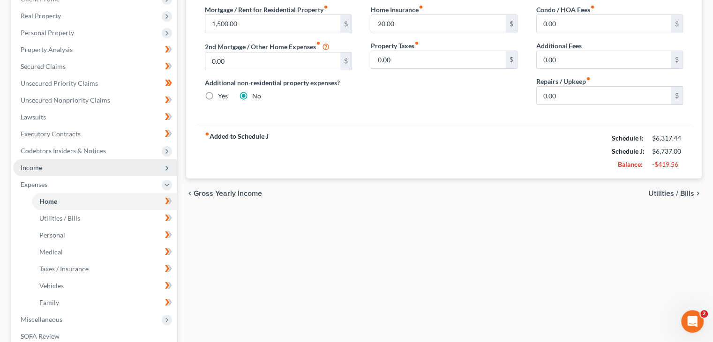
click at [45, 171] on span "Income" at bounding box center [95, 167] width 164 height 17
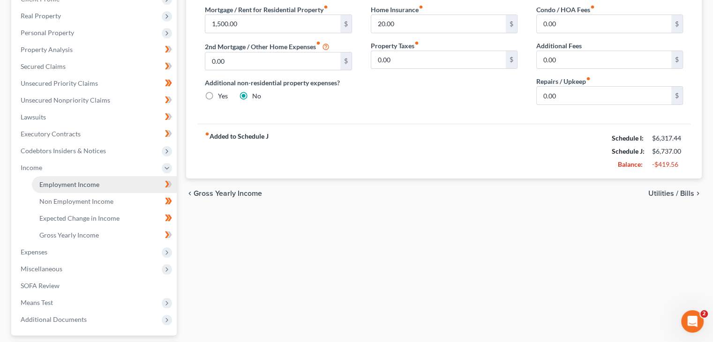
click at [50, 184] on span "Employment Income" at bounding box center [69, 184] width 60 height 8
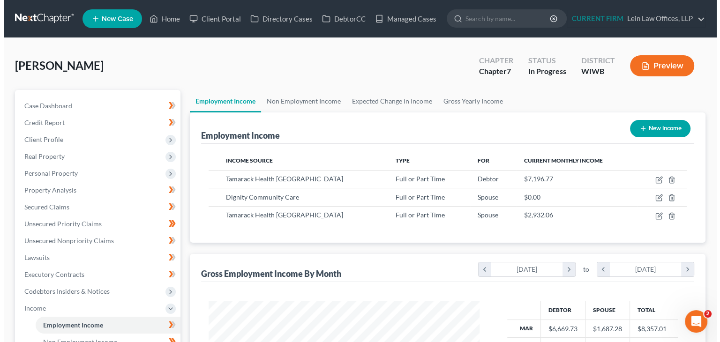
scroll to position [167, 289]
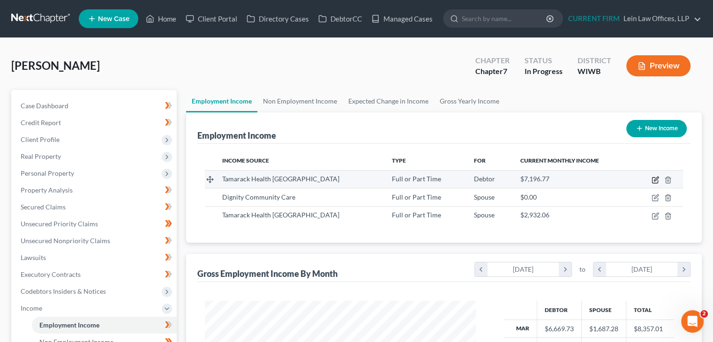
click at [653, 180] on icon "button" at bounding box center [654, 179] width 7 height 7
select select "0"
select select "52"
select select "2"
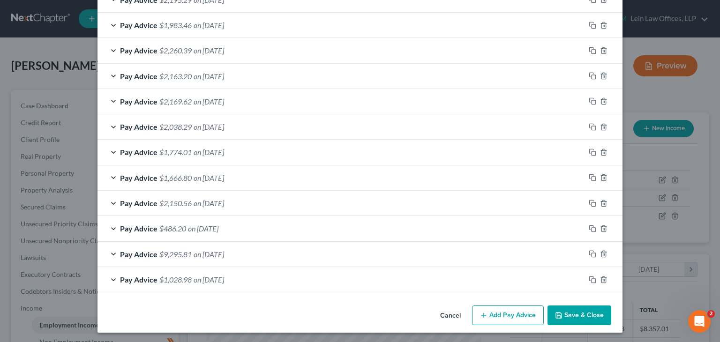
scroll to position [508, 0]
click at [604, 152] on line "button" at bounding box center [604, 153] width 0 height 2
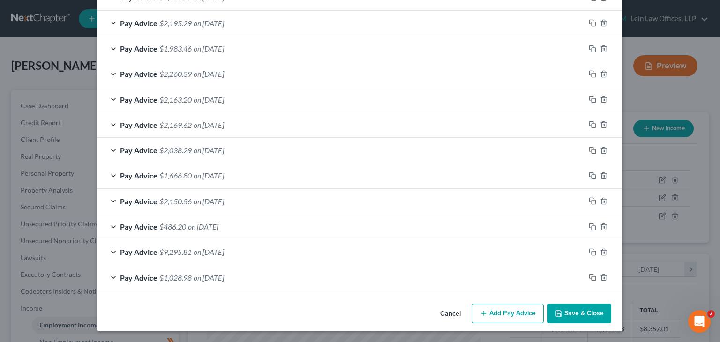
scroll to position [482, 0]
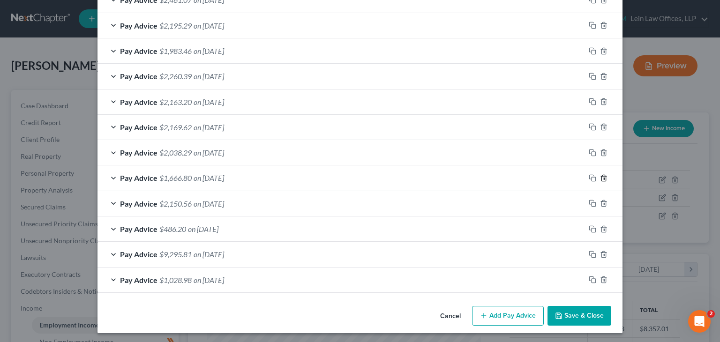
click at [600, 179] on icon "button" at bounding box center [603, 177] width 7 height 7
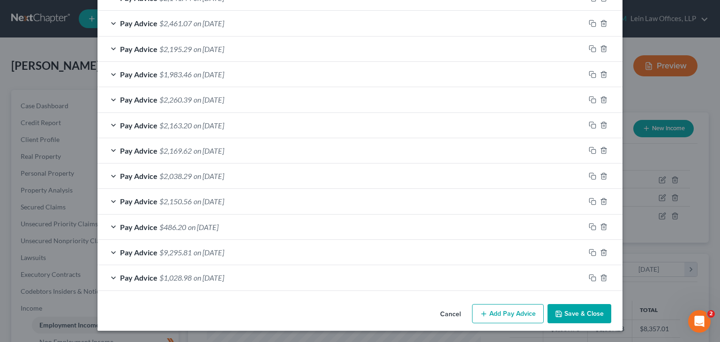
scroll to position [457, 0]
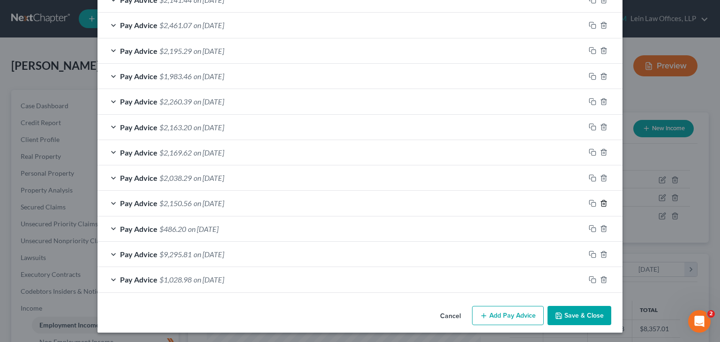
click at [601, 205] on icon "button" at bounding box center [603, 203] width 4 height 6
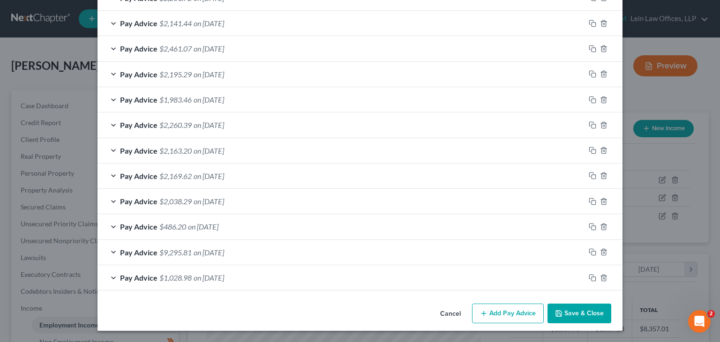
scroll to position [432, 0]
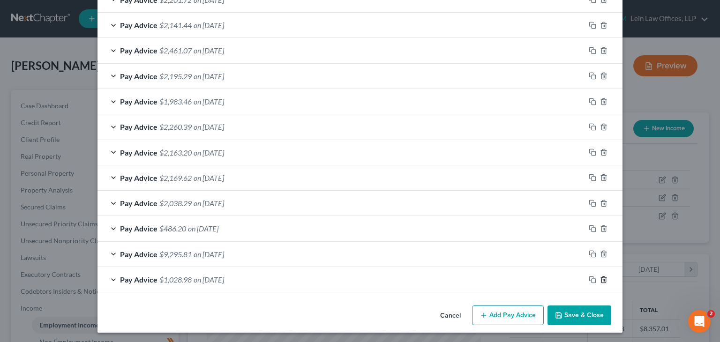
click at [600, 277] on icon "button" at bounding box center [603, 279] width 7 height 7
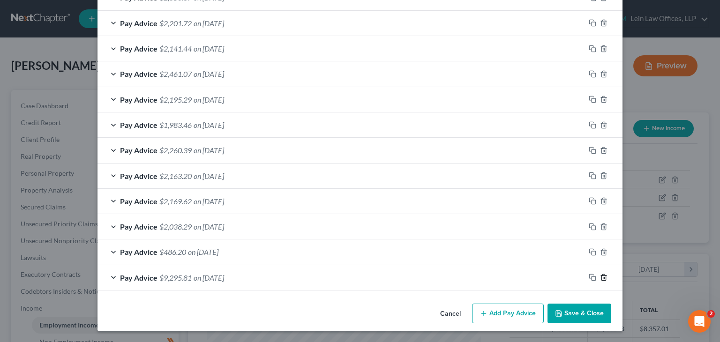
scroll to position [406, 0]
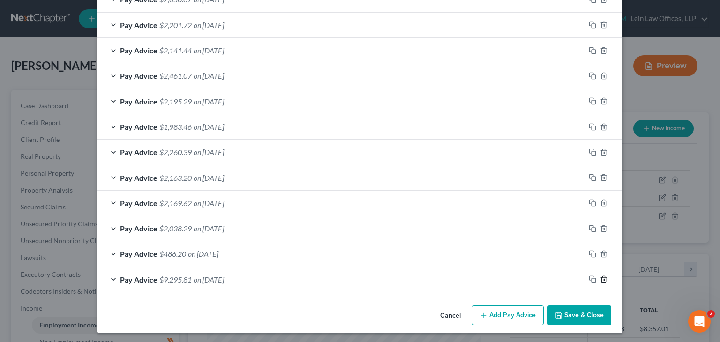
click at [604, 279] on line "button" at bounding box center [604, 280] width 0 height 2
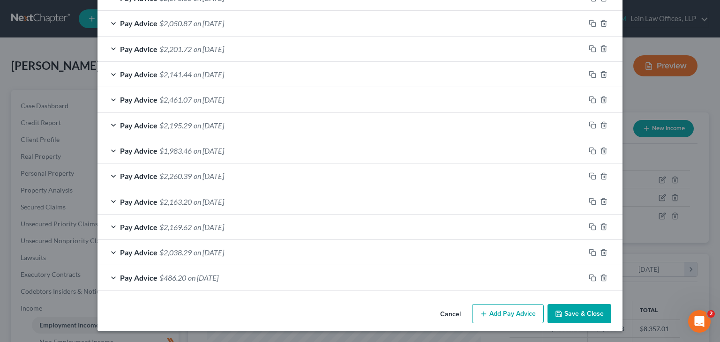
scroll to position [381, 0]
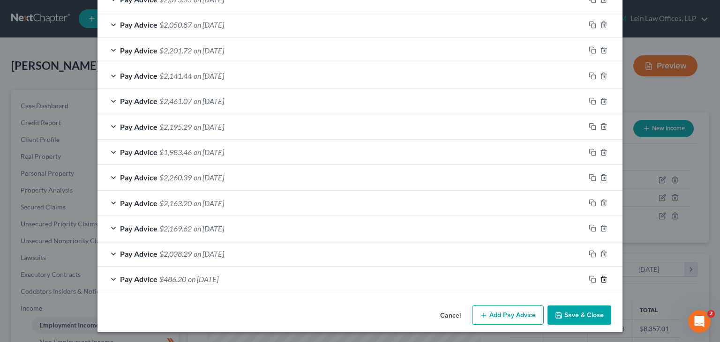
click at [604, 279] on line "button" at bounding box center [604, 280] width 0 height 2
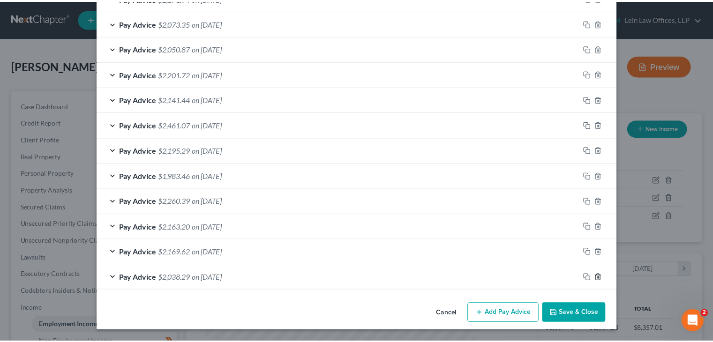
scroll to position [356, 0]
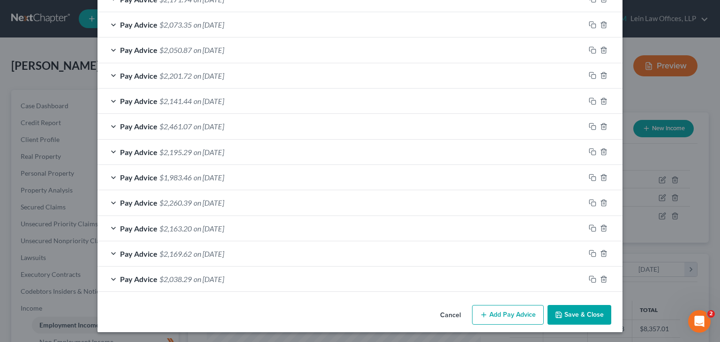
click at [575, 317] on button "Save & Close" at bounding box center [579, 315] width 64 height 20
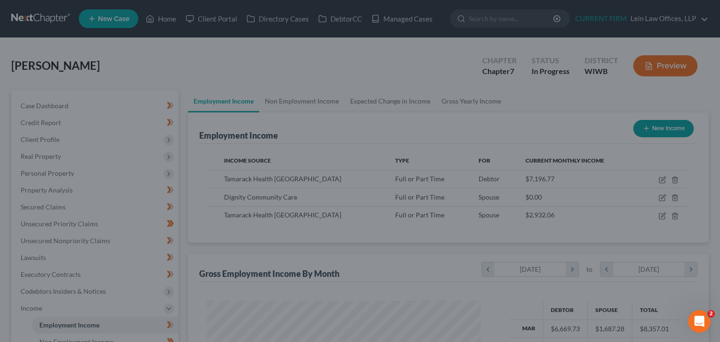
scroll to position [468498, 468375]
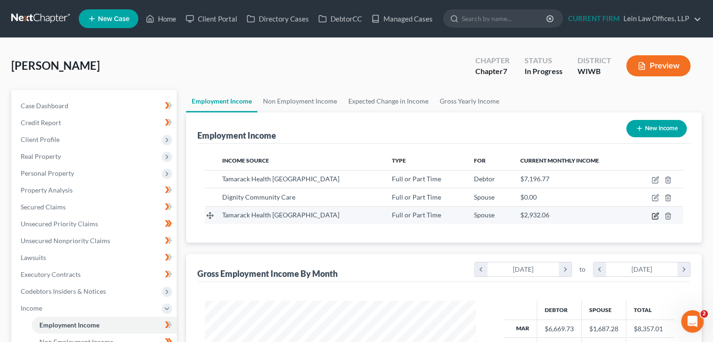
click at [656, 216] on icon "button" at bounding box center [656, 215] width 4 height 4
select select "0"
select select "52"
select select "2"
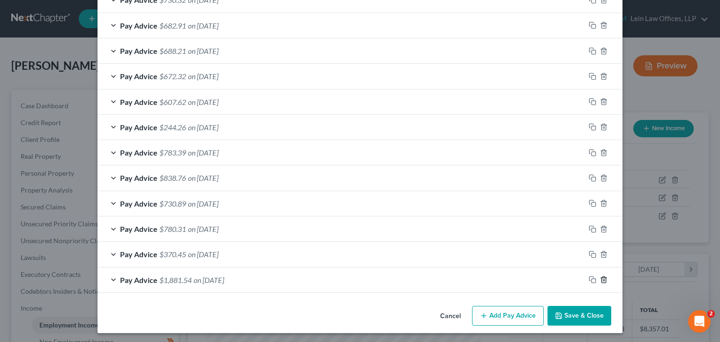
scroll to position [482, 0]
click at [602, 277] on icon "button" at bounding box center [603, 279] width 7 height 7
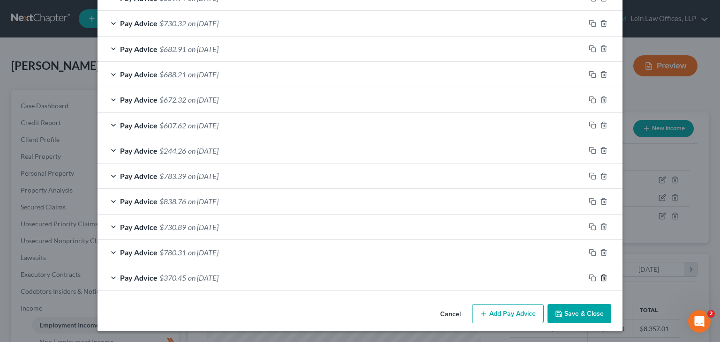
scroll to position [457, 0]
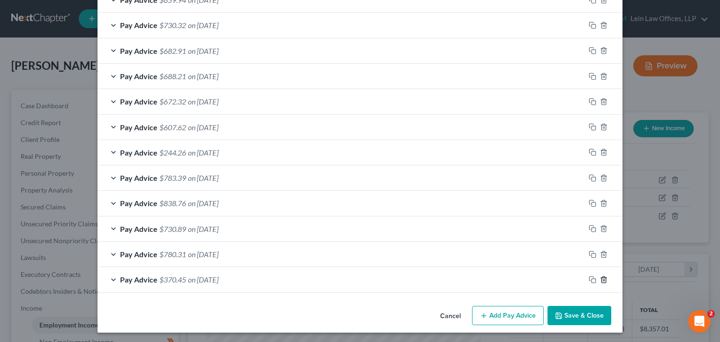
click at [602, 277] on icon "button" at bounding box center [603, 279] width 7 height 7
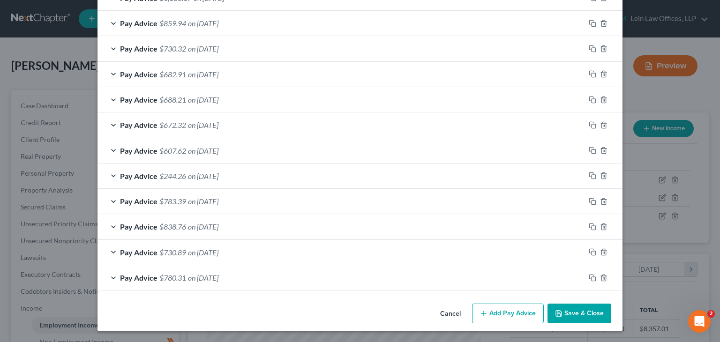
scroll to position [432, 0]
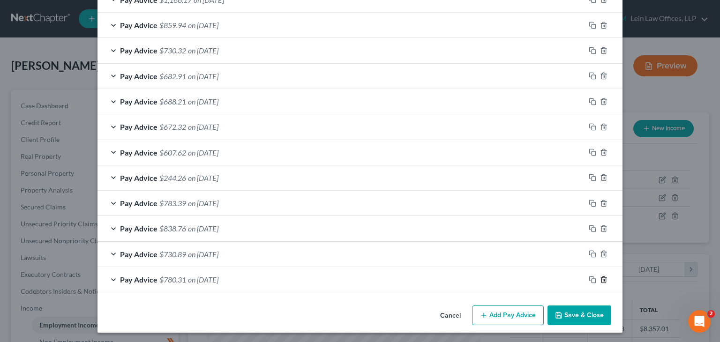
click at [602, 277] on icon "button" at bounding box center [603, 280] width 4 height 6
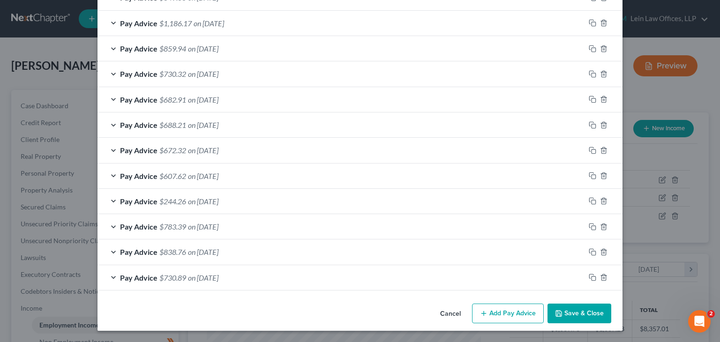
scroll to position [406, 0]
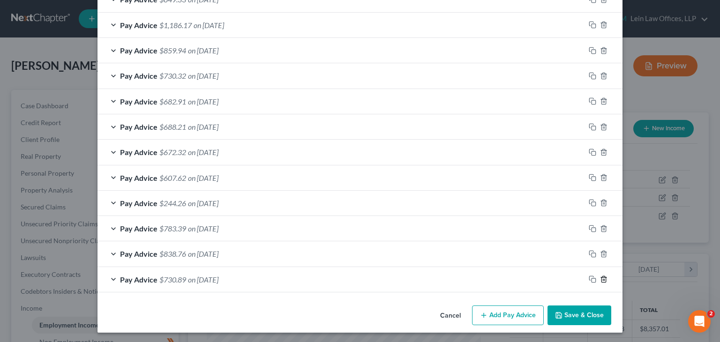
click at [602, 277] on icon "button" at bounding box center [603, 280] width 4 height 6
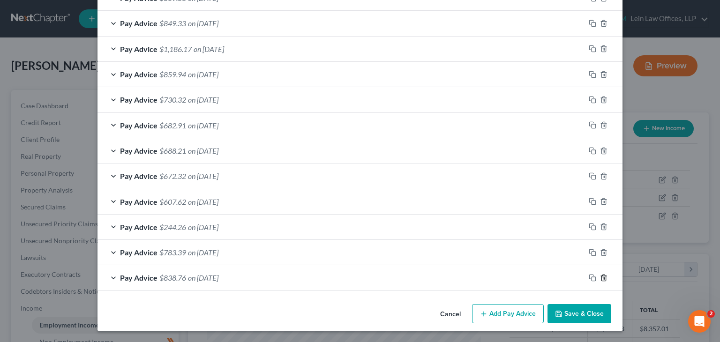
scroll to position [381, 0]
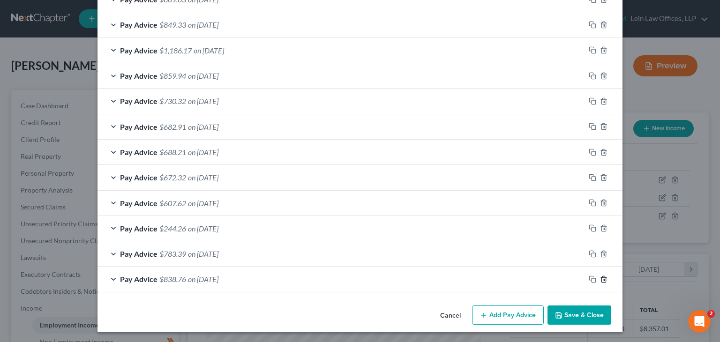
click at [602, 278] on icon "button" at bounding box center [603, 279] width 4 height 6
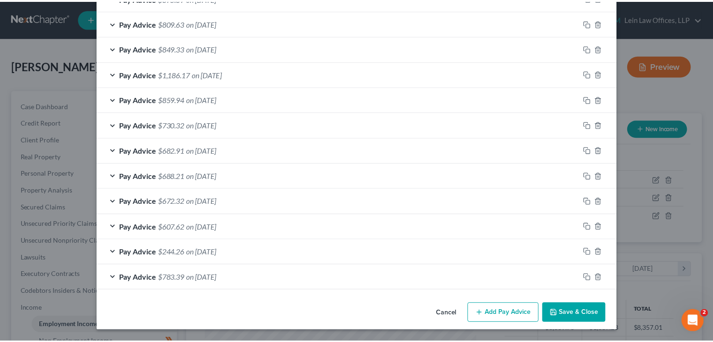
scroll to position [0, 0]
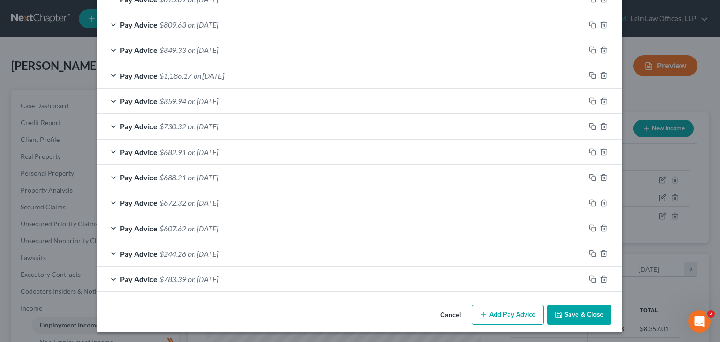
click at [567, 308] on button "Save & Close" at bounding box center [579, 315] width 64 height 20
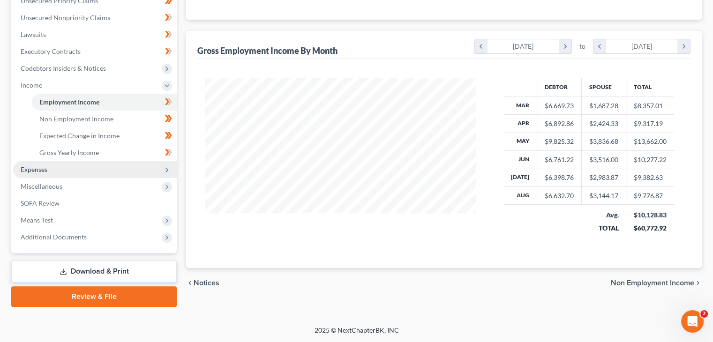
click at [52, 162] on span "Expenses" at bounding box center [95, 169] width 164 height 17
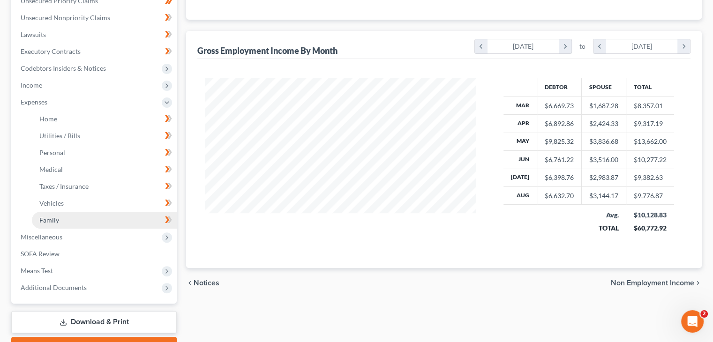
click at [49, 221] on span "Family" at bounding box center [49, 220] width 20 height 8
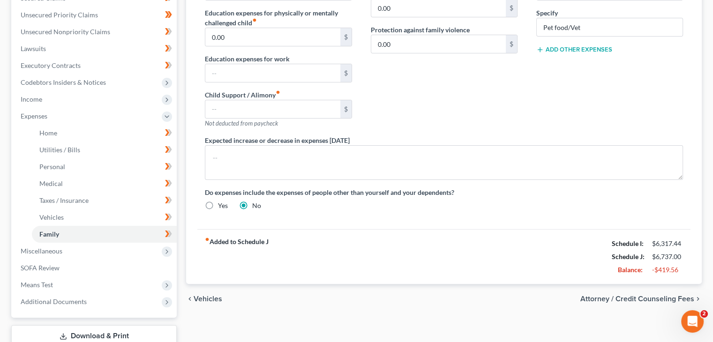
scroll to position [234, 0]
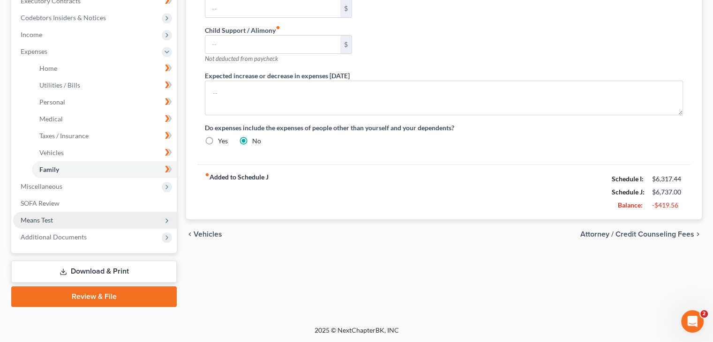
click at [49, 220] on span "Means Test" at bounding box center [37, 220] width 32 height 8
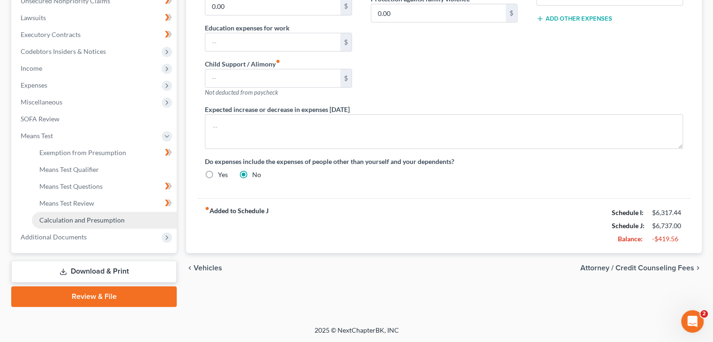
click at [82, 218] on span "Calculation and Presumption" at bounding box center [81, 220] width 85 height 8
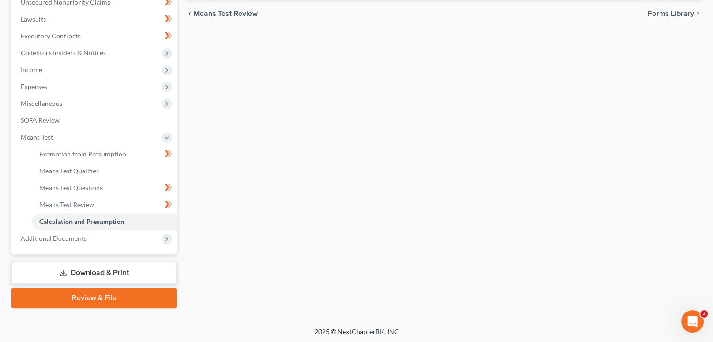
scroll to position [240, 0]
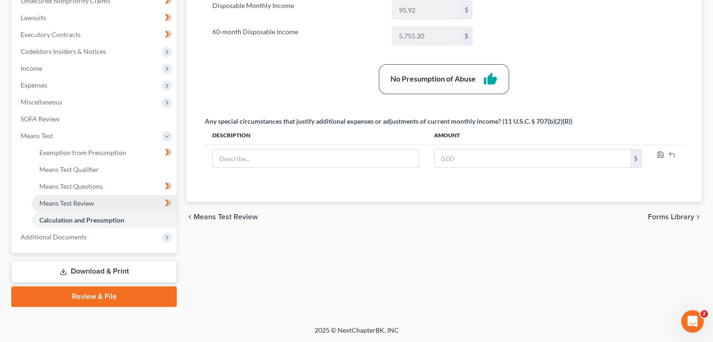
click at [90, 209] on link "Means Test Review" at bounding box center [104, 203] width 145 height 17
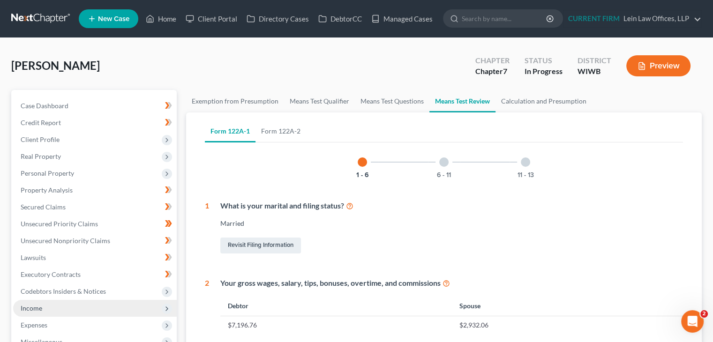
click at [58, 305] on span "Income" at bounding box center [95, 308] width 164 height 17
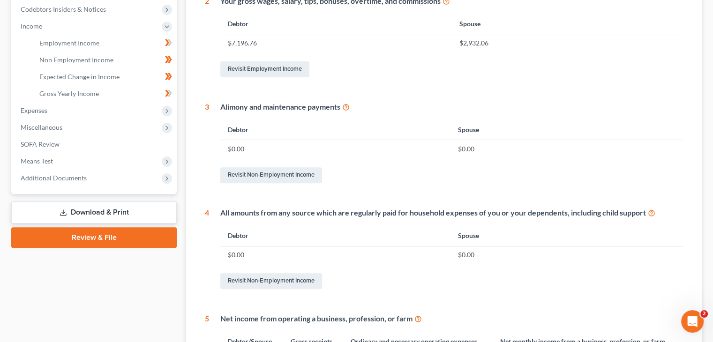
scroll to position [281, 0]
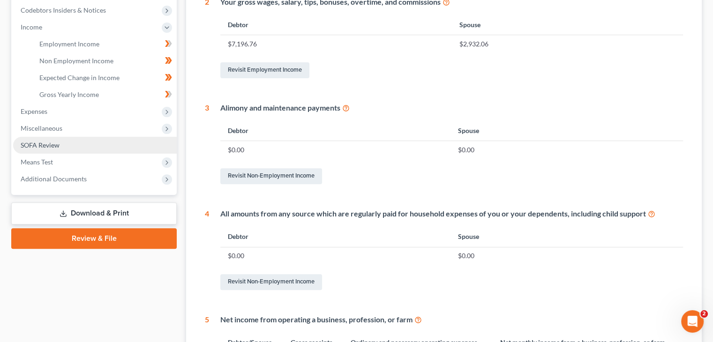
click at [44, 145] on span "SOFA Review" at bounding box center [40, 145] width 39 height 8
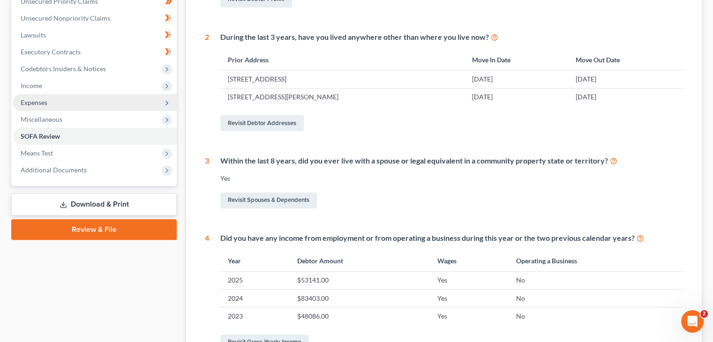
scroll to position [234, 0]
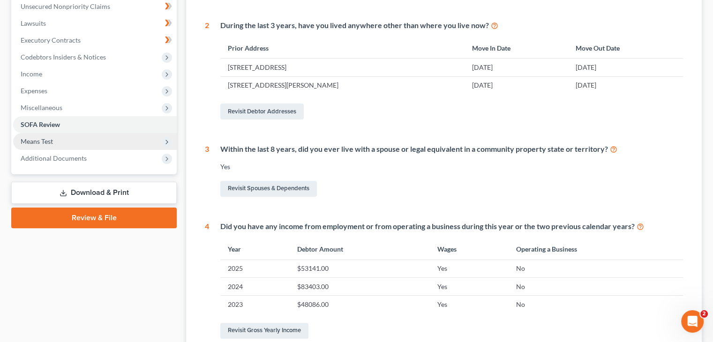
click at [83, 142] on span "Means Test" at bounding box center [95, 141] width 164 height 17
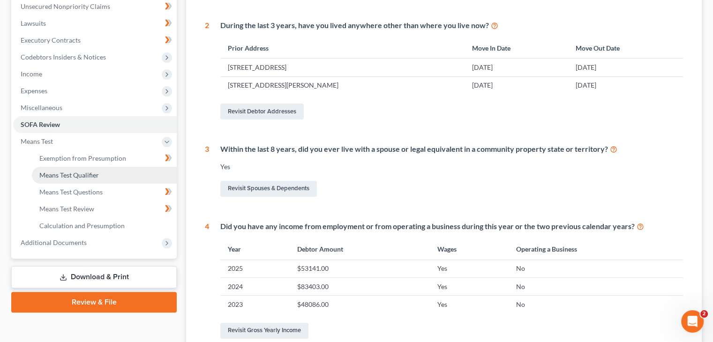
click at [79, 172] on span "Means Test Qualifier" at bounding box center [69, 175] width 60 height 8
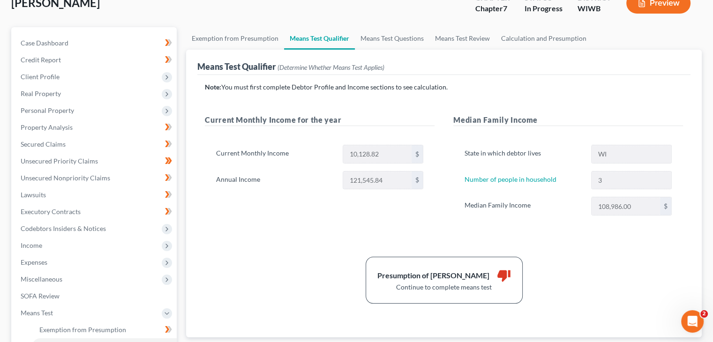
scroll to position [47, 0]
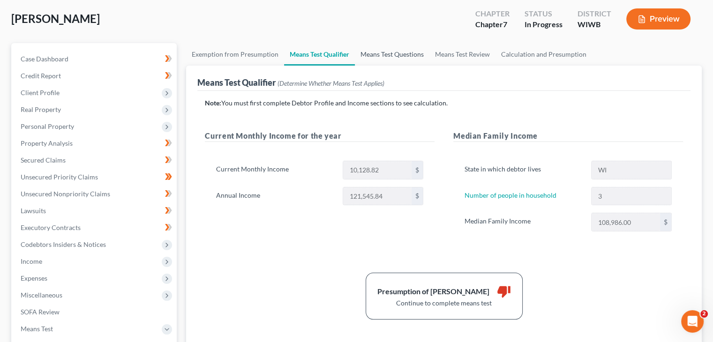
click at [392, 56] on link "Means Test Questions" at bounding box center [392, 54] width 75 height 22
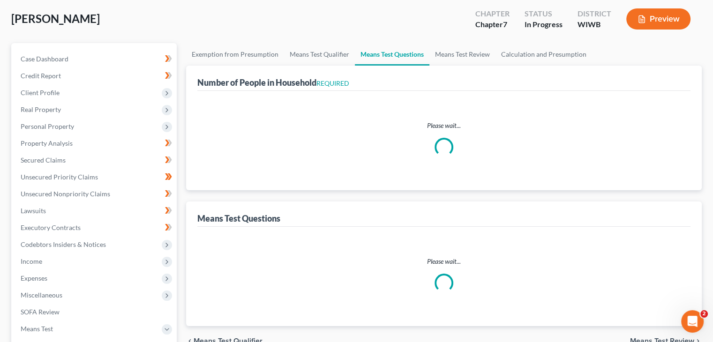
scroll to position [0, 0]
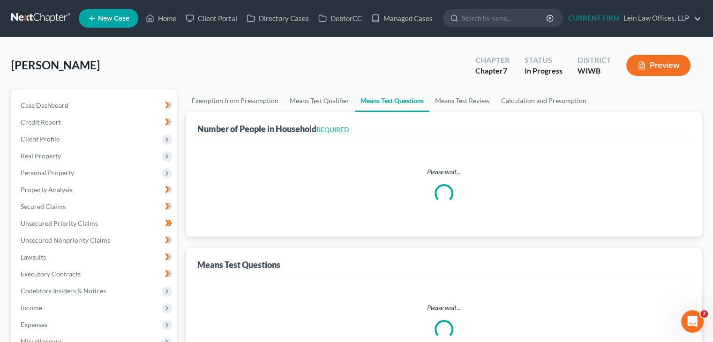
select select "1"
select select "60"
select select "1"
select select "60"
select select "3"
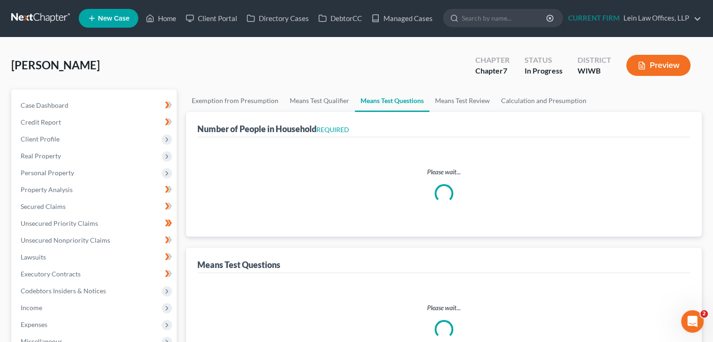
select select "2"
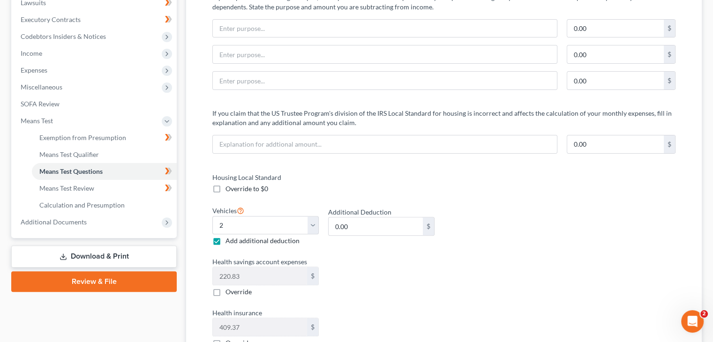
scroll to position [234, 0]
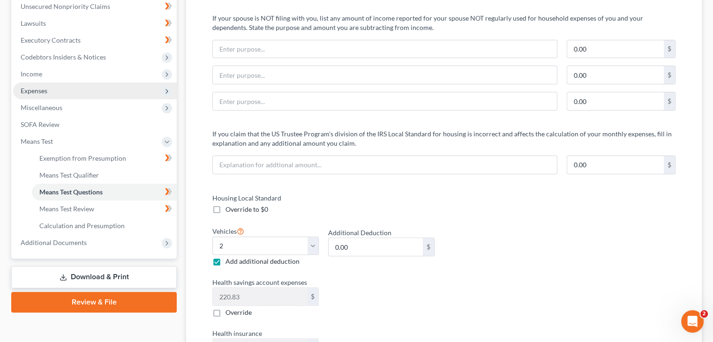
click at [33, 92] on span "Expenses" at bounding box center [34, 91] width 27 height 8
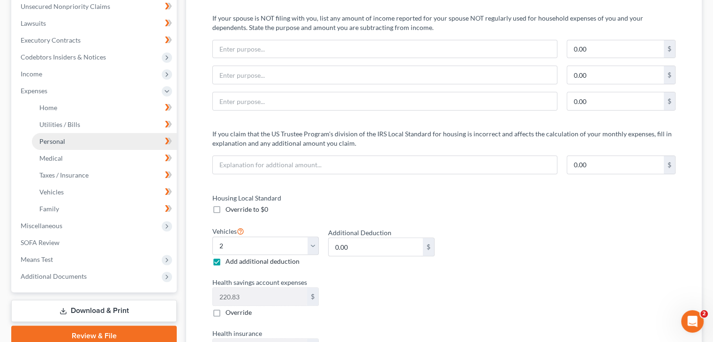
click at [43, 142] on span "Personal" at bounding box center [52, 141] width 26 height 8
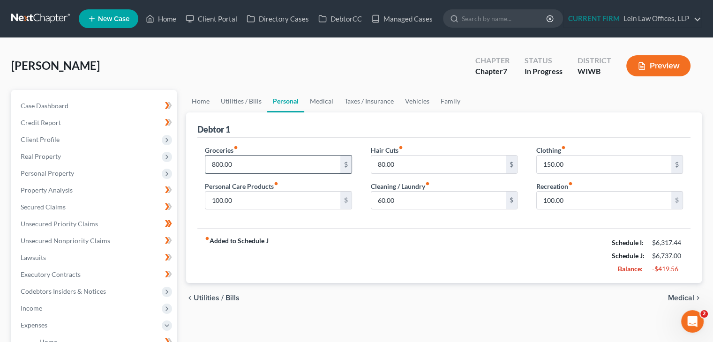
click at [213, 165] on input "800.00" at bounding box center [272, 165] width 135 height 18
click at [214, 164] on input "800.00" at bounding box center [272, 165] width 135 height 18
drag, startPoint x: 214, startPoint y: 164, endPoint x: 209, endPoint y: 164, distance: 5.2
click at [209, 164] on input "800.00" at bounding box center [272, 165] width 135 height 18
type input "1,000.00"
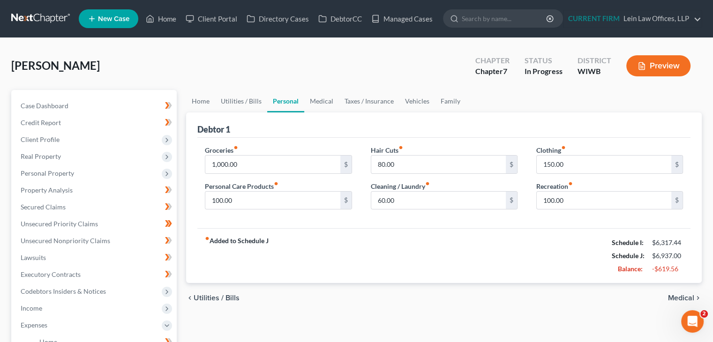
click at [390, 248] on div "fiber_manual_record Added to Schedule J Schedule I: $6,317.44 Schedule J: $6,93…" at bounding box center [443, 255] width 493 height 55
click at [676, 297] on span "Medical" at bounding box center [681, 297] width 26 height 7
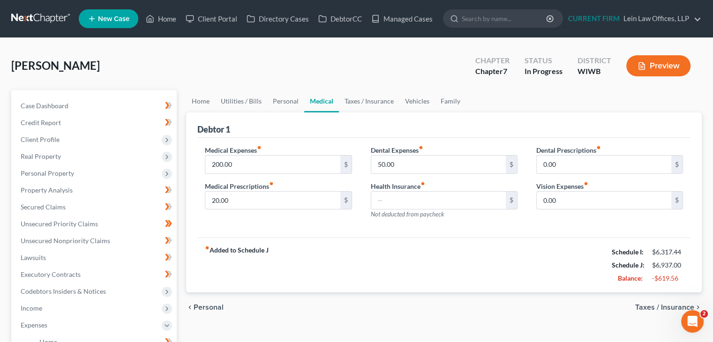
click at [661, 304] on span "Taxes / Insurance" at bounding box center [664, 307] width 59 height 7
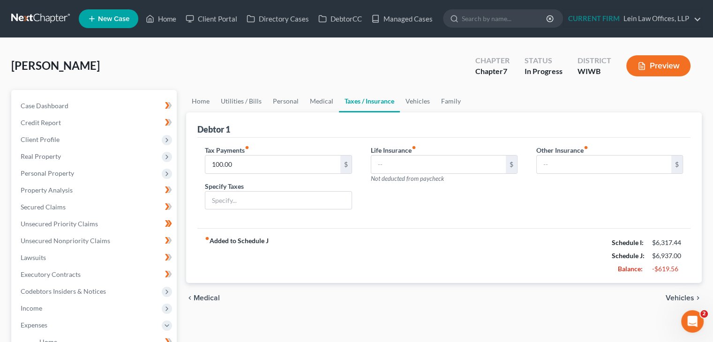
click at [209, 296] on span "Medical" at bounding box center [207, 297] width 26 height 7
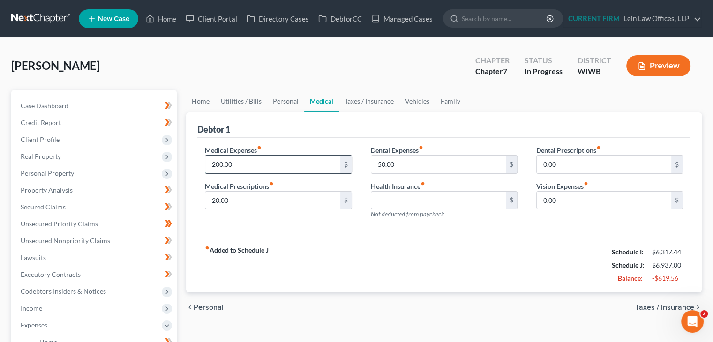
click at [218, 165] on input "200.00" at bounding box center [272, 165] width 135 height 18
click at [218, 164] on input "200.00" at bounding box center [272, 165] width 135 height 18
click at [217, 163] on input "200.00" at bounding box center [272, 165] width 135 height 18
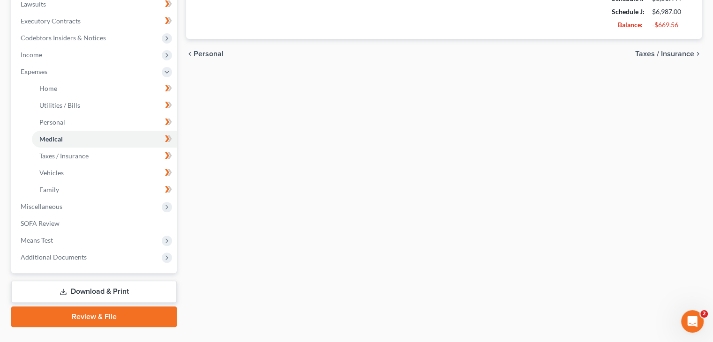
scroll to position [274, 0]
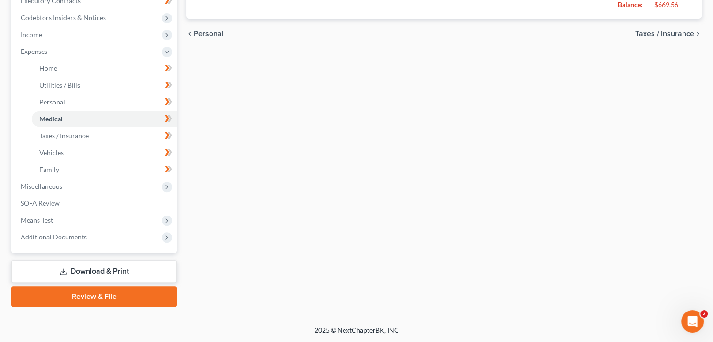
type input "250.00"
click at [668, 35] on span "Taxes / Insurance" at bounding box center [664, 33] width 59 height 7
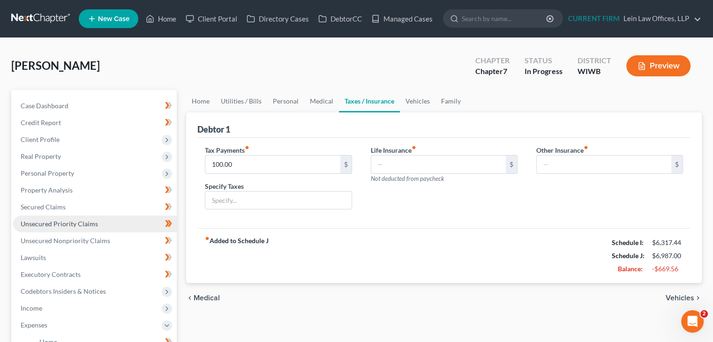
click at [52, 220] on span "Unsecured Priority Claims" at bounding box center [59, 224] width 77 height 8
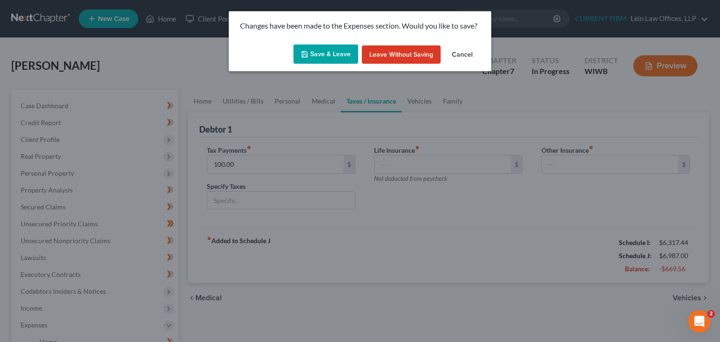
click at [325, 51] on button "Save & Leave" at bounding box center [325, 55] width 65 height 20
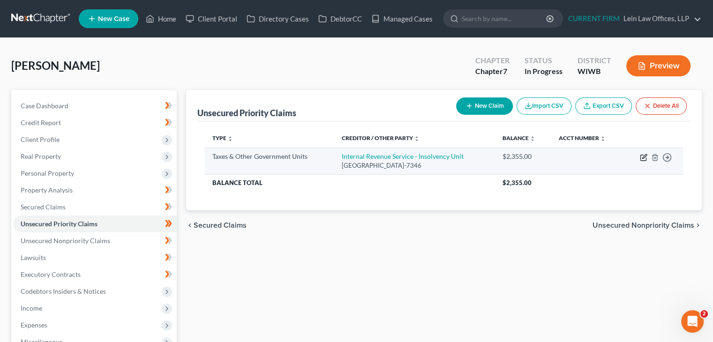
click at [640, 157] on icon "button" at bounding box center [643, 158] width 6 height 6
select select "0"
select select "39"
select select "0"
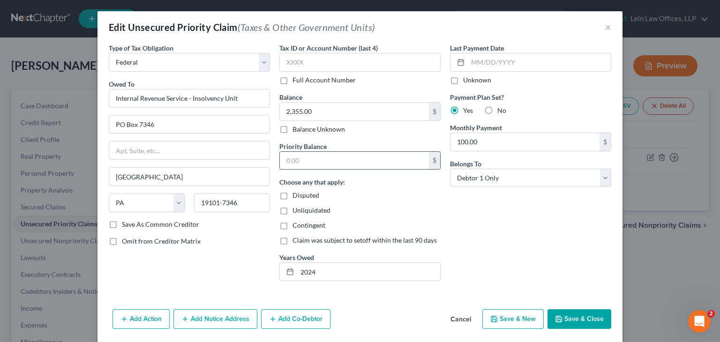
click at [367, 157] on input "text" at bounding box center [354, 161] width 149 height 18
click at [315, 109] on input "2,355.00" at bounding box center [354, 112] width 149 height 18
click at [333, 163] on input "text" at bounding box center [354, 161] width 149 height 18
paste input "2,355.00"
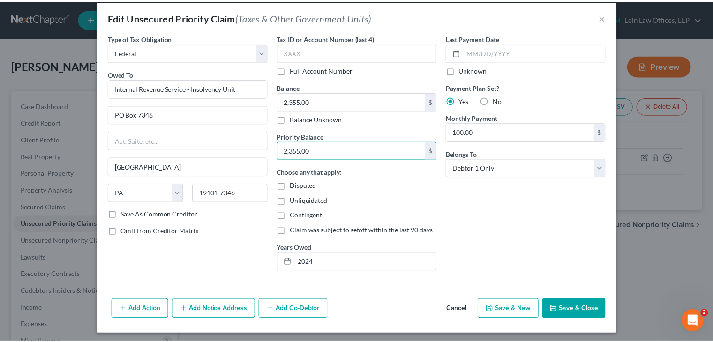
scroll to position [12, 0]
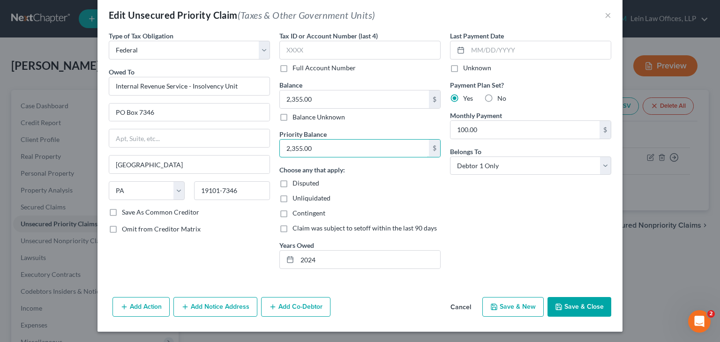
type input "2,355.00"
click at [561, 307] on button "Save & Close" at bounding box center [579, 307] width 64 height 20
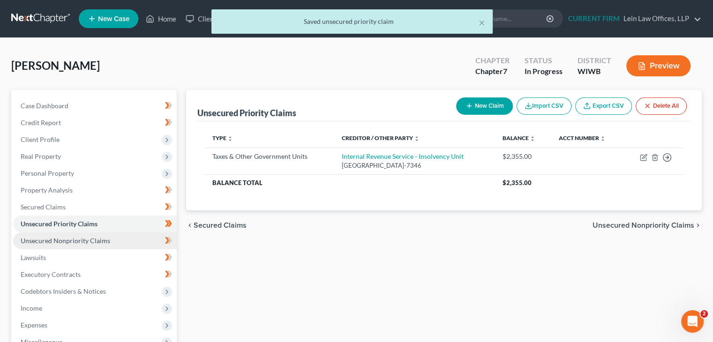
click at [68, 239] on span "Unsecured Nonpriority Claims" at bounding box center [66, 241] width 90 height 8
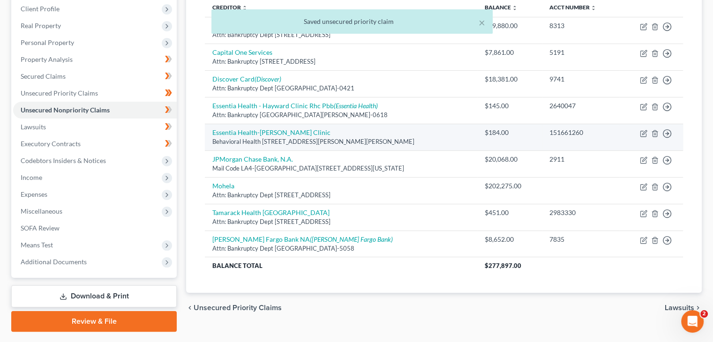
scroll to position [141, 0]
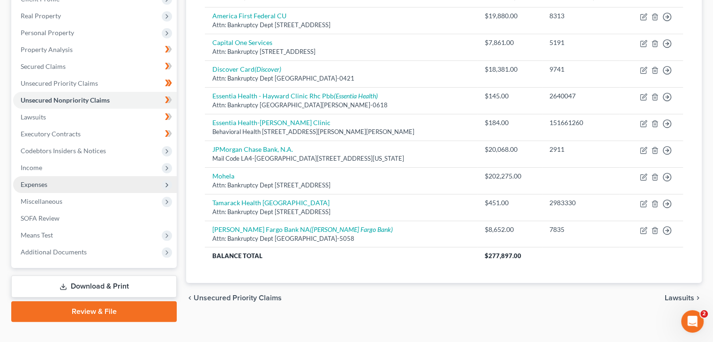
click at [40, 186] on span "Expenses" at bounding box center [34, 184] width 27 height 8
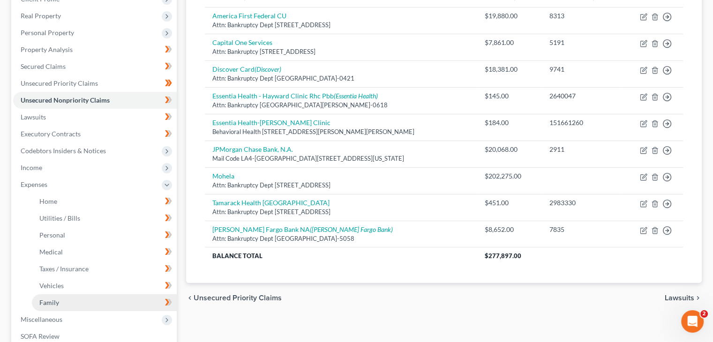
click at [52, 304] on span "Family" at bounding box center [49, 303] width 20 height 8
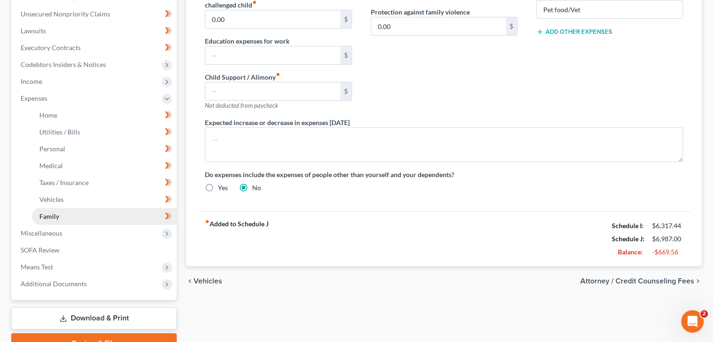
scroll to position [234, 0]
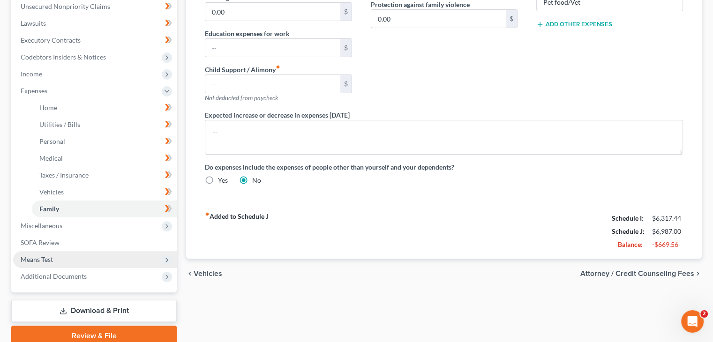
click at [51, 260] on span "Means Test" at bounding box center [37, 259] width 32 height 8
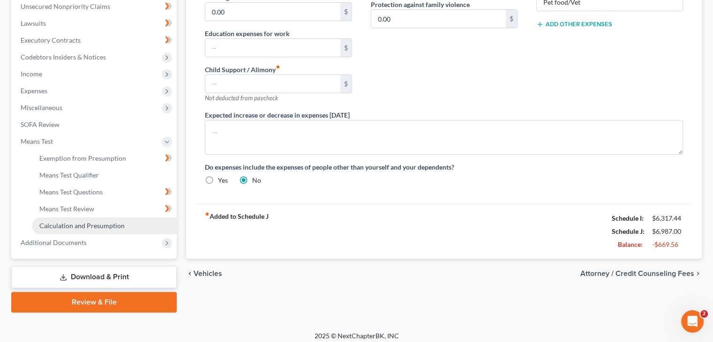
click at [63, 224] on span "Calculation and Presumption" at bounding box center [81, 226] width 85 height 8
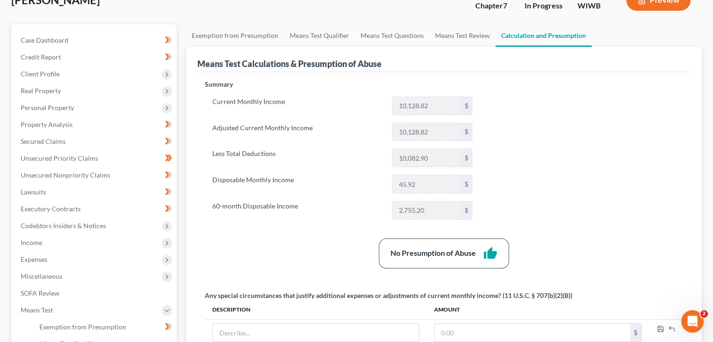
scroll to position [94, 0]
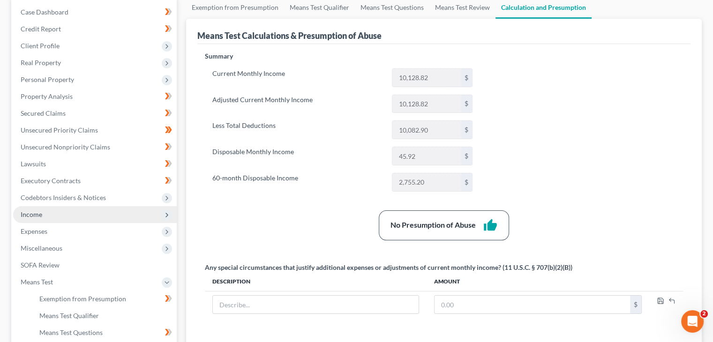
click at [26, 216] on span "Income" at bounding box center [32, 214] width 22 height 8
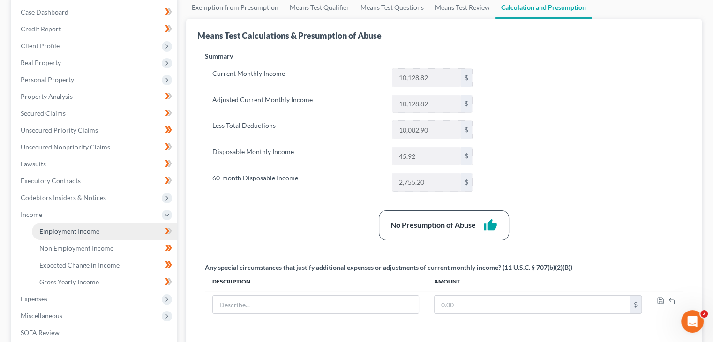
click at [69, 231] on span "Employment Income" at bounding box center [69, 231] width 60 height 8
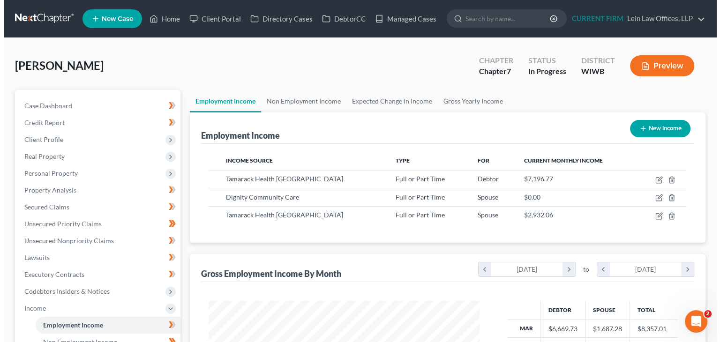
scroll to position [167, 289]
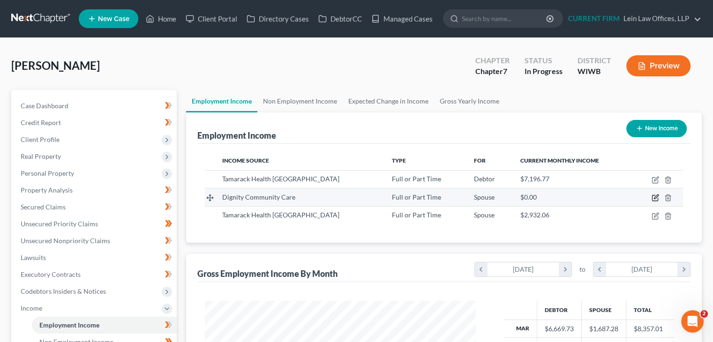
click at [652, 198] on icon "button" at bounding box center [655, 198] width 6 height 6
select select "0"
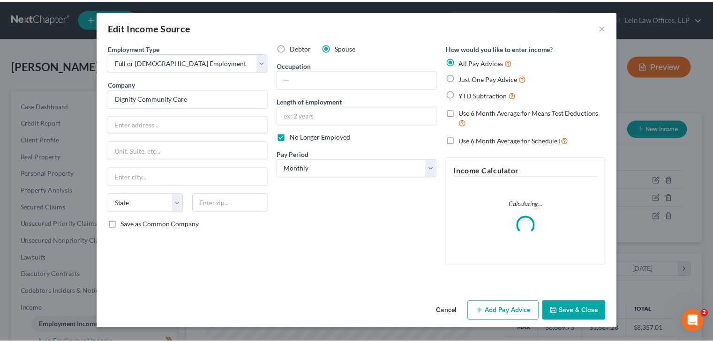
scroll to position [167, 292]
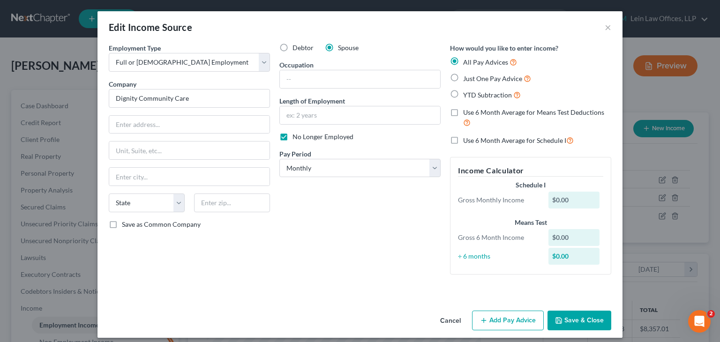
click at [451, 319] on button "Cancel" at bounding box center [451, 321] width 36 height 19
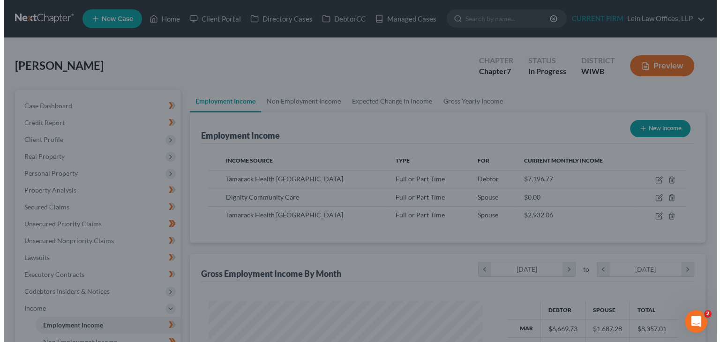
scroll to position [468498, 468375]
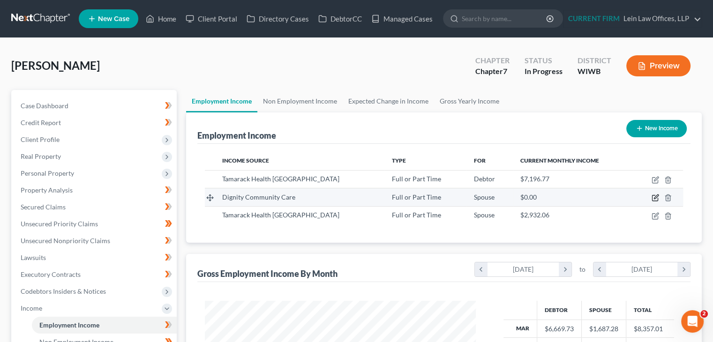
click at [654, 196] on icon "button" at bounding box center [654, 197] width 7 height 7
select select "0"
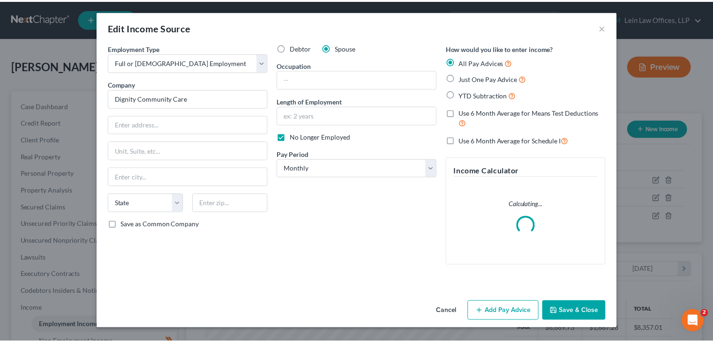
scroll to position [167, 292]
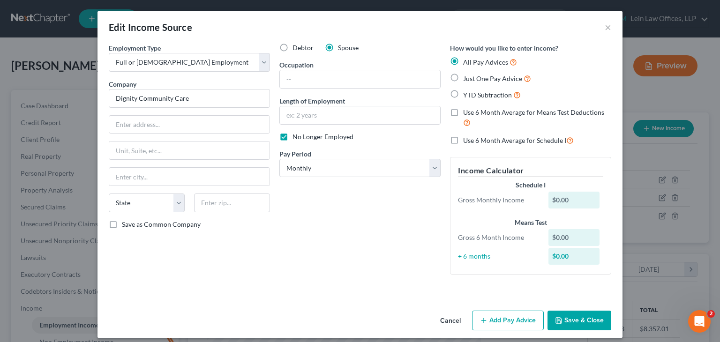
click at [446, 320] on button "Cancel" at bounding box center [451, 321] width 36 height 19
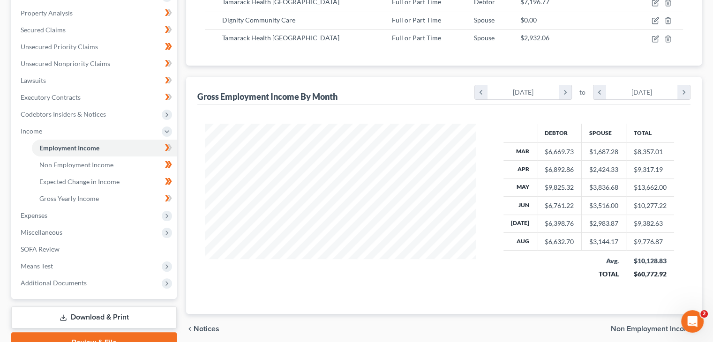
scroll to position [187, 0]
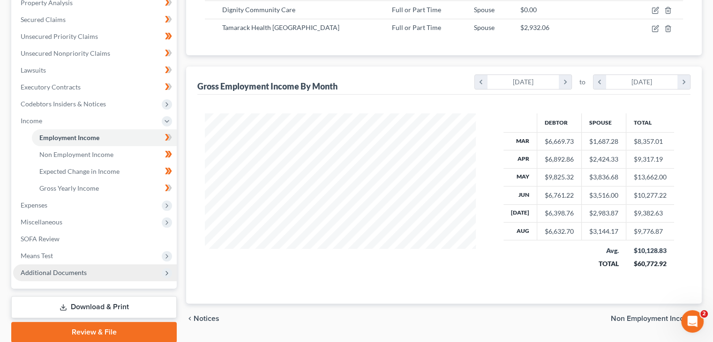
click at [79, 273] on span "Additional Documents" at bounding box center [54, 273] width 66 height 8
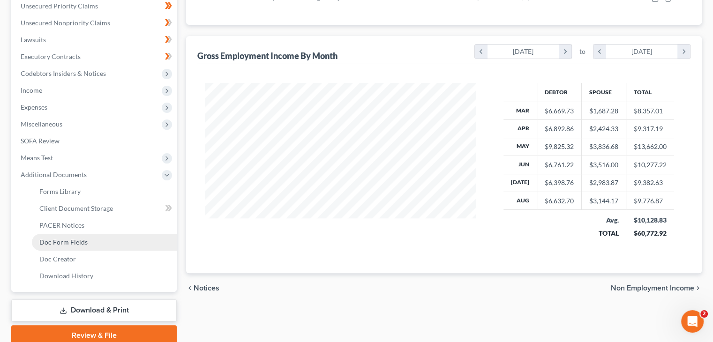
scroll to position [234, 0]
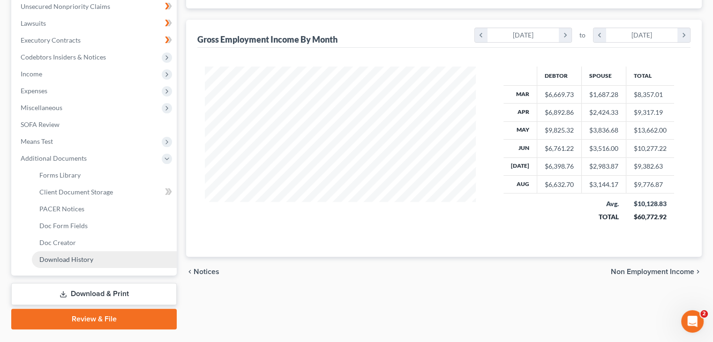
click at [77, 260] on span "Download History" at bounding box center [66, 259] width 54 height 8
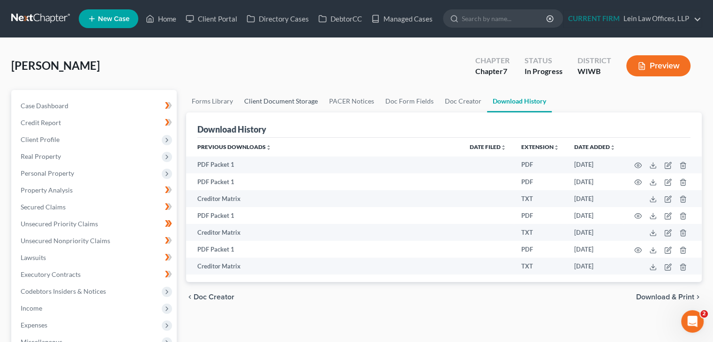
click at [293, 100] on link "Client Document Storage" at bounding box center [281, 101] width 85 height 22
select select "0"
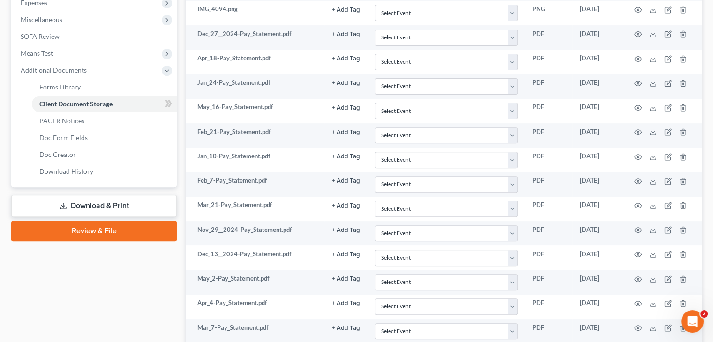
scroll to position [321, 0]
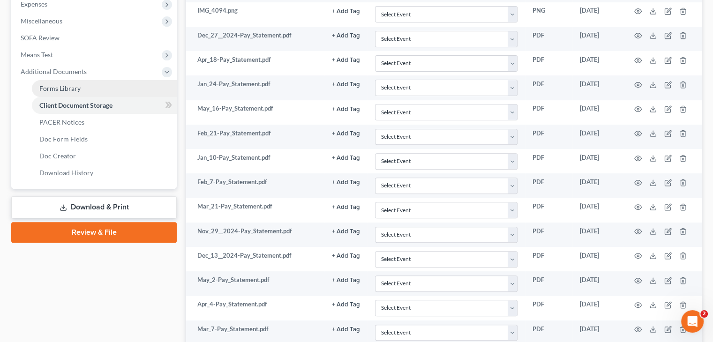
click at [96, 90] on link "Forms Library" at bounding box center [104, 88] width 145 height 17
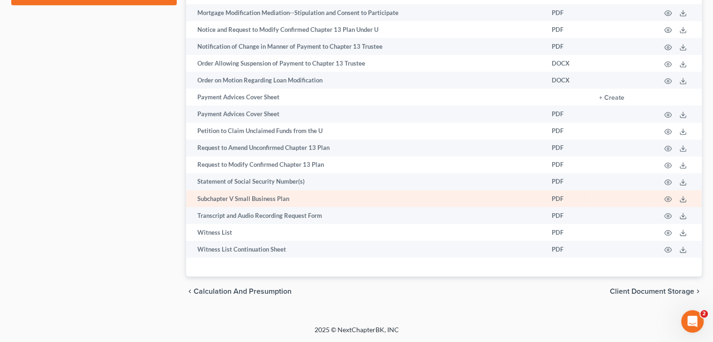
scroll to position [564, 0]
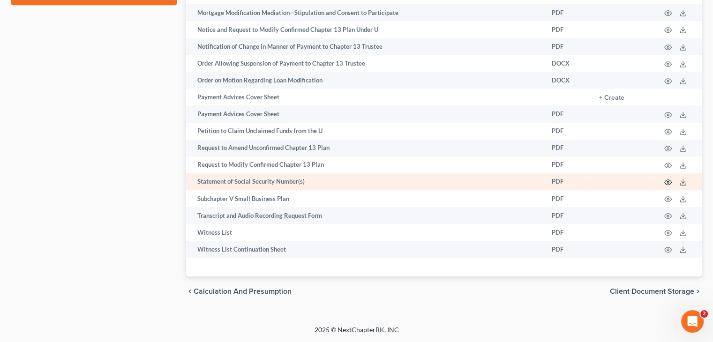
click at [667, 181] on icon "button" at bounding box center [667, 182] width 7 height 7
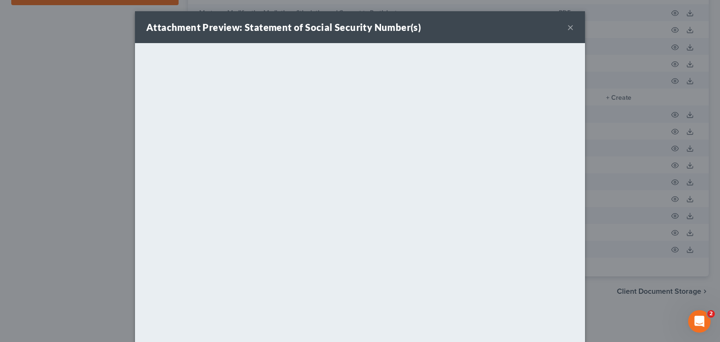
click at [568, 30] on button "×" at bounding box center [570, 27] width 7 height 11
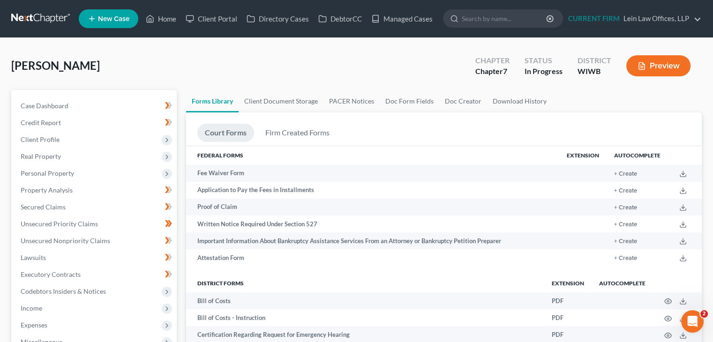
scroll to position [0, 0]
click at [286, 98] on link "Client Document Storage" at bounding box center [281, 101] width 85 height 22
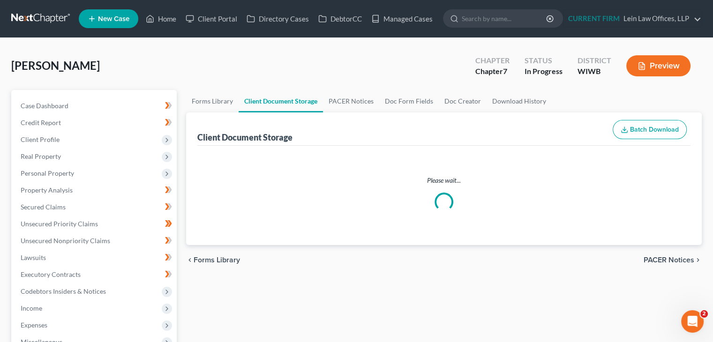
select select "0"
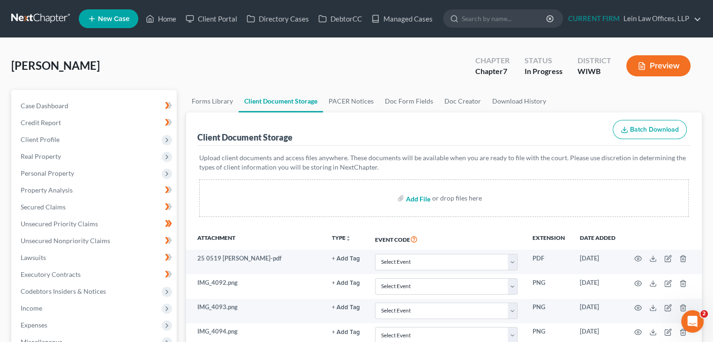
click at [412, 198] on input "file" at bounding box center [417, 198] width 22 height 17
type input "C:\fakepath\NFS SSN.pdf"
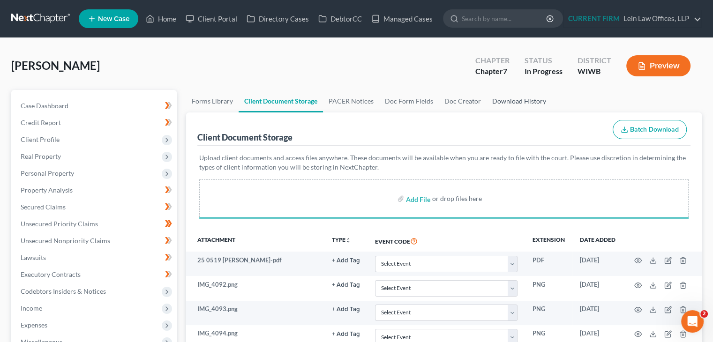
select select "0"
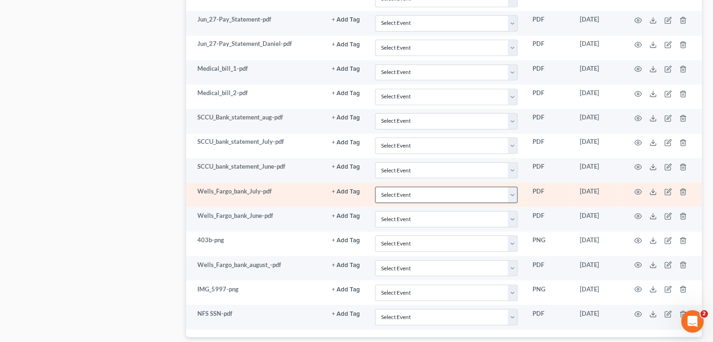
scroll to position [1658, 0]
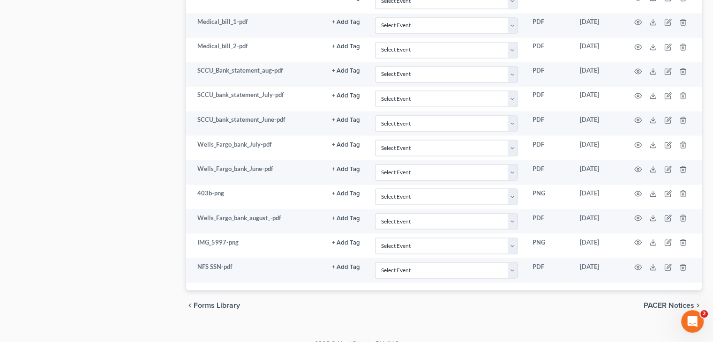
click at [125, 339] on div "2025 © NextChapterBK, INC" at bounding box center [357, 347] width 534 height 17
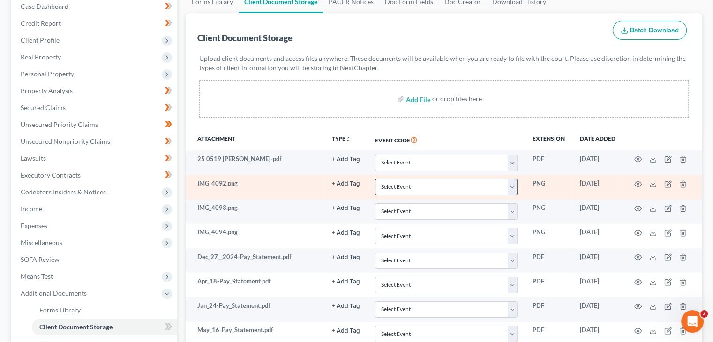
scroll to position [64, 0]
